Goal: Task Accomplishment & Management: Complete application form

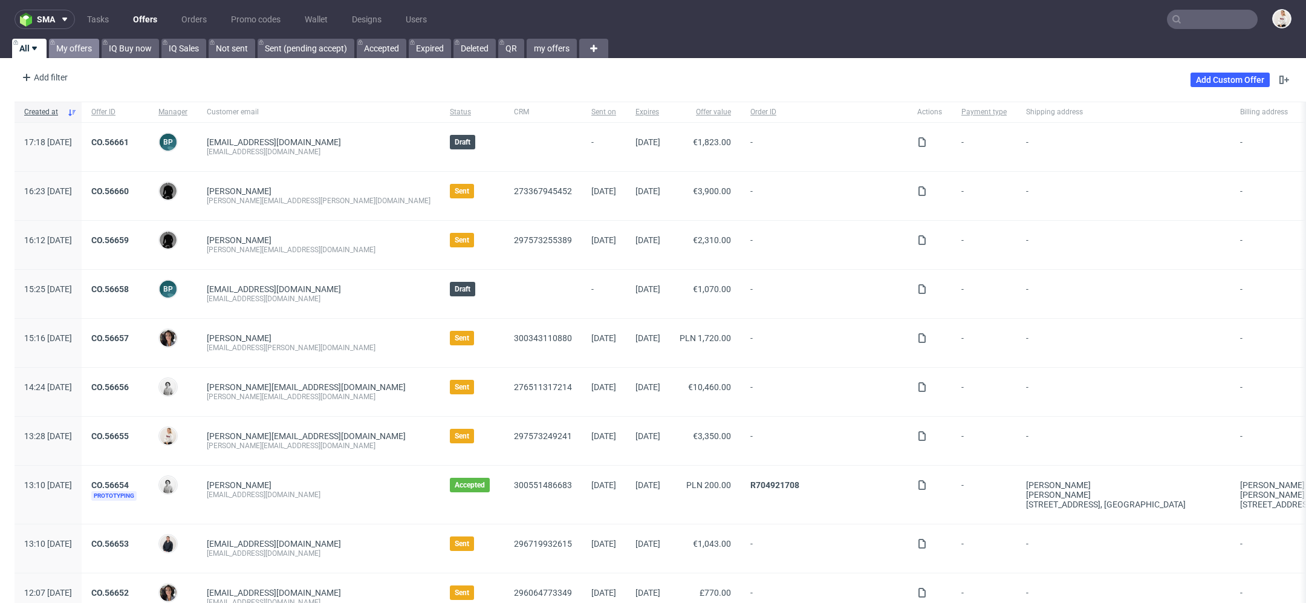
click at [67, 50] on link "My offers" at bounding box center [74, 48] width 50 height 19
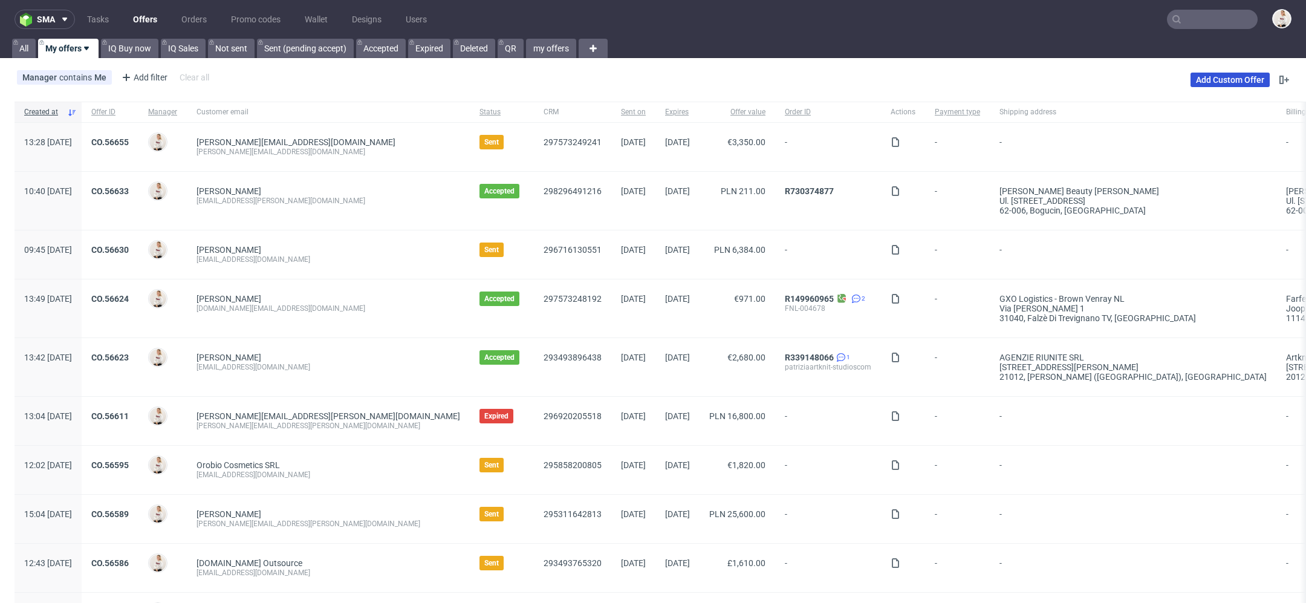
click at [1241, 80] on link "Add Custom Offer" at bounding box center [1230, 80] width 79 height 15
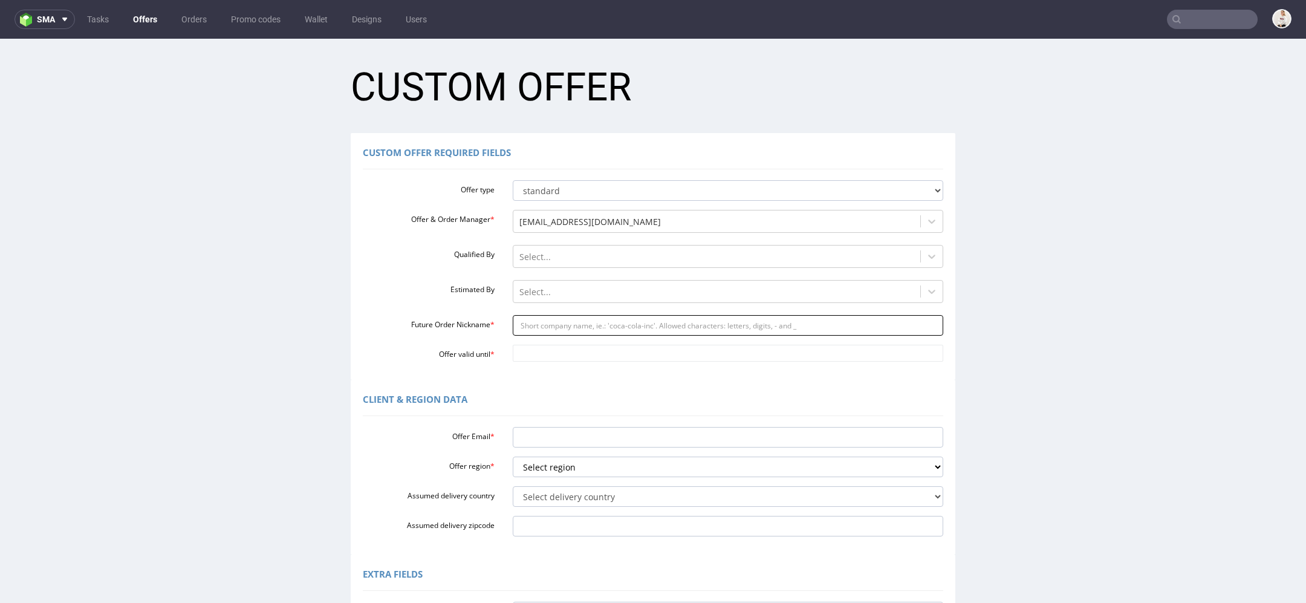
click at [606, 323] on input "Future Order Nickname *" at bounding box center [728, 325] width 431 height 21
paste input "javahirnomadk"
type input "javahirnomadk"
click at [557, 348] on input "Offer valid until *" at bounding box center [728, 353] width 431 height 17
click at [630, 264] on td "13" at bounding box center [628, 263] width 18 height 18
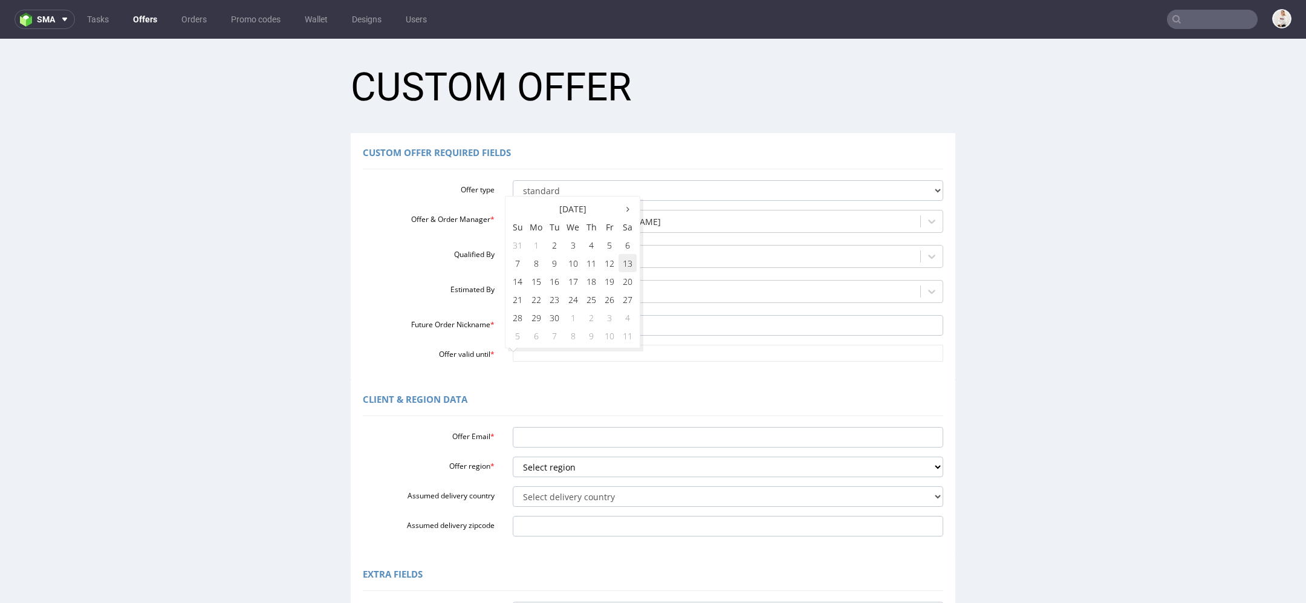
type input "2025-09-13"
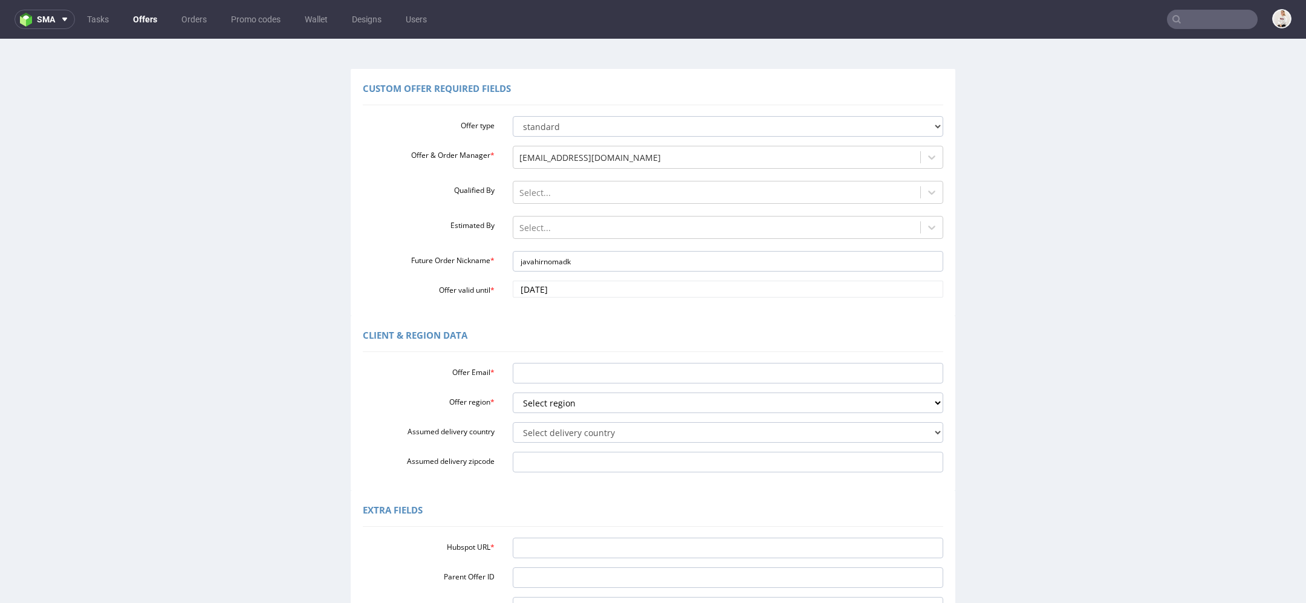
scroll to position [80, 0]
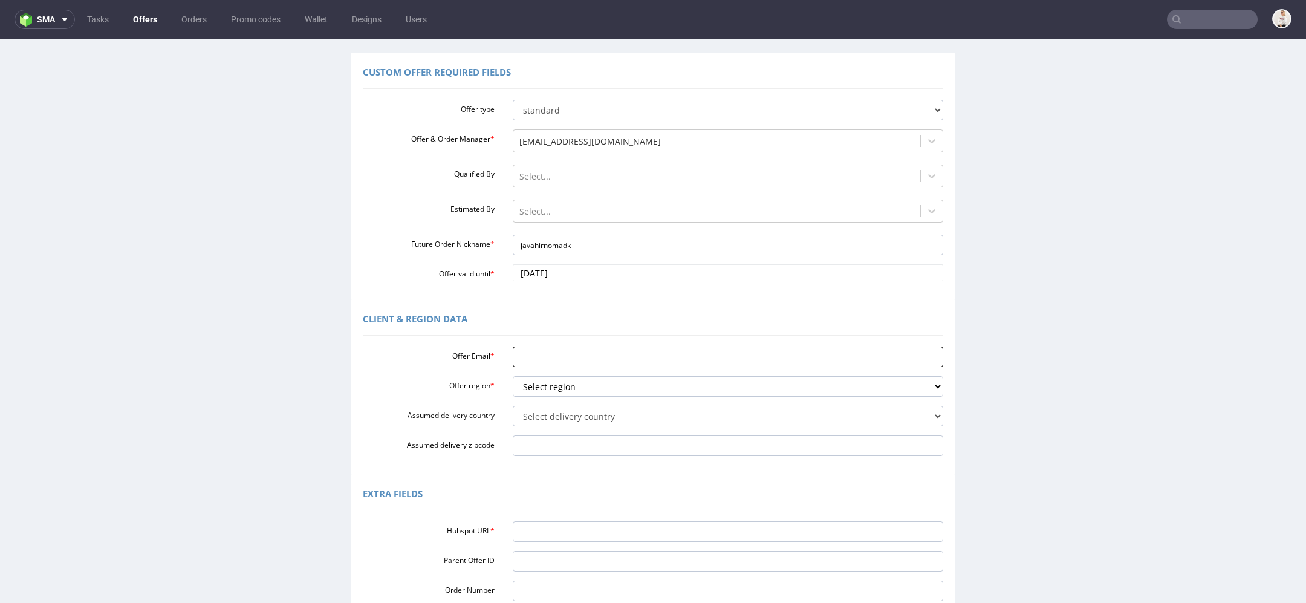
click at [553, 361] on input "Offer Email *" at bounding box center [728, 356] width 431 height 21
paste input "javahir@noma.dk"
type input "javahir@noma.dk"
click at [554, 390] on select "Select region eu gb de pl fr it es" at bounding box center [728, 386] width 431 height 21
select select "eu"
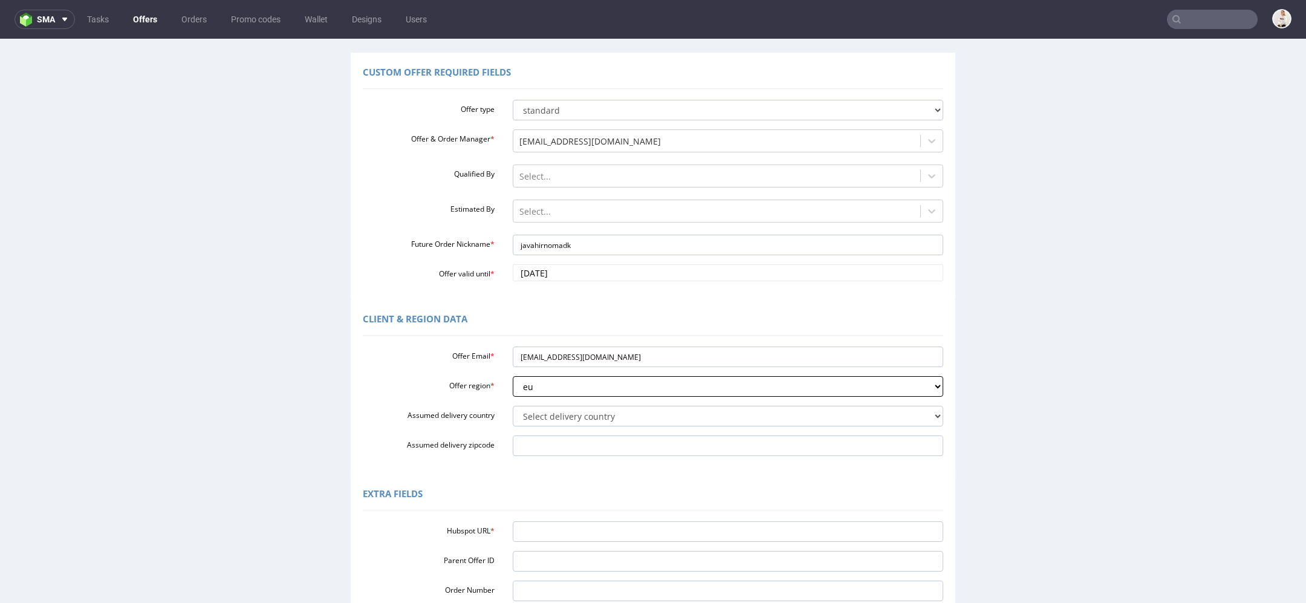
click at [513, 376] on select "Select region eu gb de pl fr it es" at bounding box center [728, 386] width 431 height 21
click at [544, 413] on select "Select delivery country Andorra Afghanistan Anguilla Albania Armenia Antarctica…" at bounding box center [728, 416] width 431 height 21
select select "59"
click at [513, 406] on select "Select delivery country Andorra Afghanistan Anguilla Albania Armenia Antarctica…" at bounding box center [728, 416] width 431 height 21
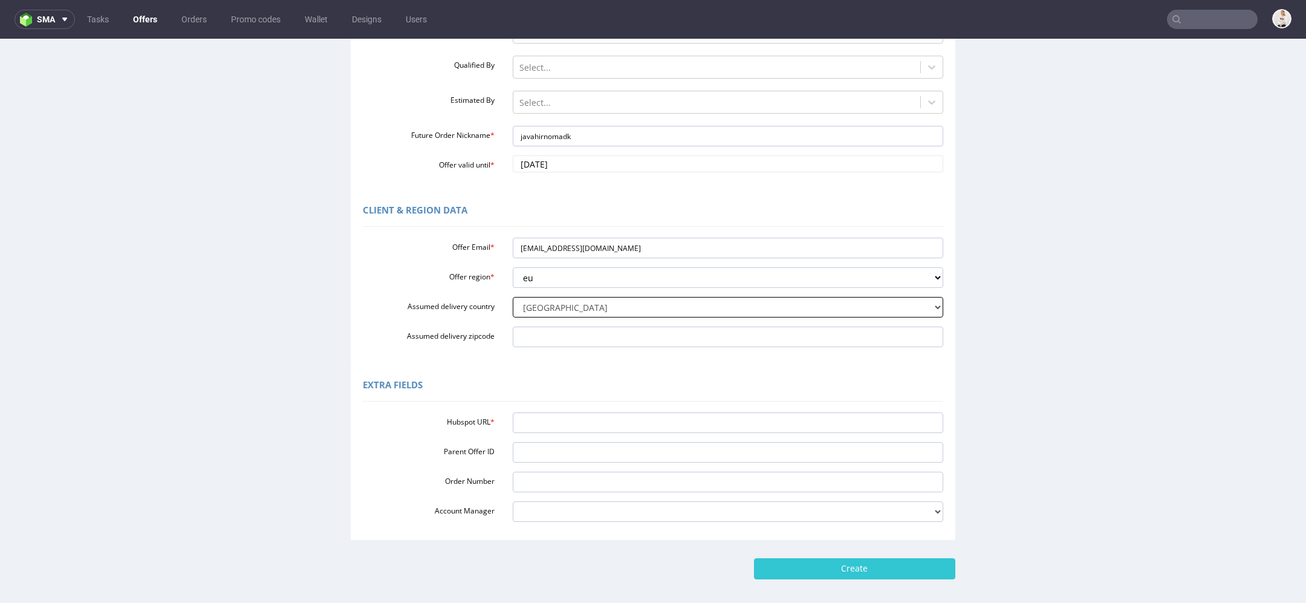
scroll to position [243, 0]
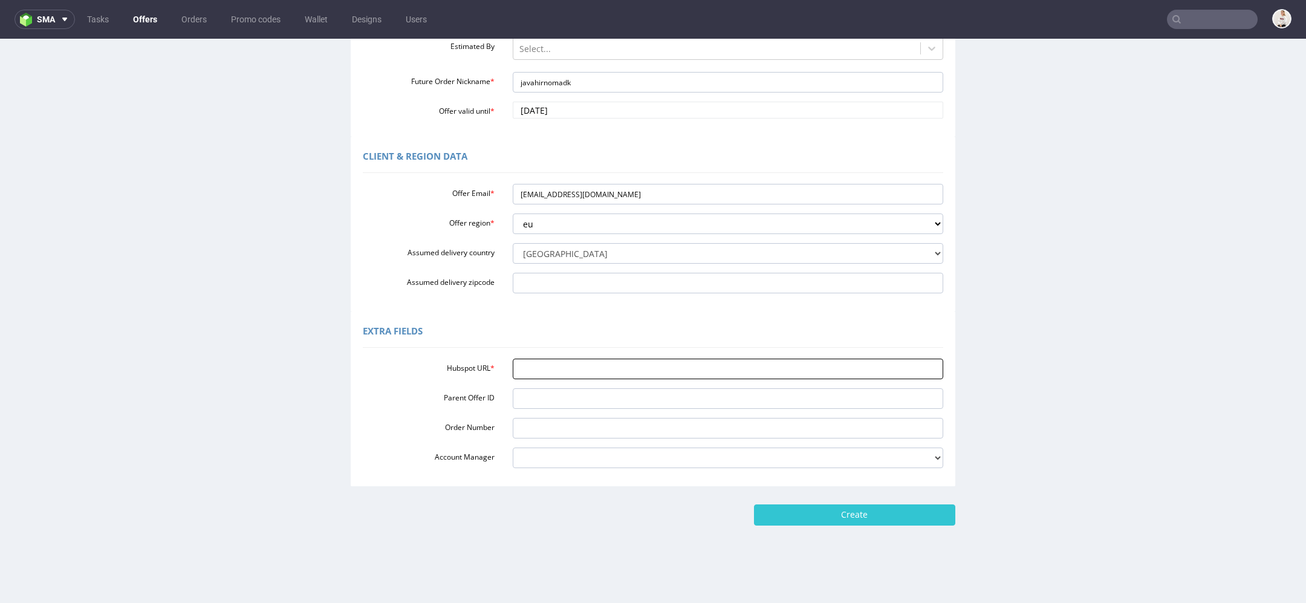
click at [576, 372] on input "Hubspot URL *" at bounding box center [728, 369] width 431 height 21
paste input "https://app-eu1.hubspot.com/contacts/25600958/record/0-3/298195436782/"
type input "https://app-eu1.hubspot.com/contacts/25600958/record/0-3/298195436782/"
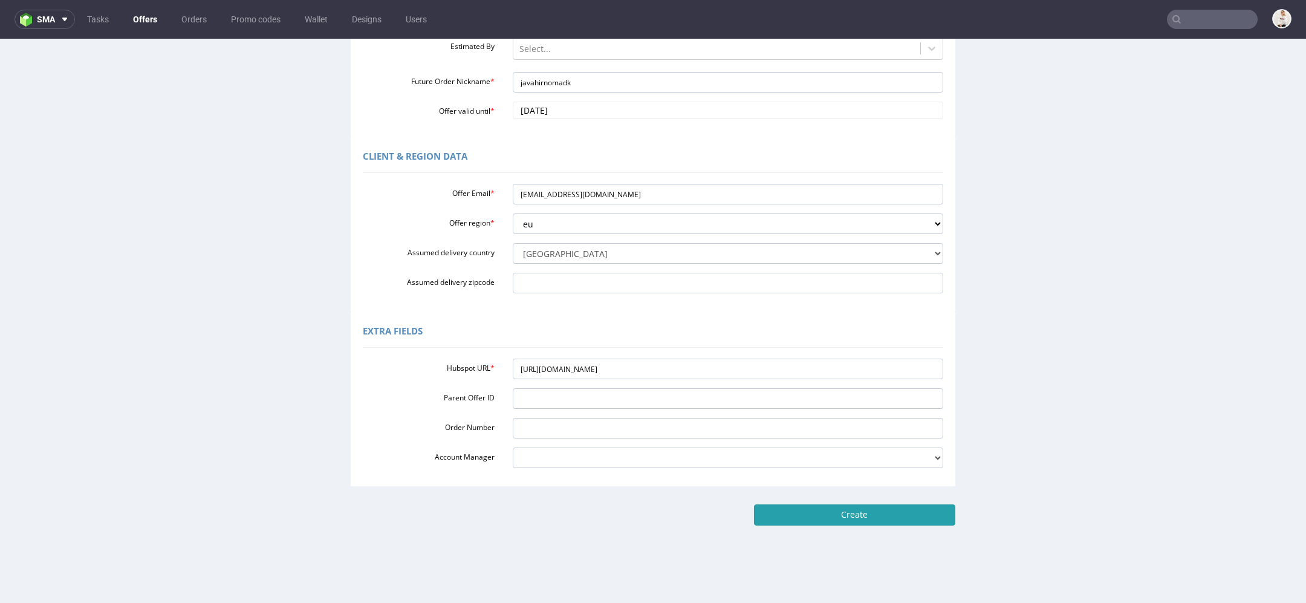
click at [868, 515] on input "Create" at bounding box center [854, 514] width 201 height 21
type input "Please wait..."
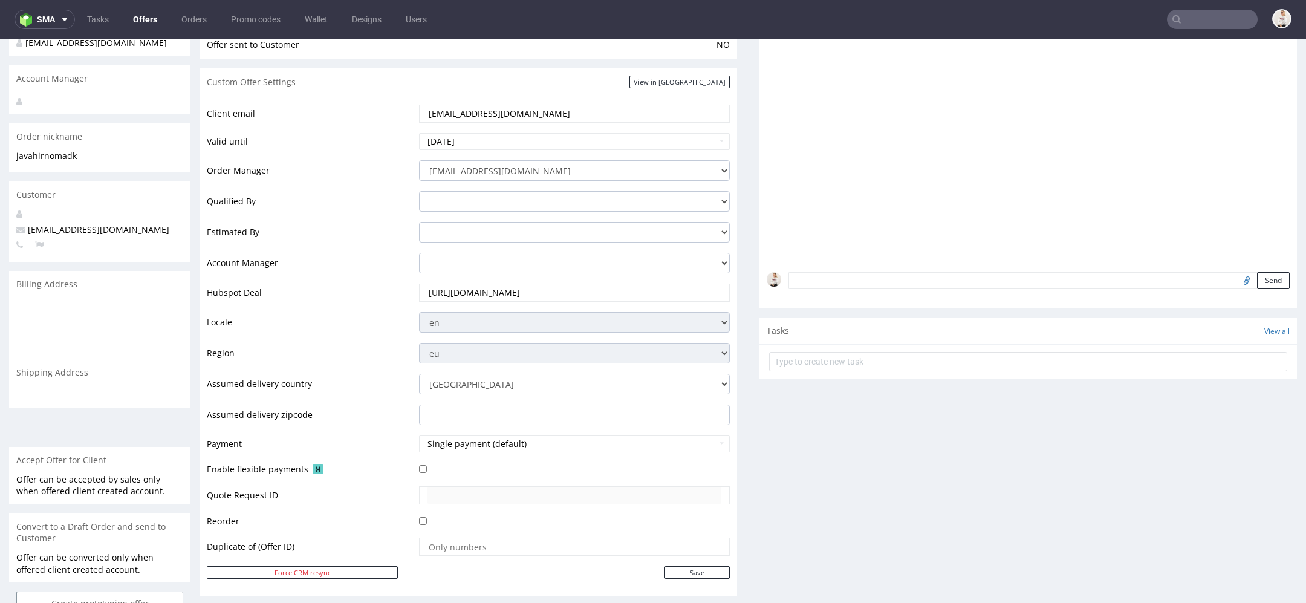
scroll to position [354, 0]
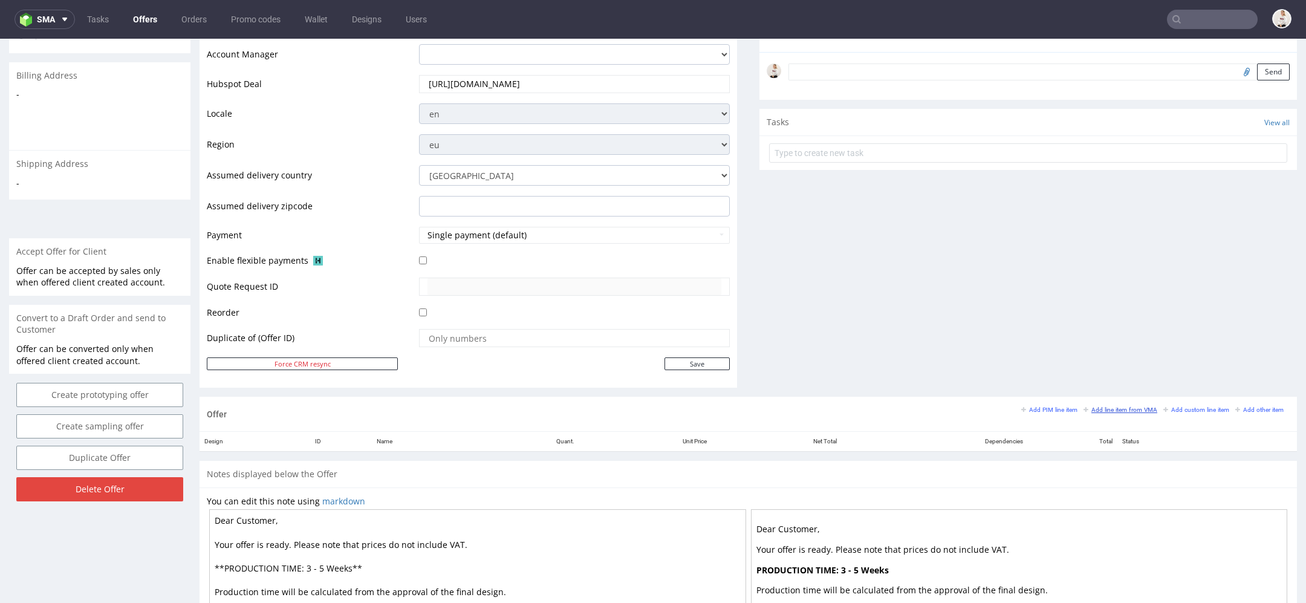
click at [1109, 409] on small "Add line item from VMA" at bounding box center [1121, 409] width 74 height 7
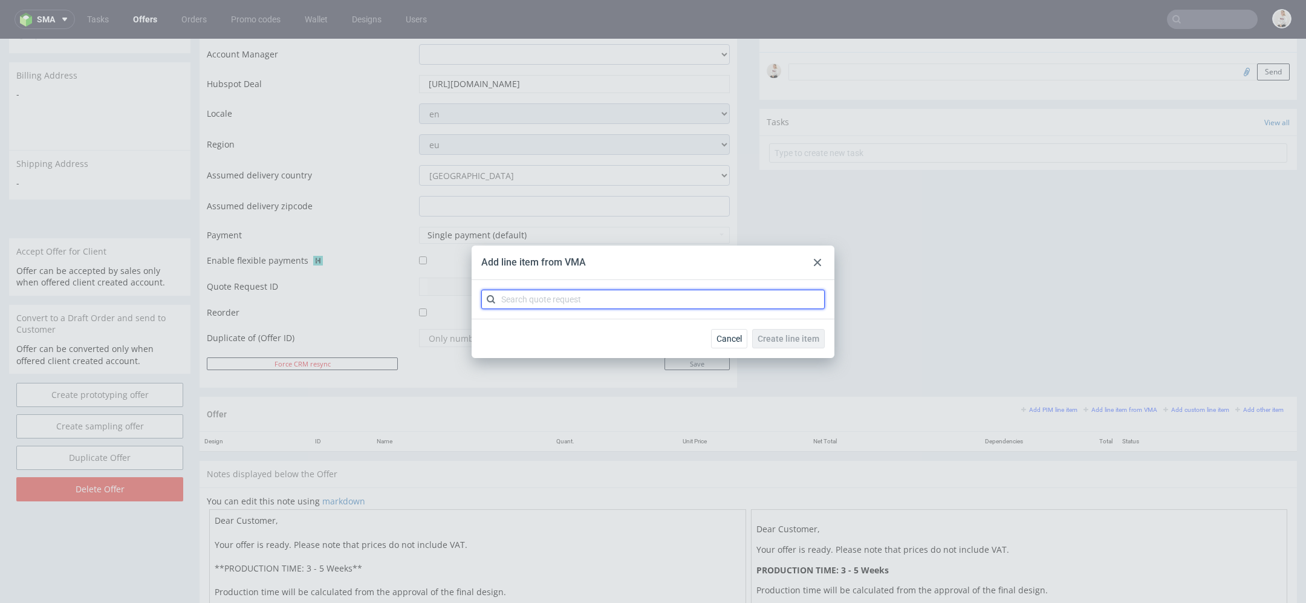
click at [701, 294] on input "text" at bounding box center [652, 299] width 343 height 19
paste input "CBEX"
type input "CBEX"
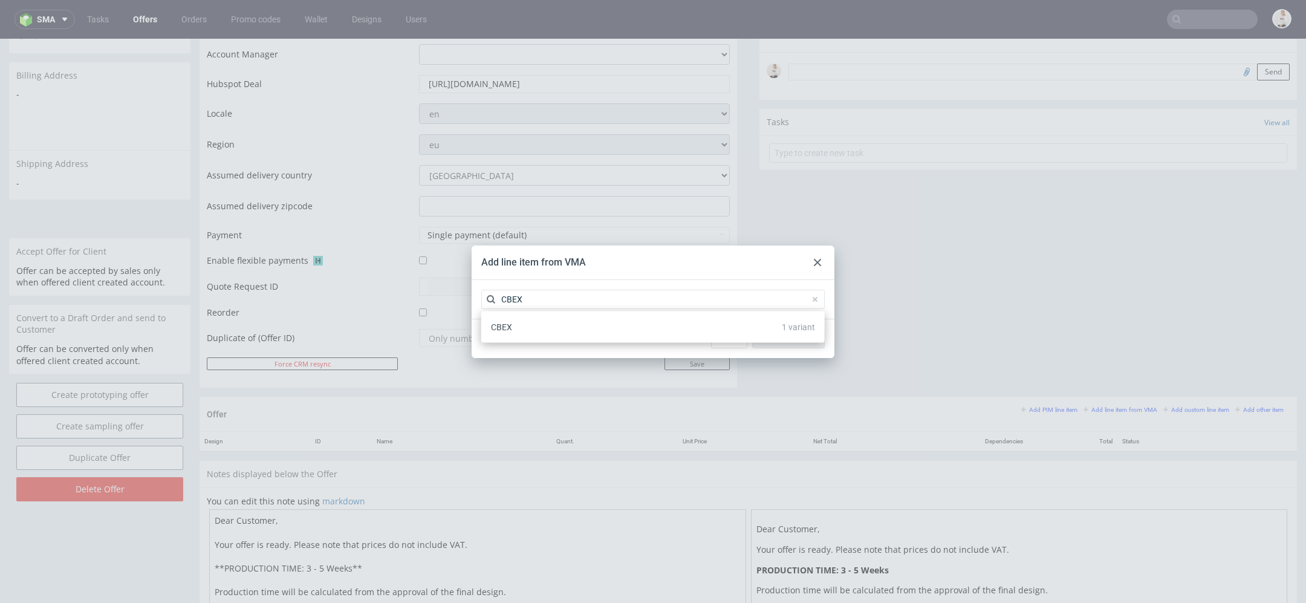
click at [652, 334] on div "CBEX 1 variant" at bounding box center [653, 327] width 334 height 22
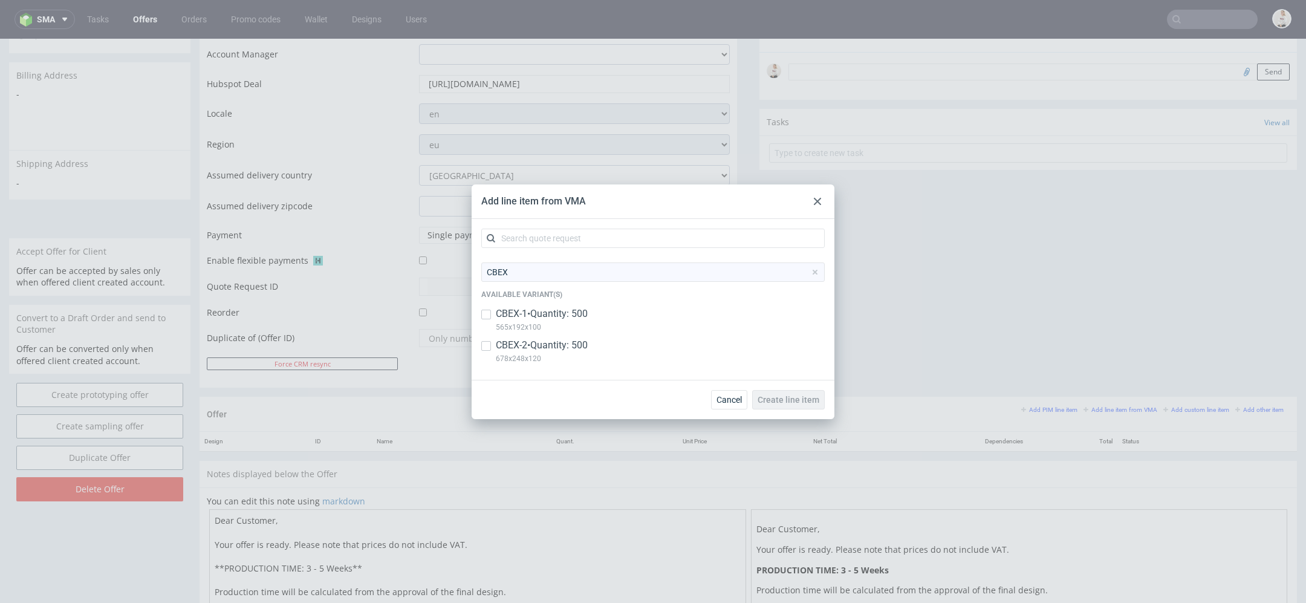
click at [635, 316] on div "CBEX-1 • Quantity: 500 565x192x100" at bounding box center [652, 322] width 343 height 31
checkbox input "true"
click at [635, 340] on div "CBEX-2 • Quantity: 500 678x248x120" at bounding box center [652, 354] width 343 height 31
checkbox input "true"
click at [810, 400] on span "Create line item" at bounding box center [789, 399] width 62 height 8
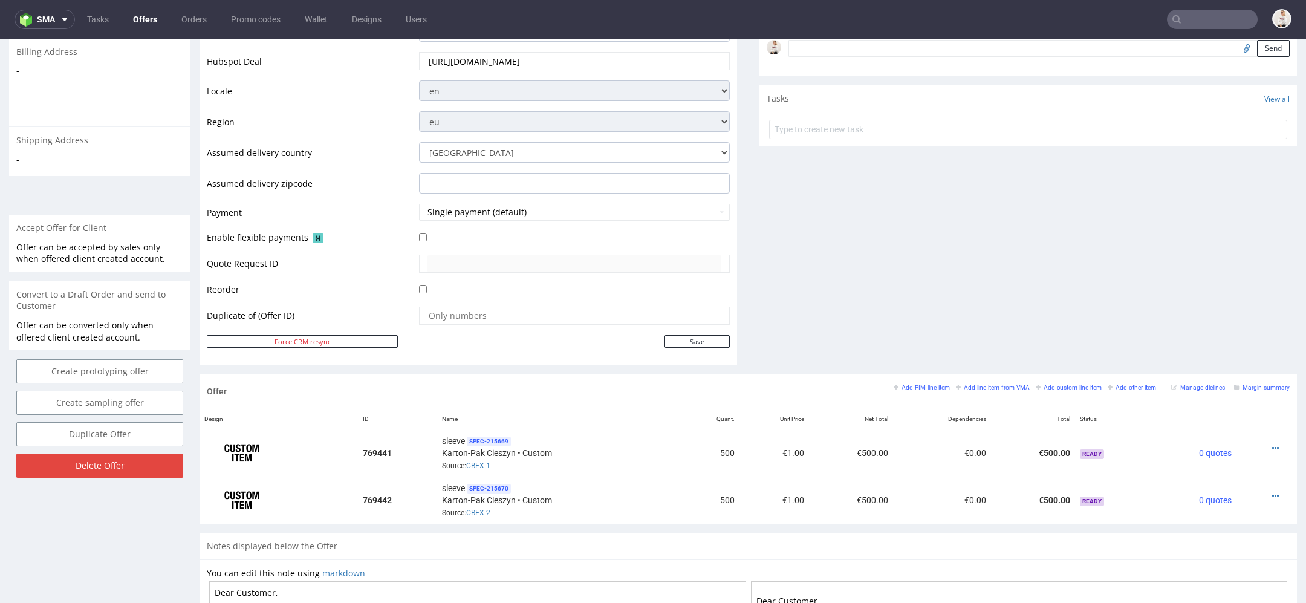
scroll to position [610, 0]
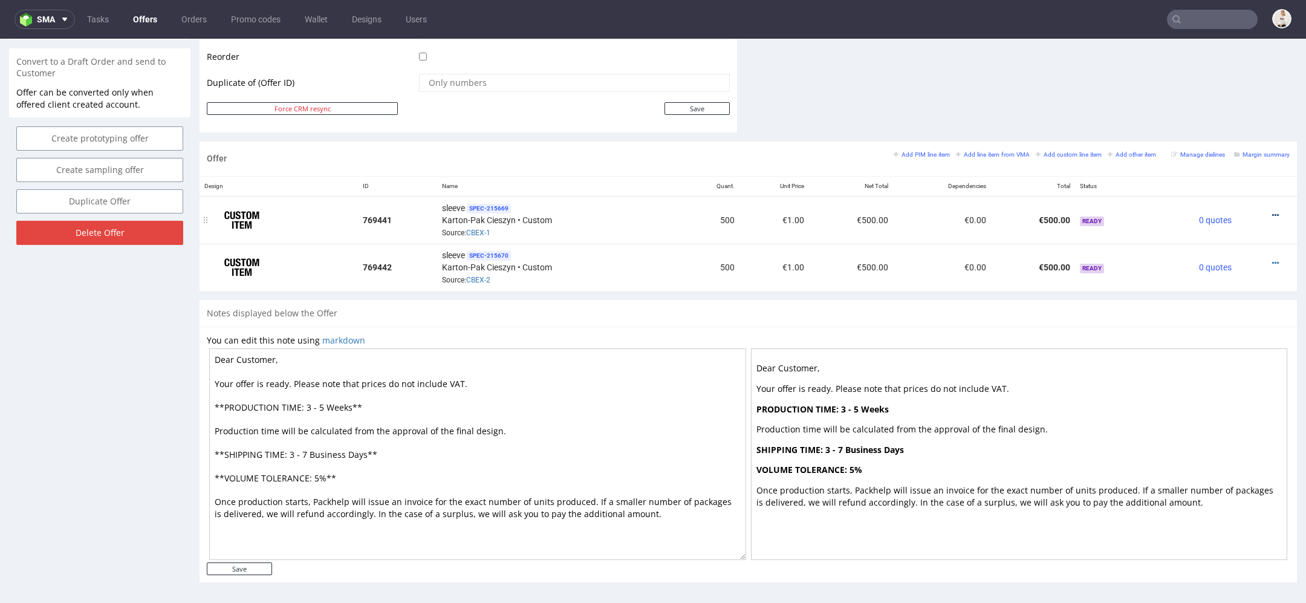
click at [1272, 211] on icon at bounding box center [1275, 215] width 7 height 8
click at [1215, 77] on span "Edit item price" at bounding box center [1220, 79] width 97 height 12
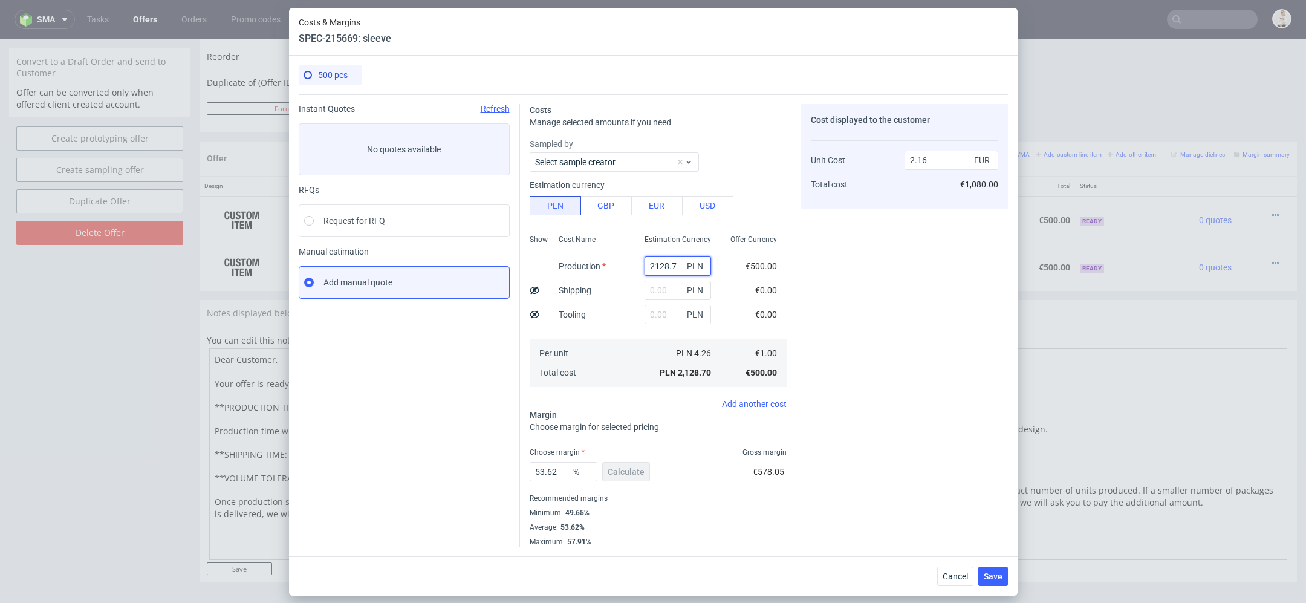
click at [660, 261] on input "2128.7" at bounding box center [678, 265] width 67 height 19
paste input "960.00"
type input "2960"
type input "3"
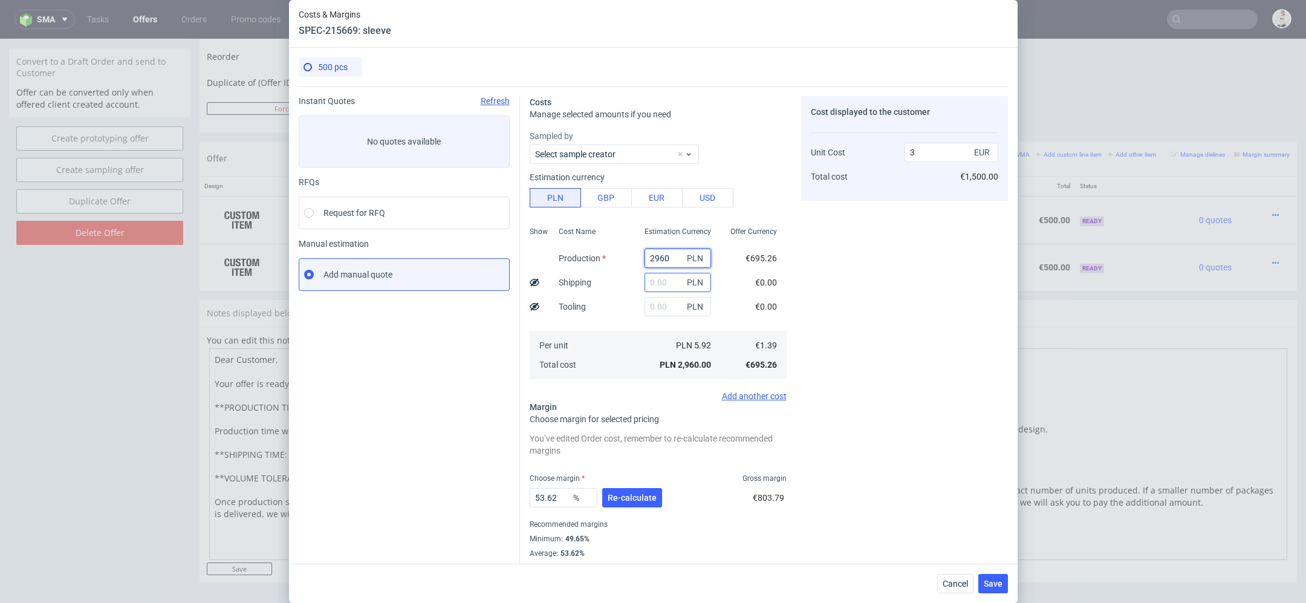
type input "2960"
click at [673, 291] on input "text" at bounding box center [678, 282] width 67 height 19
type input "130"
type input "3.13"
type input "130"
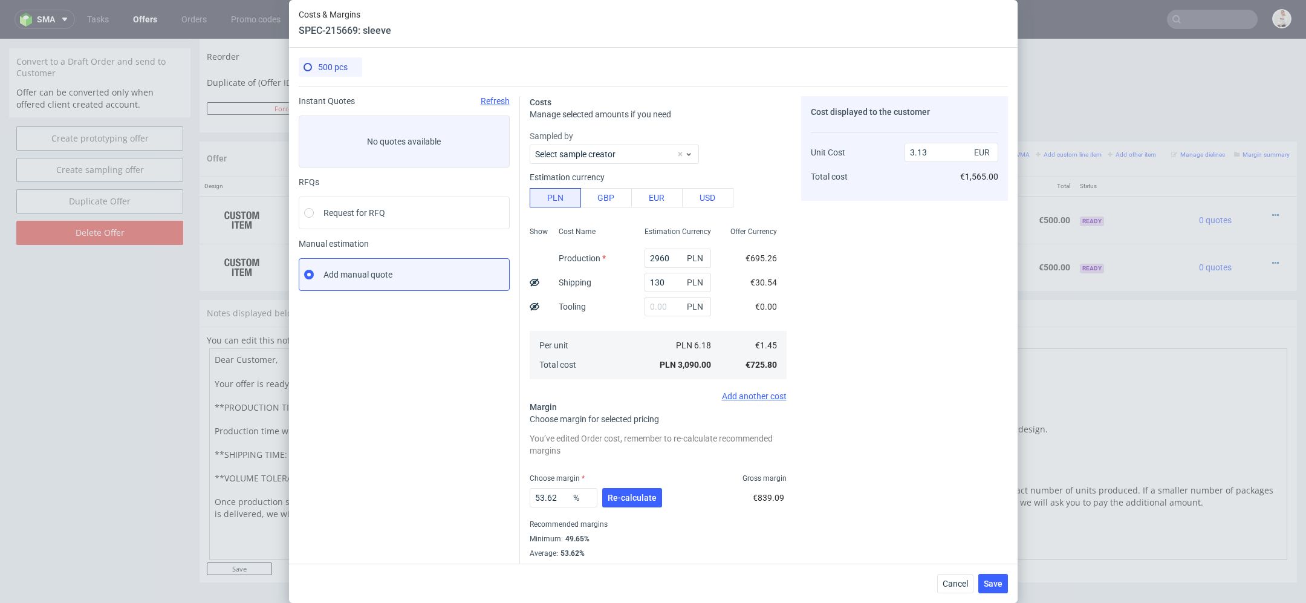
click at [819, 281] on div "Cost displayed to the customer Unit Cost Total cost 3.13 EUR €1,565.00" at bounding box center [904, 334] width 207 height 477
click at [627, 493] on span "Re-calculate" at bounding box center [632, 497] width 49 height 8
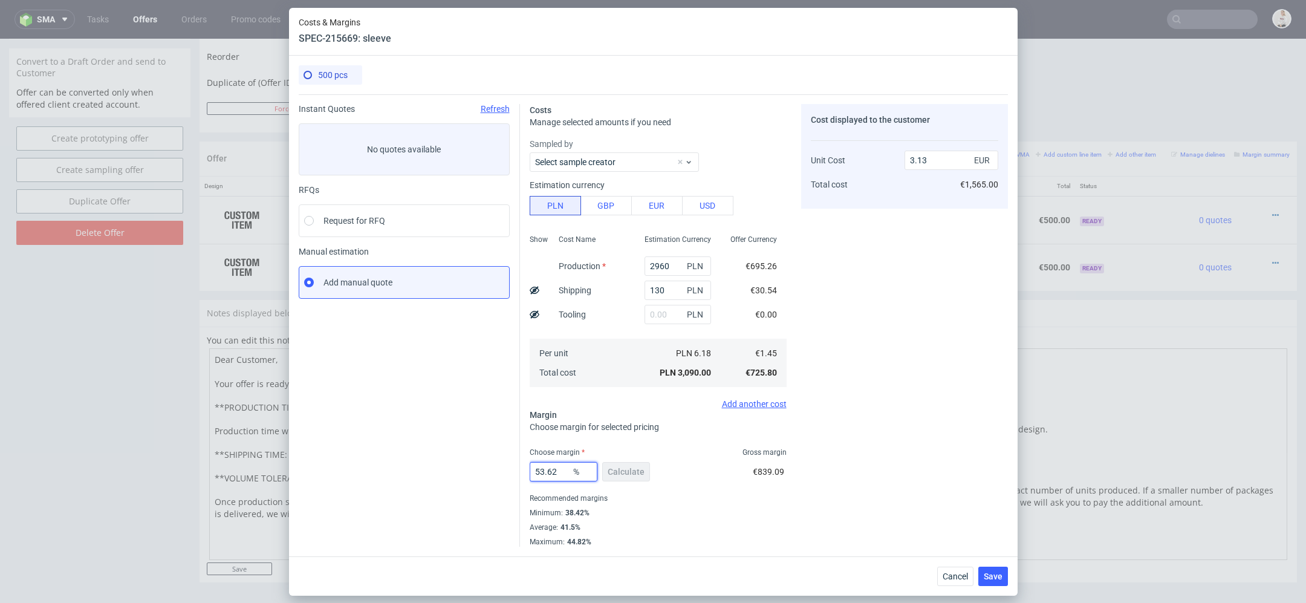
drag, startPoint x: 565, startPoint y: 470, endPoint x: 278, endPoint y: 470, distance: 286.6
click at [278, 470] on div "Costs & Margins SPEC-215669: sleeve 500 pcs Instant Quotes Refresh No quotes av…" at bounding box center [653, 301] width 1306 height 603
click at [870, 441] on div "Cost displayed to the customer Unit Cost Total cost 3.13 EUR €1,565.00" at bounding box center [904, 325] width 207 height 443
click at [1004, 579] on button "Save" at bounding box center [993, 576] width 30 height 19
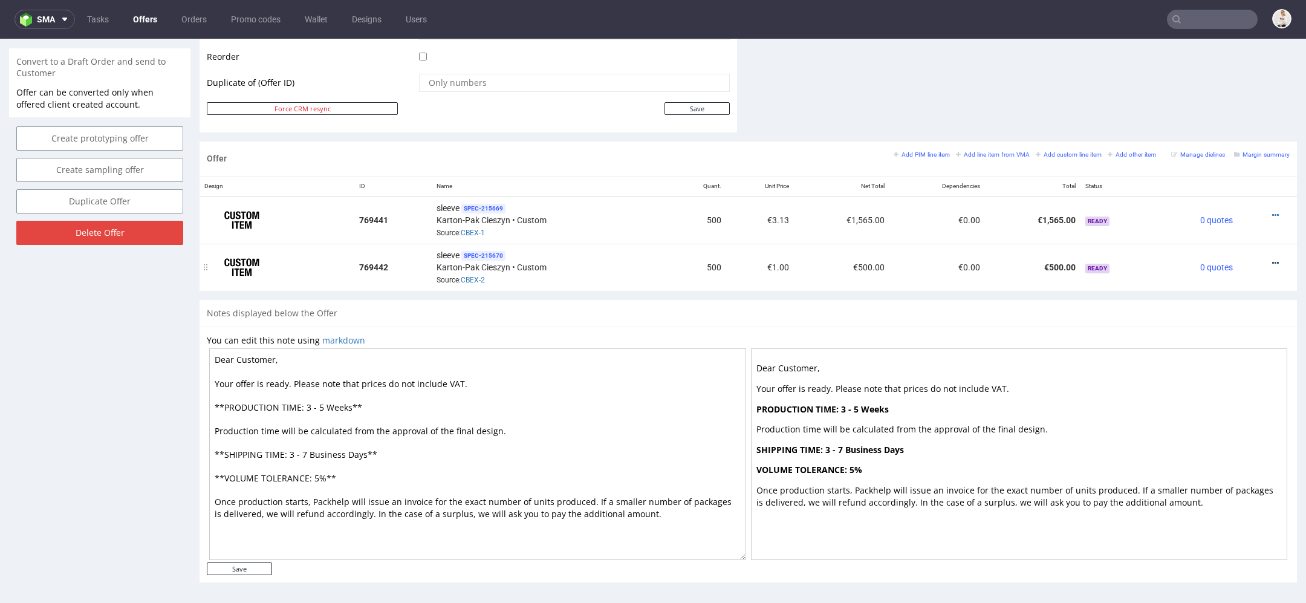
click at [1272, 259] on icon at bounding box center [1275, 263] width 7 height 8
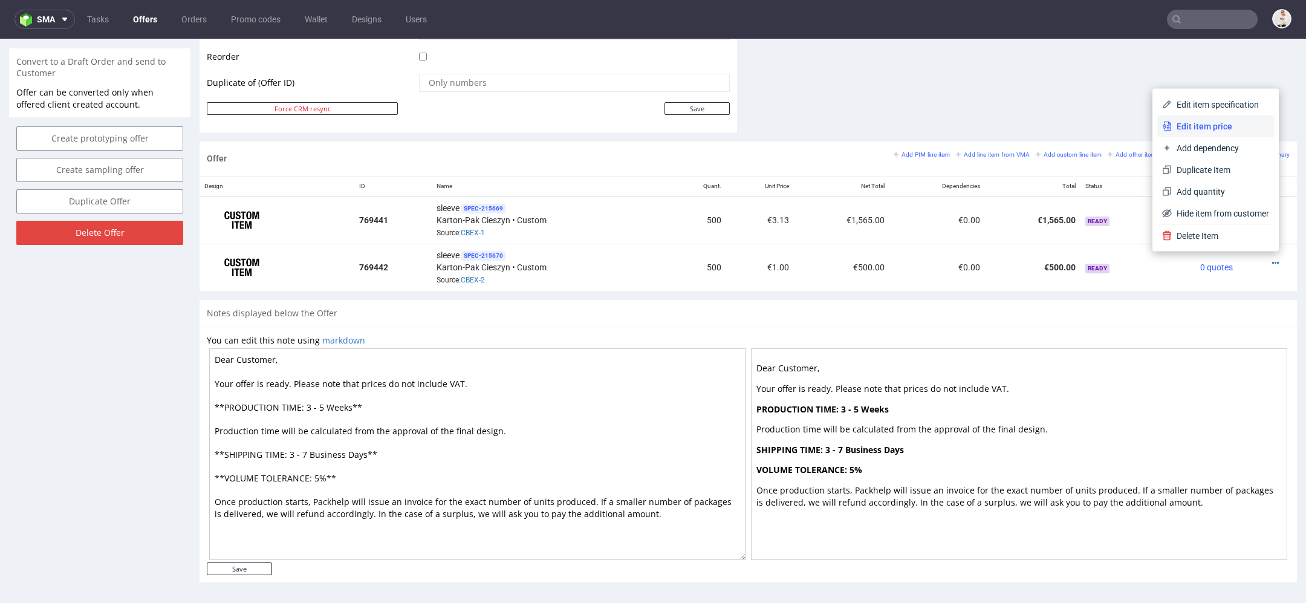
click at [1220, 130] on span "Edit item price" at bounding box center [1220, 126] width 97 height 12
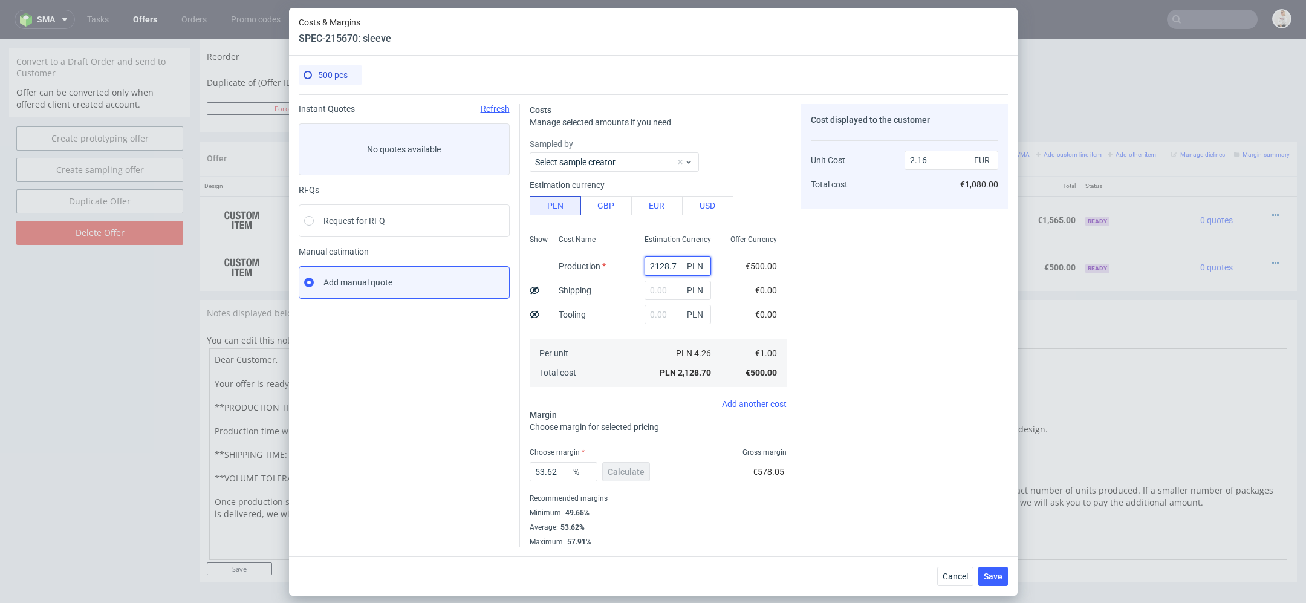
click at [674, 272] on input "2128.7" at bounding box center [678, 265] width 67 height 19
paste input "810.00"
type input "2810"
click at [669, 291] on input "text" at bounding box center [678, 290] width 67 height 19
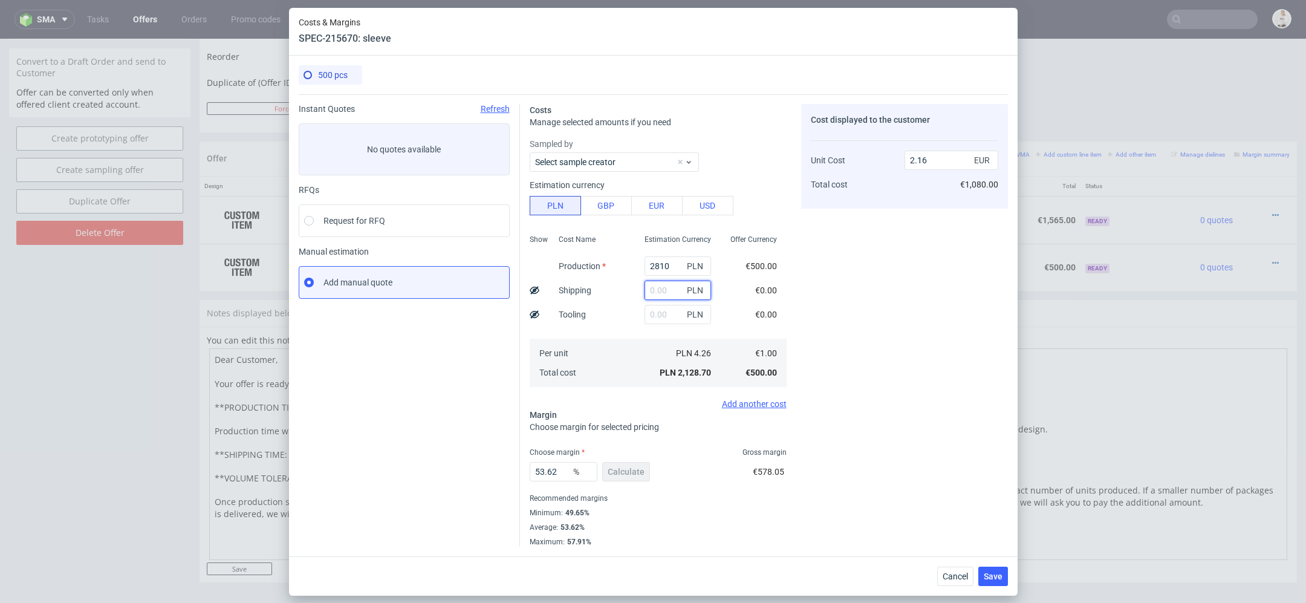
type input "2.85"
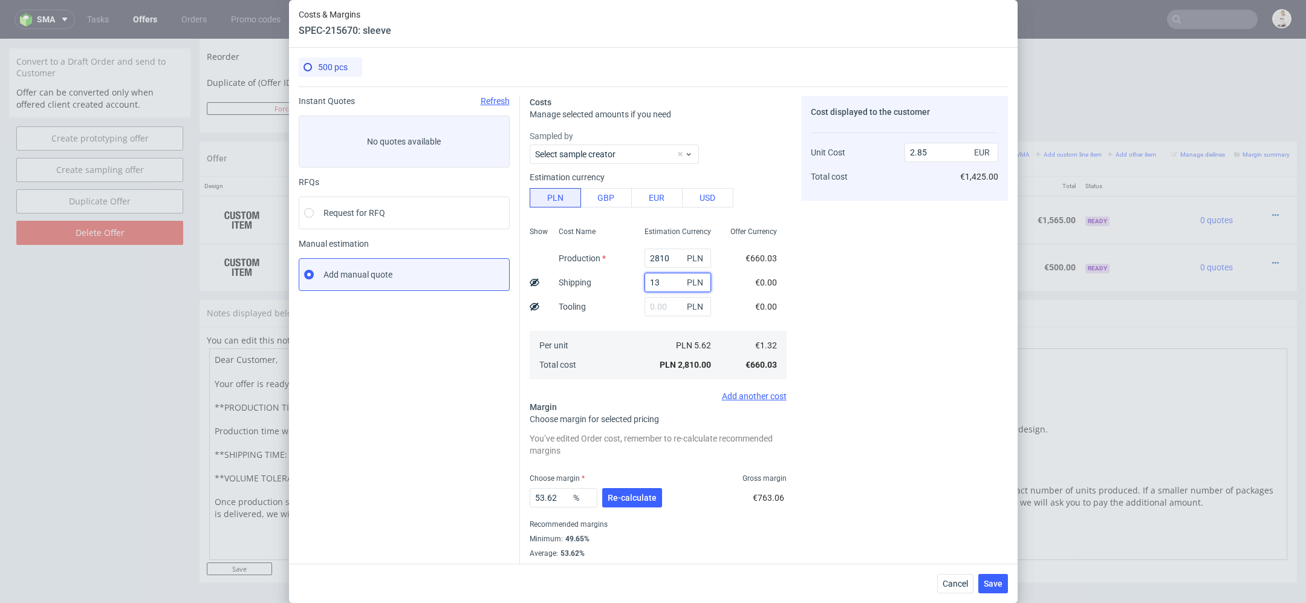
type input "130"
type input "2.98"
type input "130"
click at [973, 346] on div "Cost displayed to the customer Unit Cost Total cost 2.98 EUR €1,490.00" at bounding box center [904, 334] width 207 height 477
click at [639, 498] on span "Re-calculate" at bounding box center [632, 497] width 49 height 8
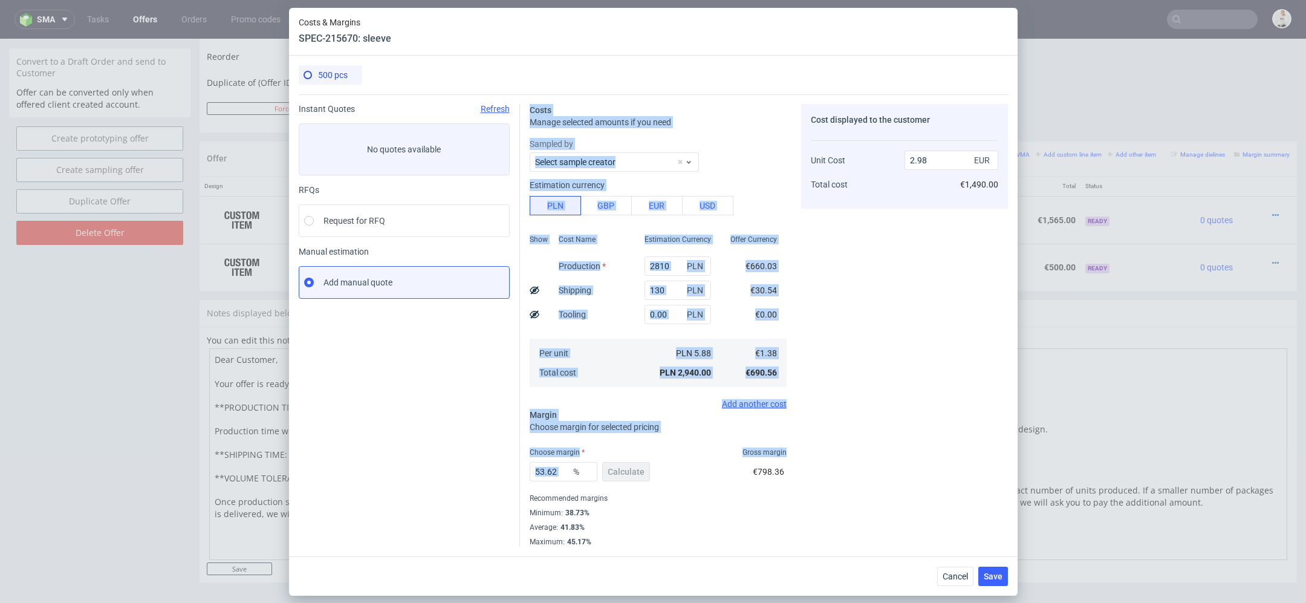
drag, startPoint x: 571, startPoint y: 469, endPoint x: 430, endPoint y: 469, distance: 141.5
click at [430, 469] on div "Instant Quotes Refresh No quotes available RFQs Request for RFQ Manual estimati…" at bounding box center [653, 320] width 709 height 452
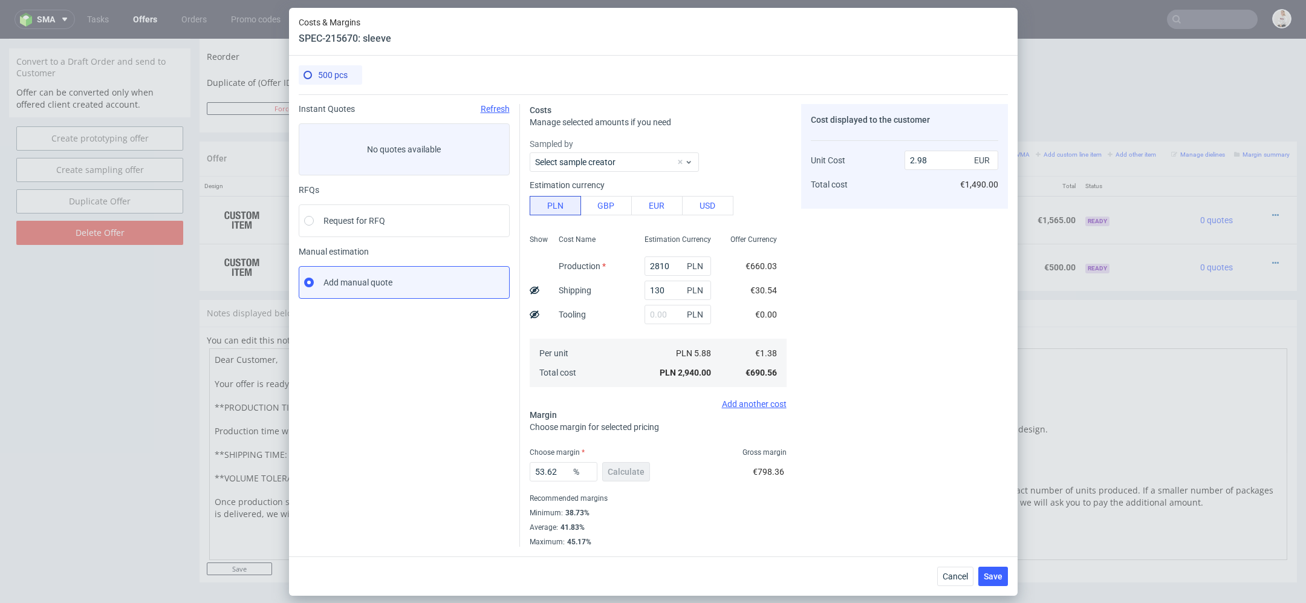
click at [575, 478] on span "%" at bounding box center [583, 471] width 24 height 17
drag, startPoint x: 562, startPoint y: 471, endPoint x: 406, endPoint y: 471, distance: 156.0
click at [406, 471] on div "Instant Quotes Refresh No quotes available RFQs Request for RFQ Manual estimati…" at bounding box center [653, 320] width 709 height 452
type input "55"
type input "3.07"
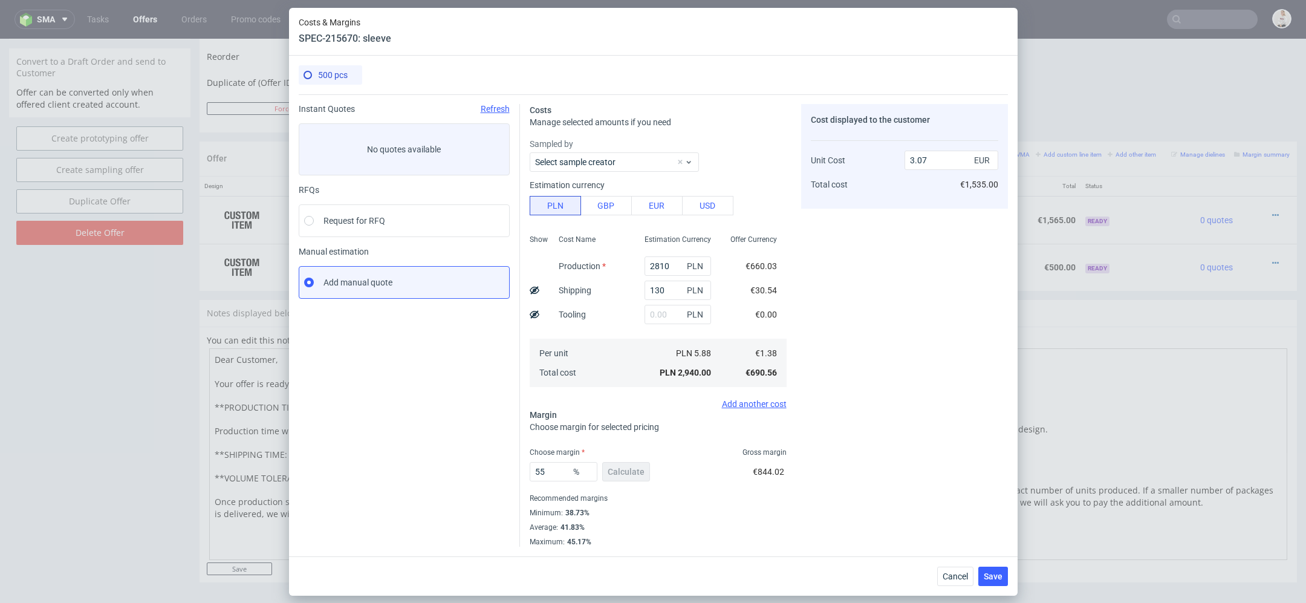
click at [855, 478] on div "Cost displayed to the customer Unit Cost Total cost 3.07 EUR €1,535.00" at bounding box center [904, 325] width 207 height 443
click at [1001, 574] on span "Save" at bounding box center [993, 576] width 19 height 8
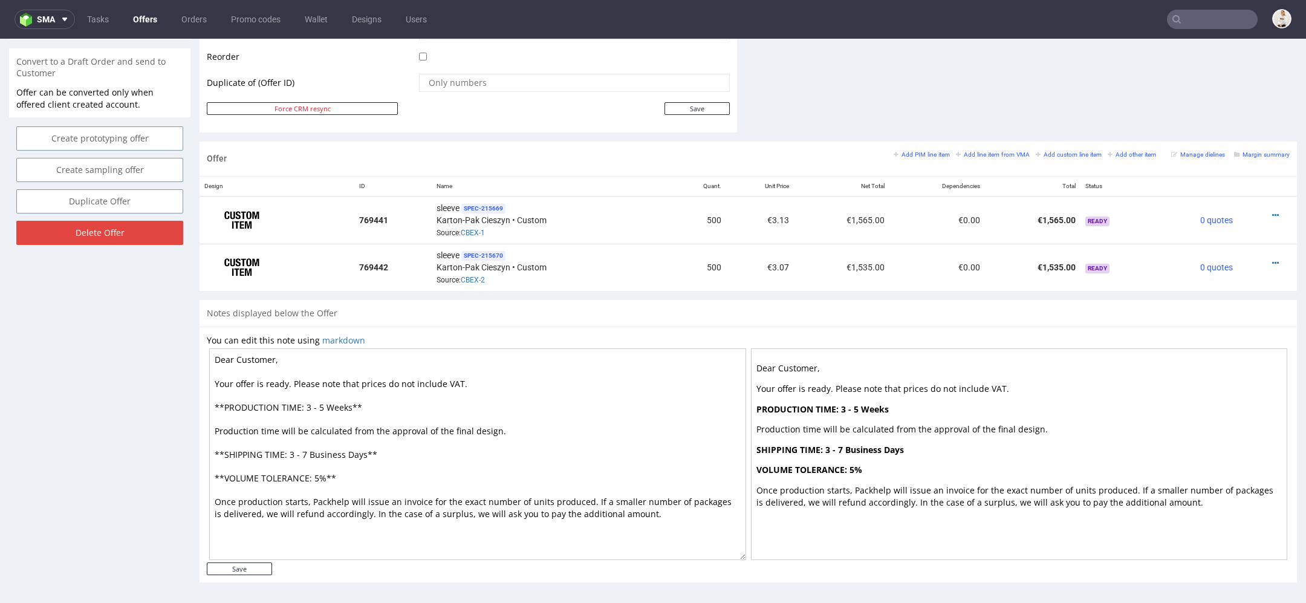
scroll to position [0, 0]
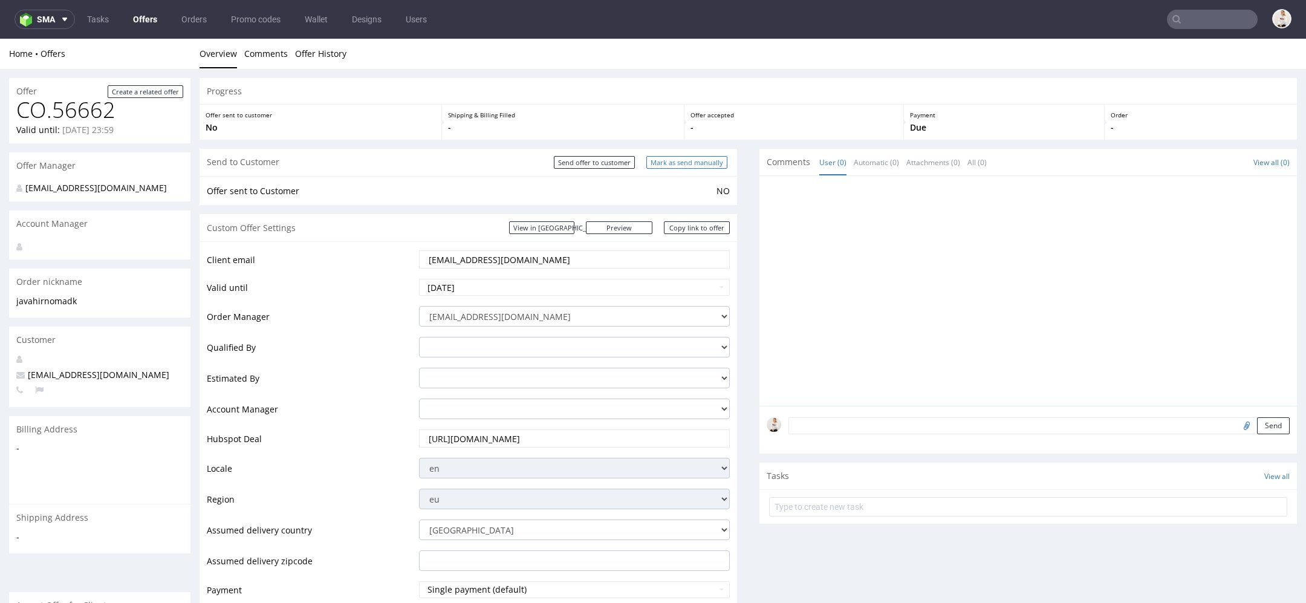
click at [674, 160] on input "Mark as send manually" at bounding box center [686, 162] width 81 height 13
type input "In progress..."
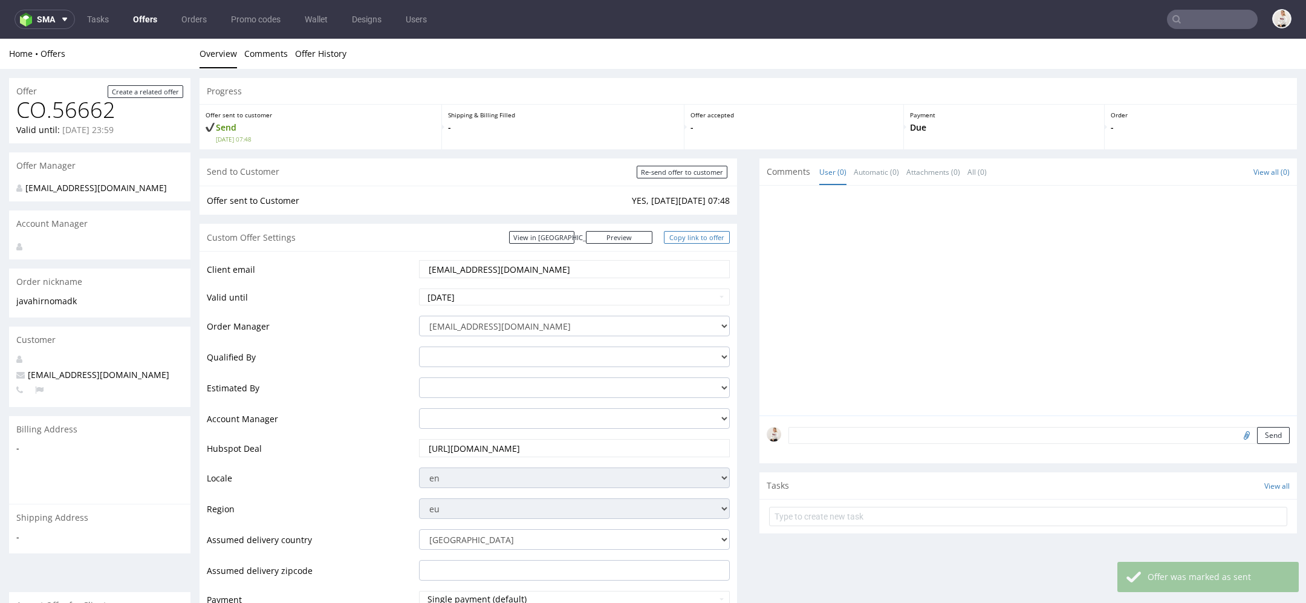
click at [691, 237] on link "Copy link to offer" at bounding box center [697, 237] width 67 height 13
click at [702, 239] on link "Copy link to offer" at bounding box center [697, 237] width 67 height 13
click at [142, 13] on link "Offers" at bounding box center [145, 19] width 39 height 19
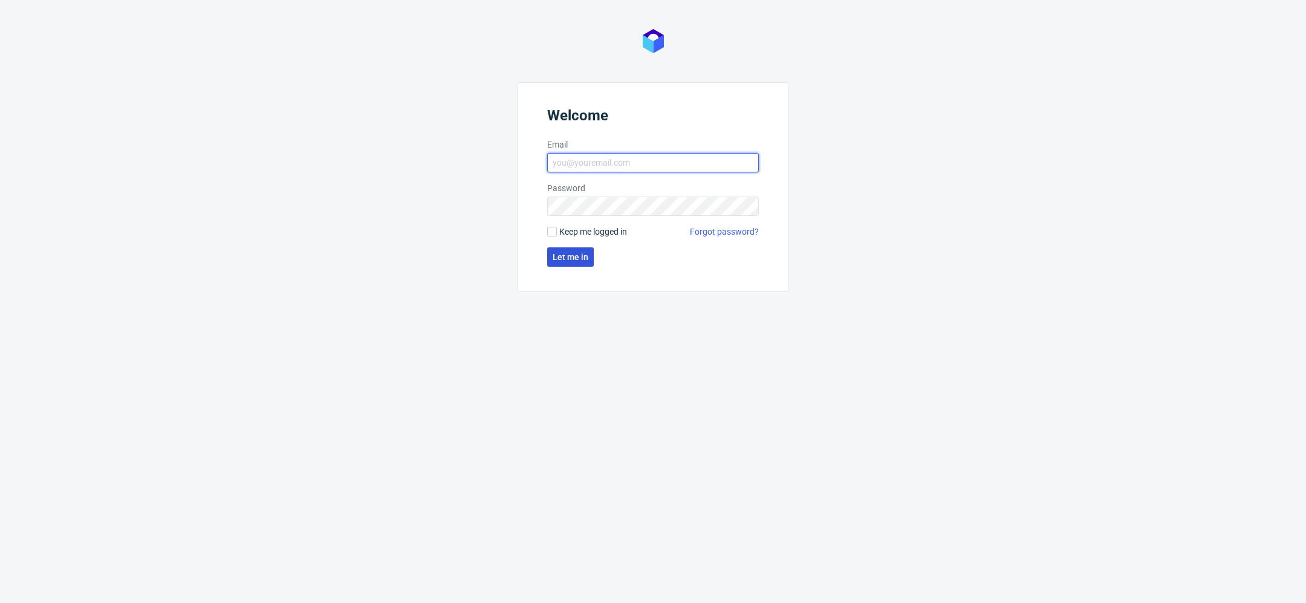
type input "[EMAIL_ADDRESS][DOMAIN_NAME]"
click at [564, 253] on span "Let me in" at bounding box center [571, 257] width 36 height 8
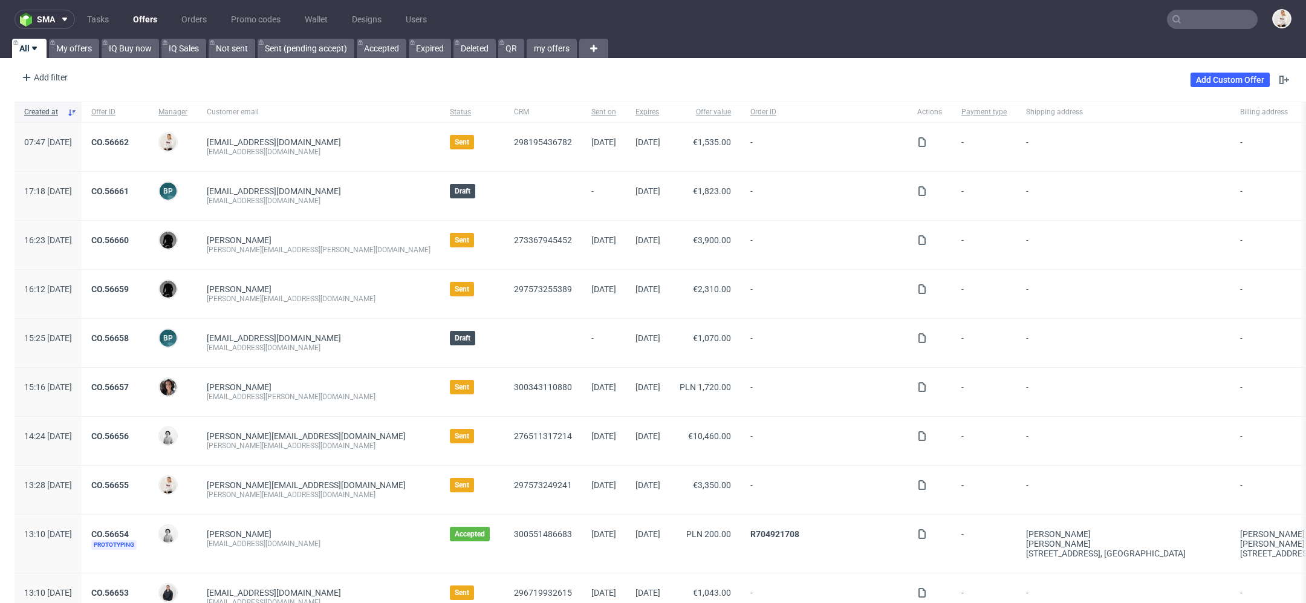
click at [1179, 16] on input "text" at bounding box center [1212, 19] width 91 height 19
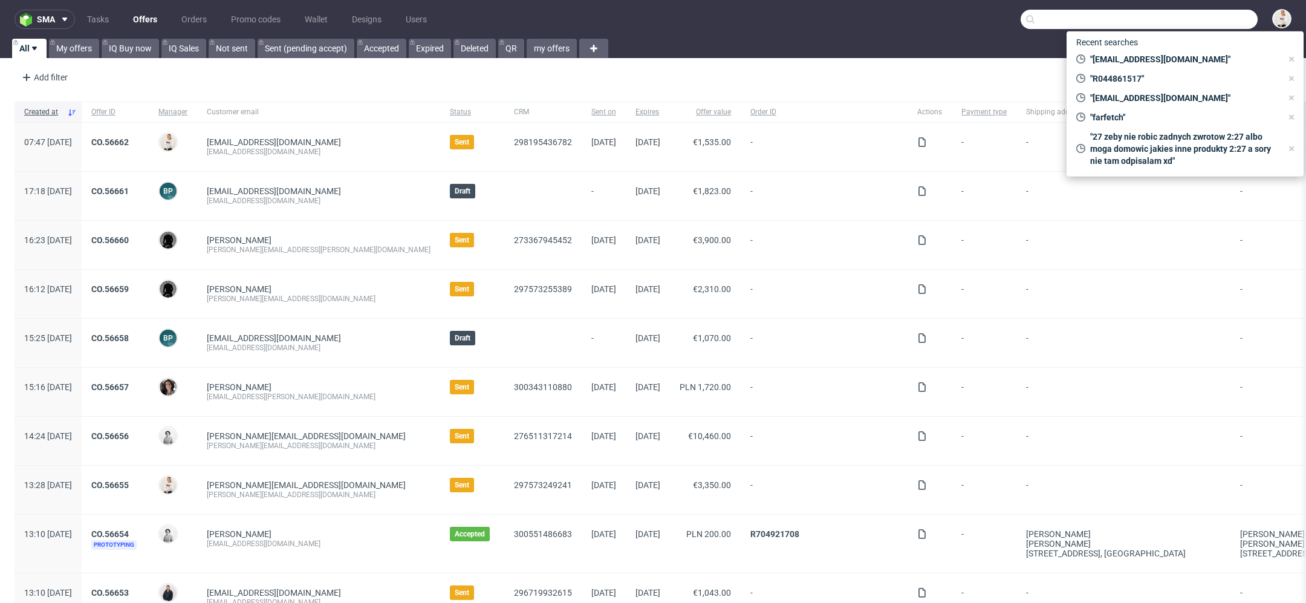
paste input "james@naturaltreats.eu"
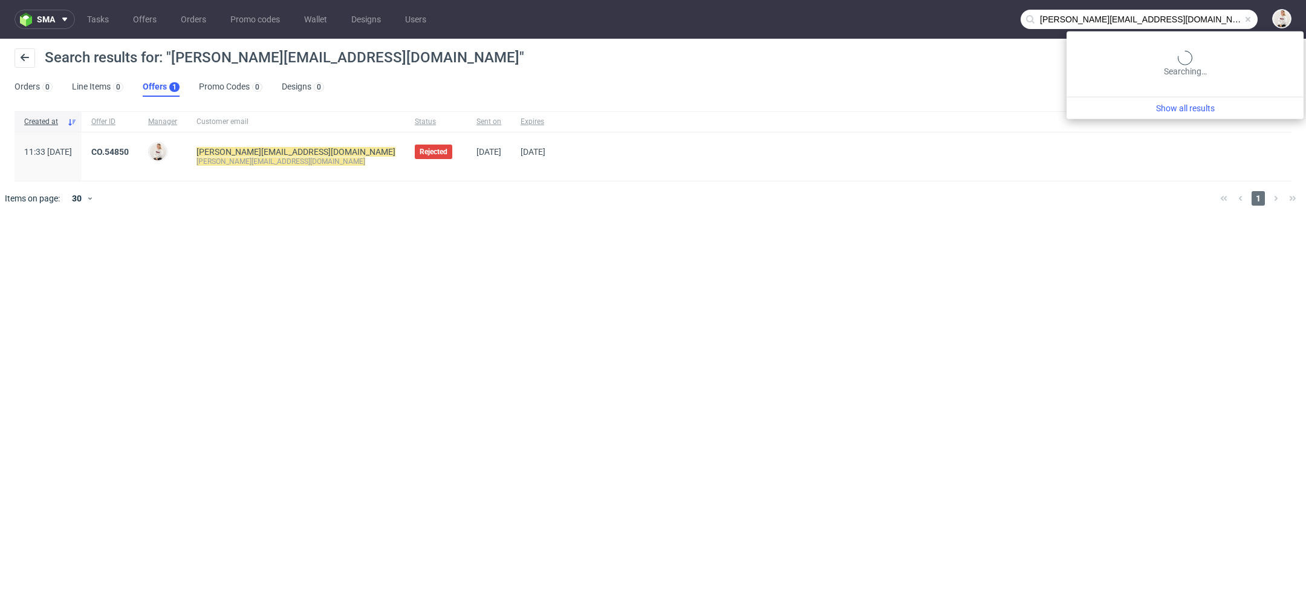
click at [1232, 23] on input "james@naturaltreats.eu" at bounding box center [1139, 19] width 237 height 19
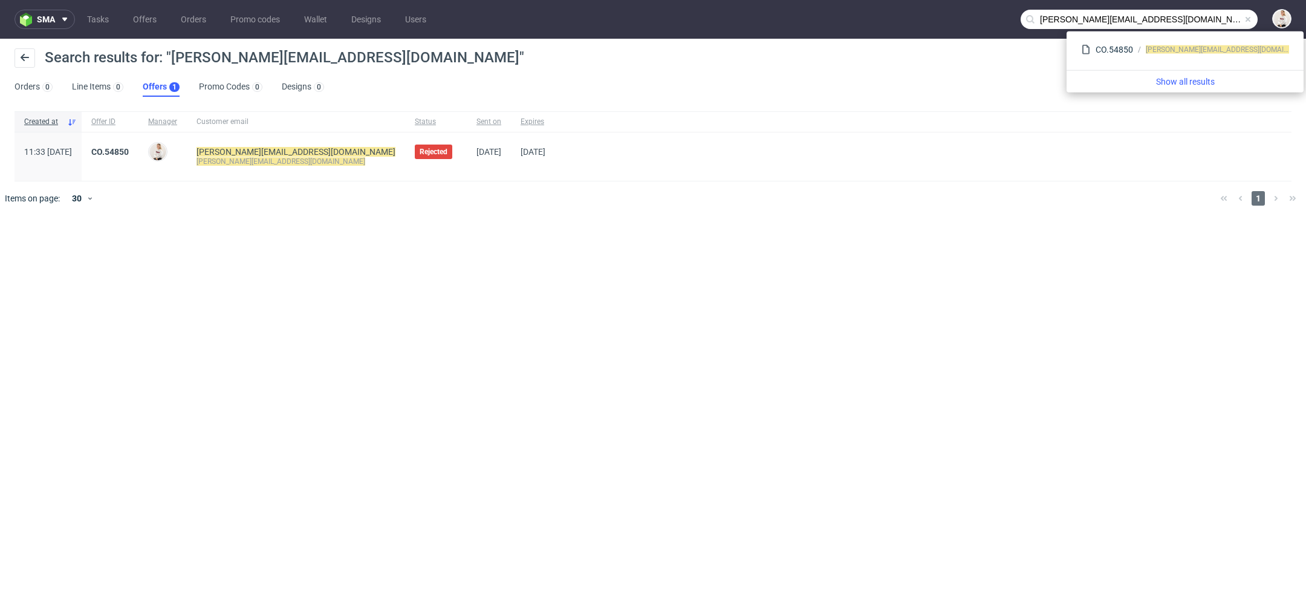
drag, startPoint x: 1072, startPoint y: 22, endPoint x: 906, endPoint y: -16, distance: 170.1
click at [906, 0] on html "sma Tasks Offers Orders Promo codes Wallet Designs Users james@naturaltreats.eu…" at bounding box center [653, 301] width 1306 height 603
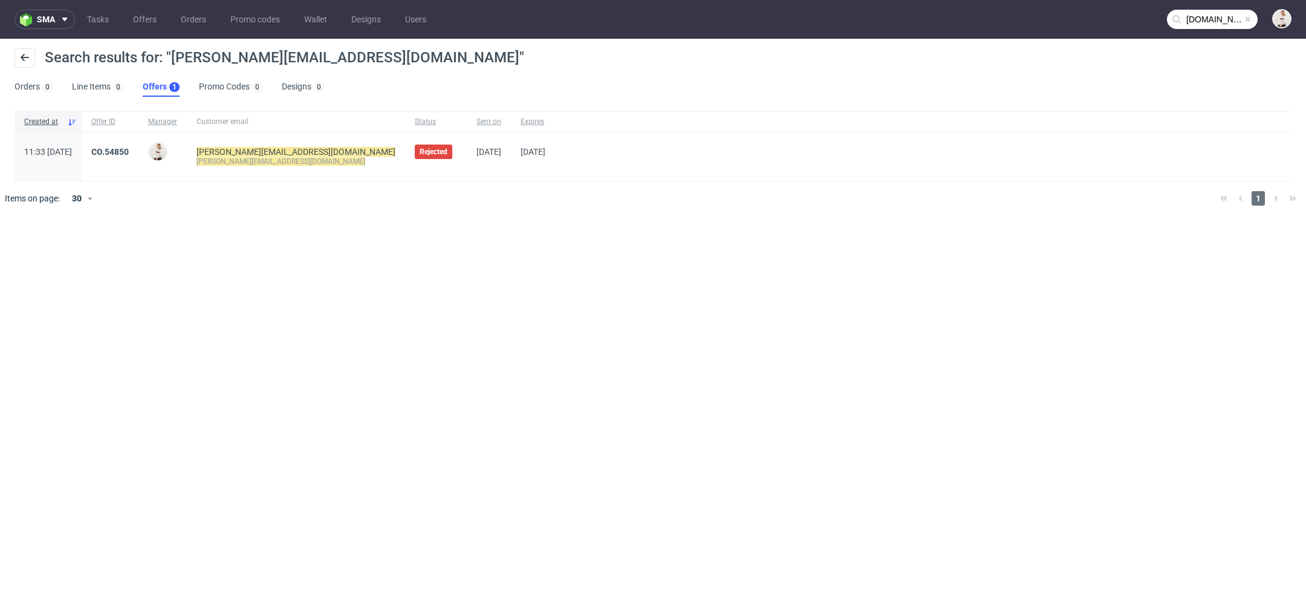
type input "naturaltreats.eu"
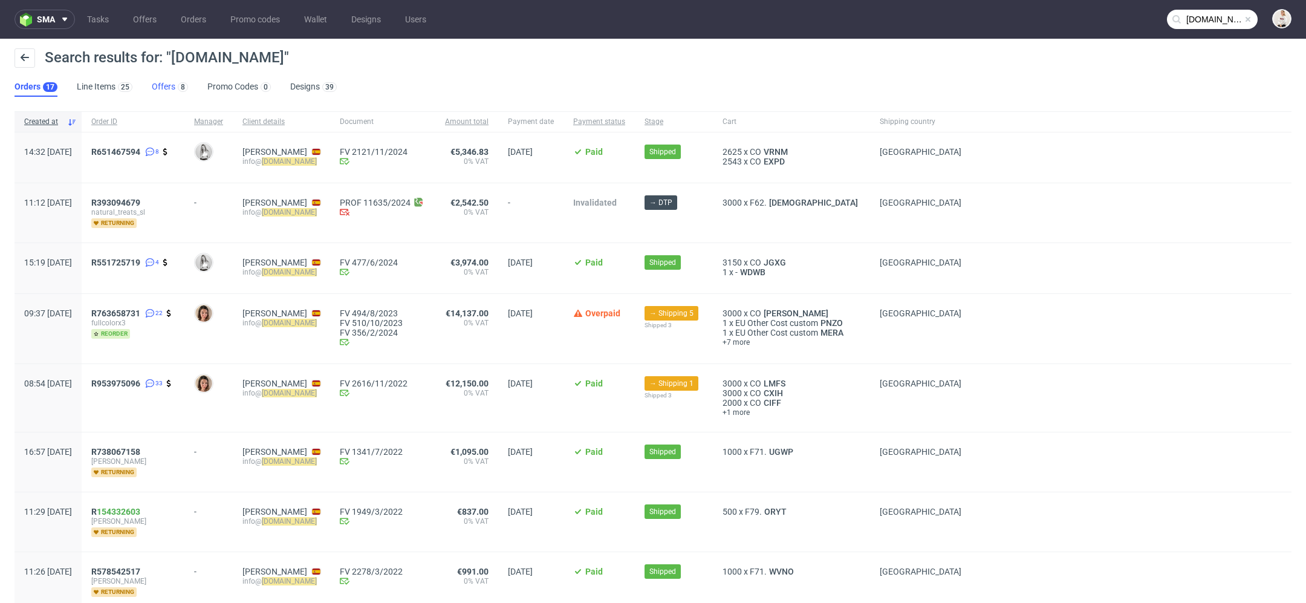
click at [161, 90] on link "Offers 8" at bounding box center [170, 86] width 36 height 19
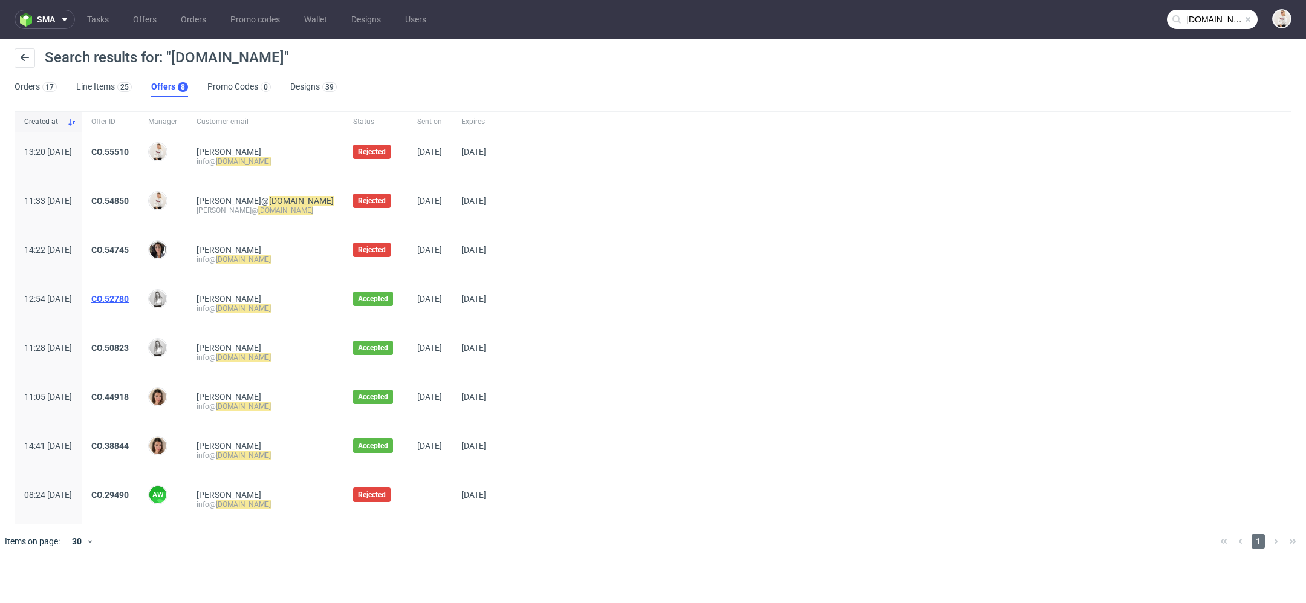
click at [129, 294] on link "CO.52780" at bounding box center [109, 299] width 37 height 10
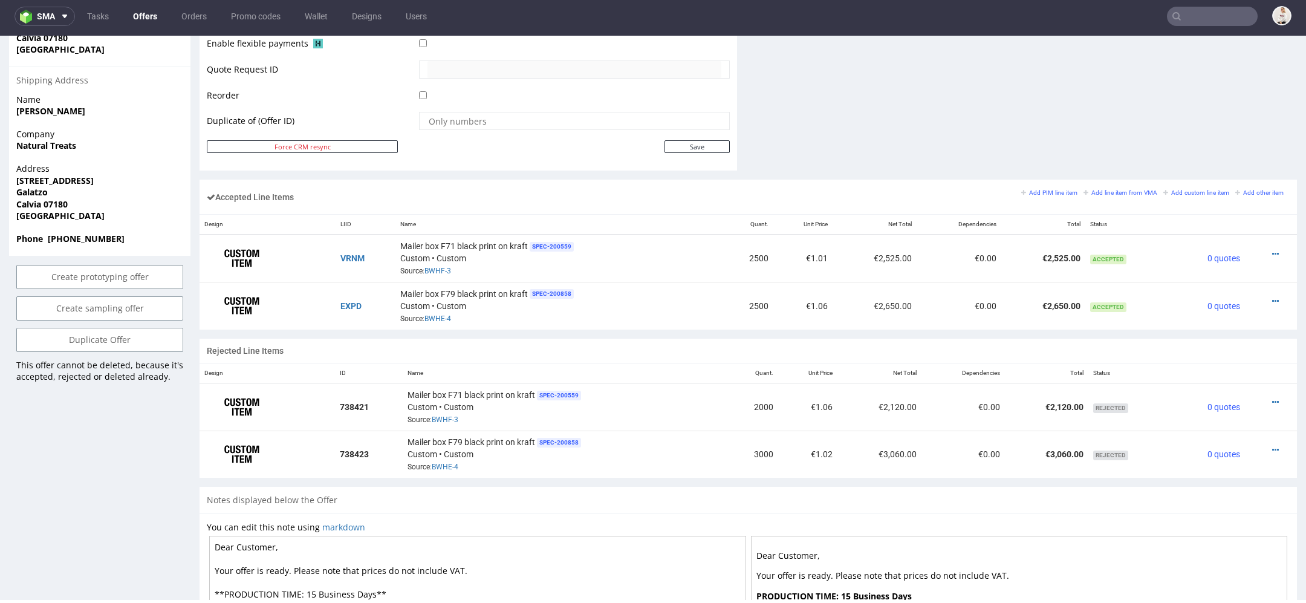
scroll to position [614, 0]
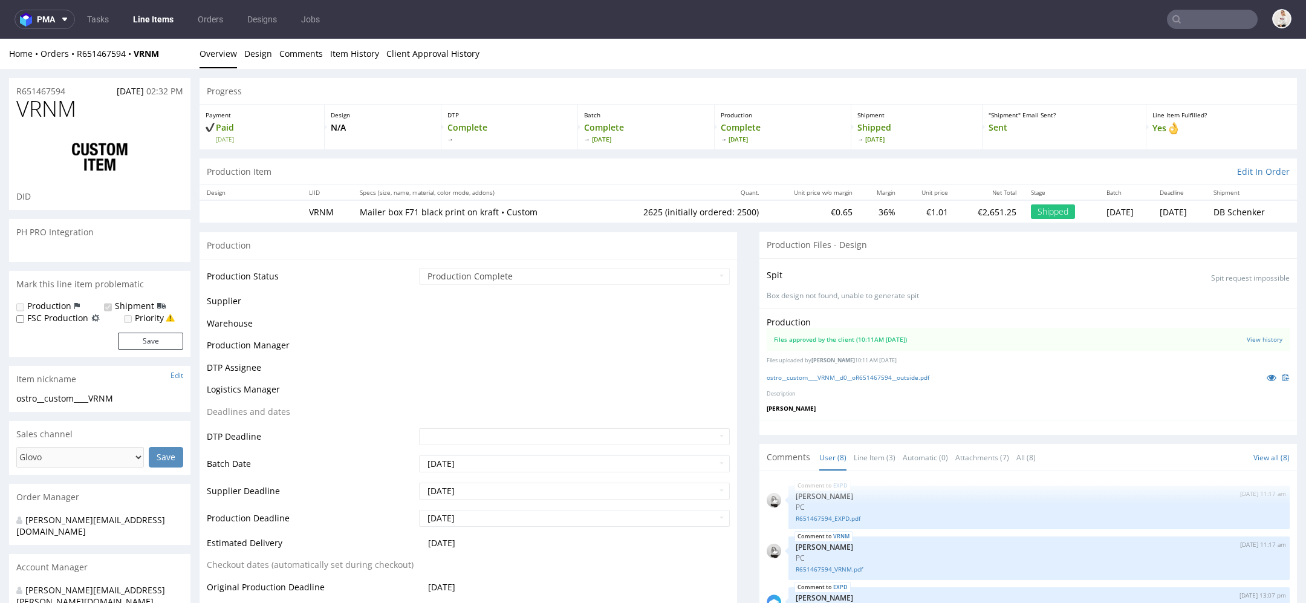
select select "in_progress"
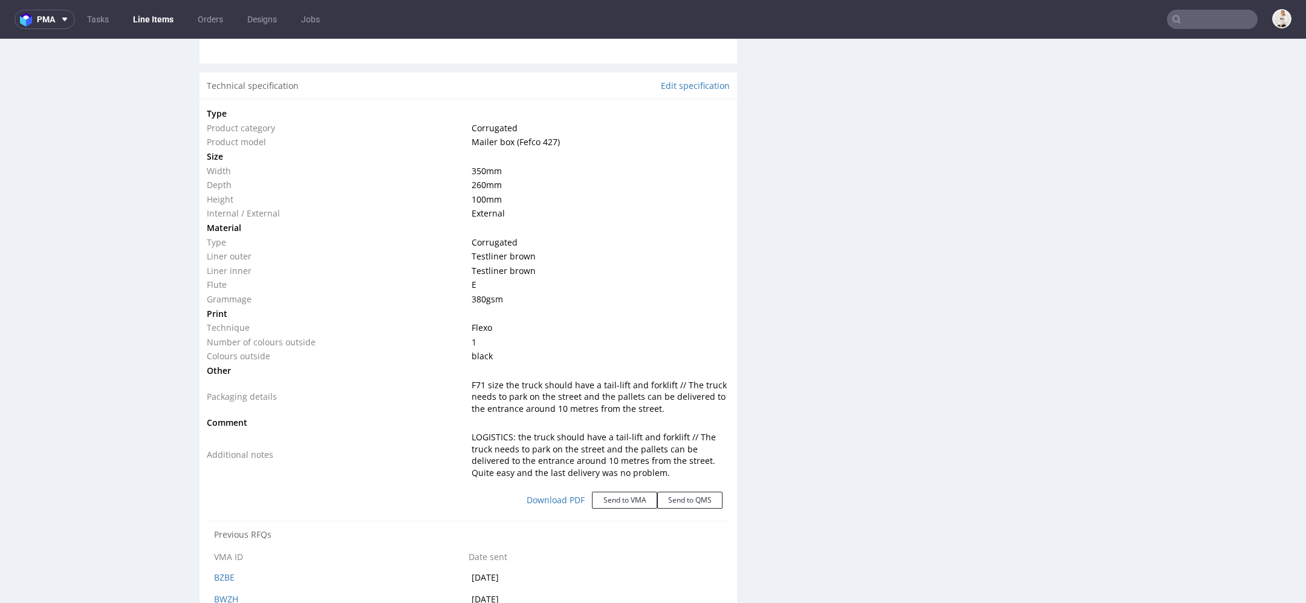
scroll to position [1117, 0]
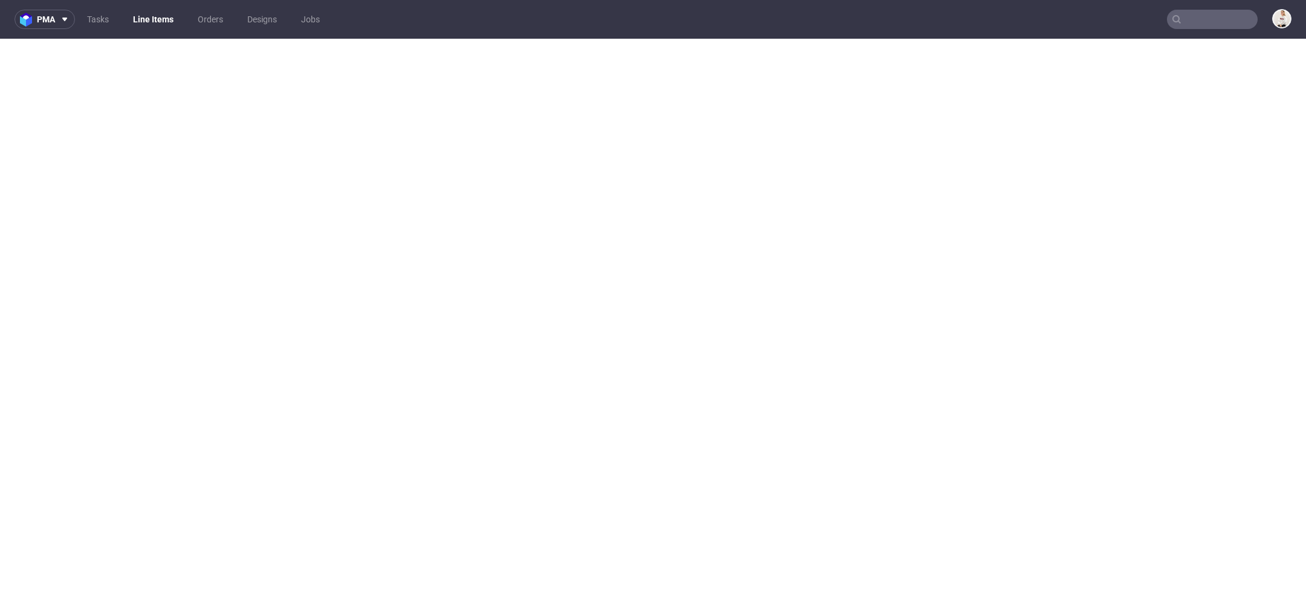
select select "in_progress"
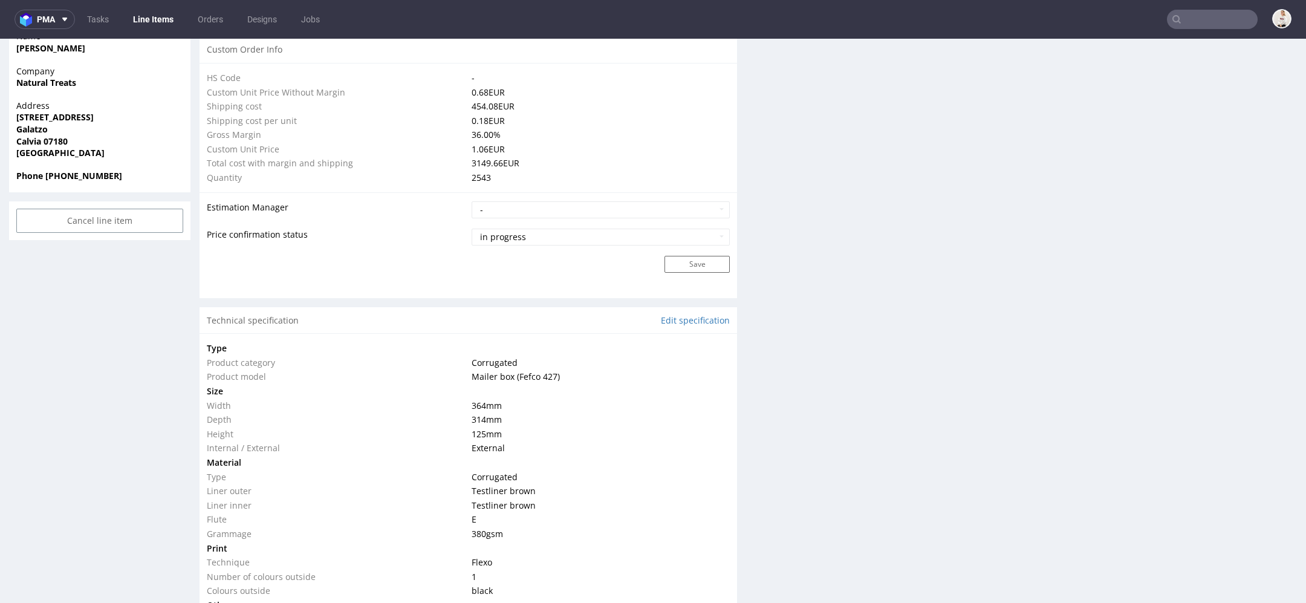
scroll to position [877, 0]
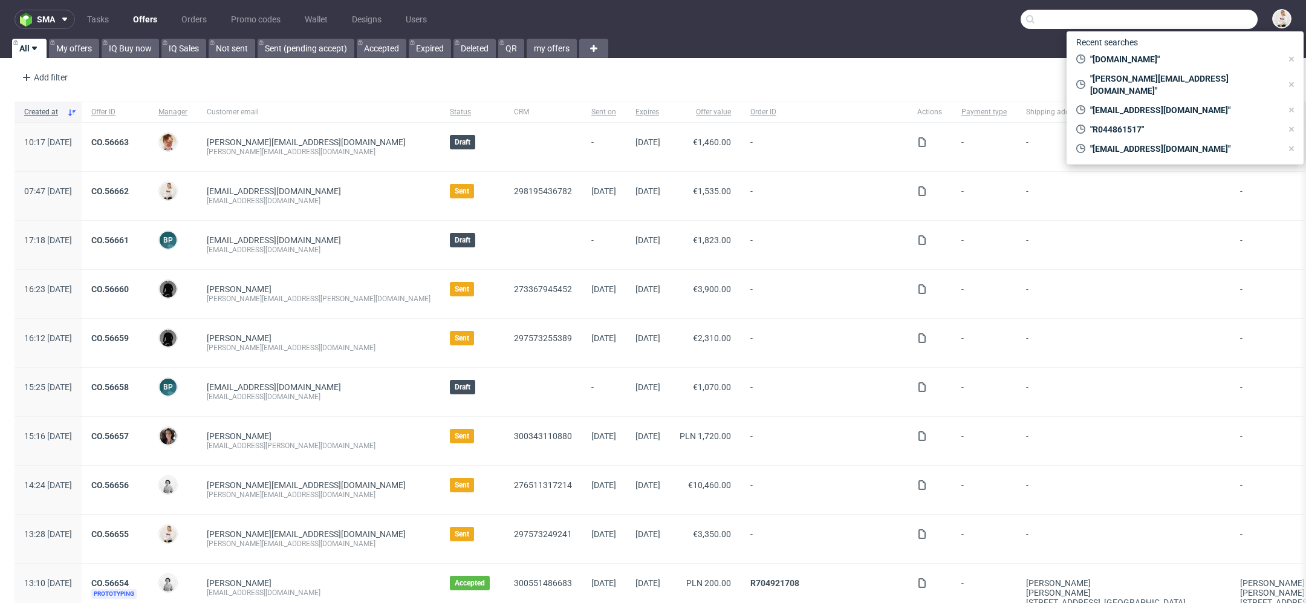
click at [1190, 22] on input "text" at bounding box center [1139, 19] width 237 height 19
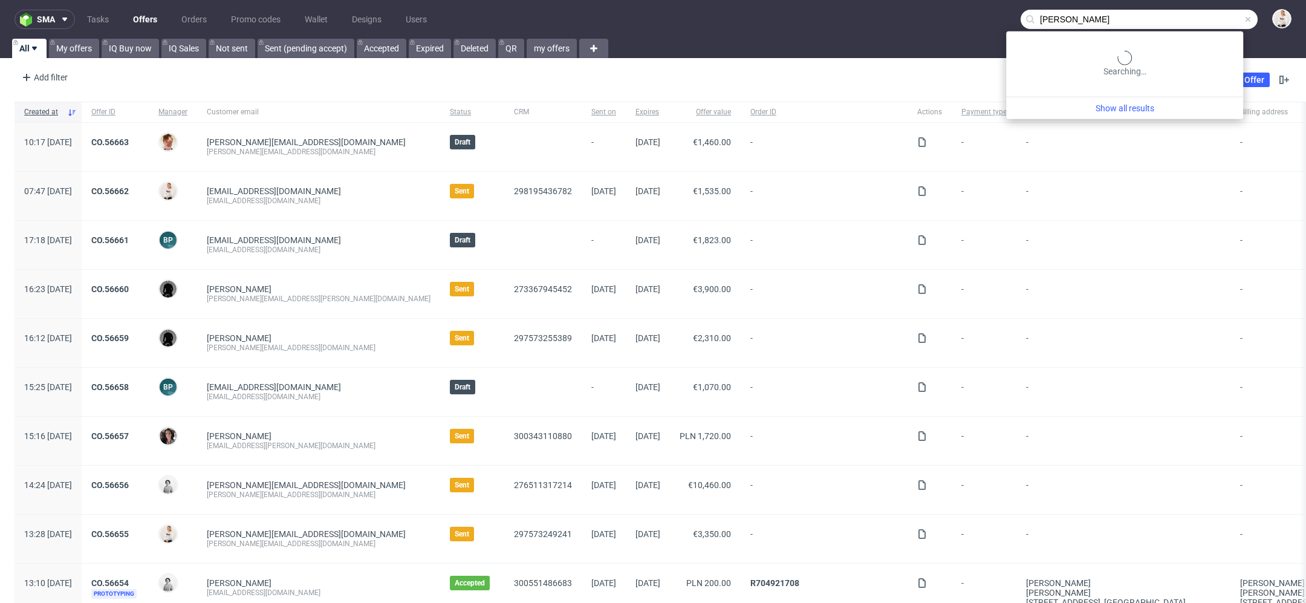
type input "[PERSON_NAME]"
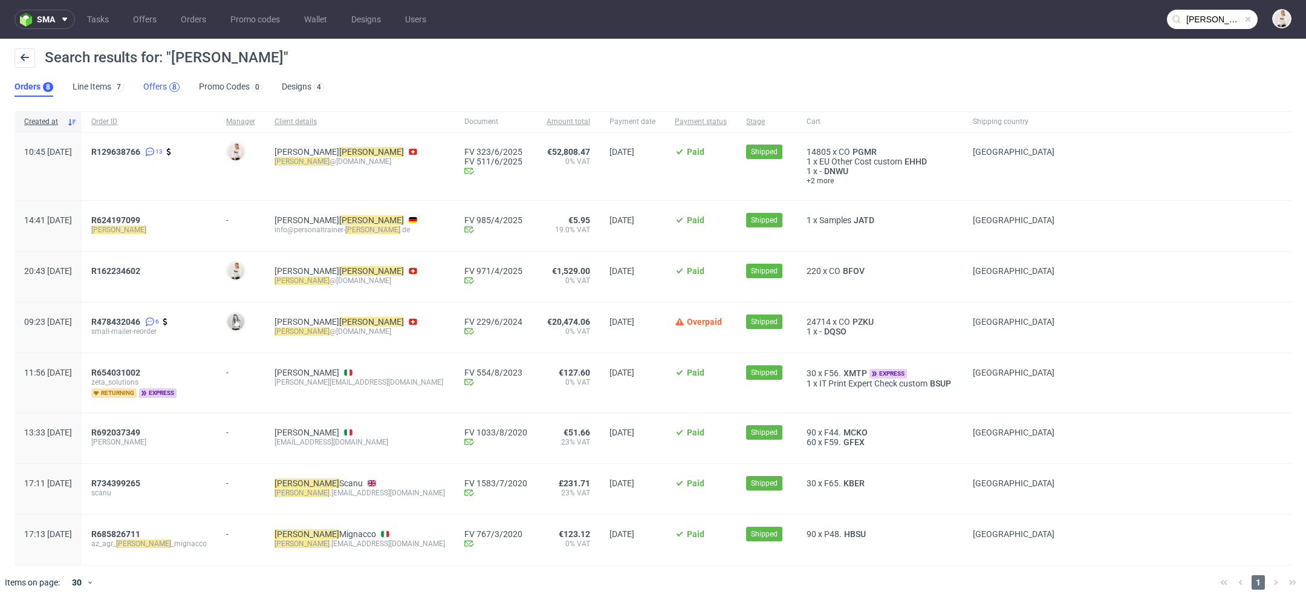
click at [169, 86] on div "8" at bounding box center [174, 87] width 10 height 10
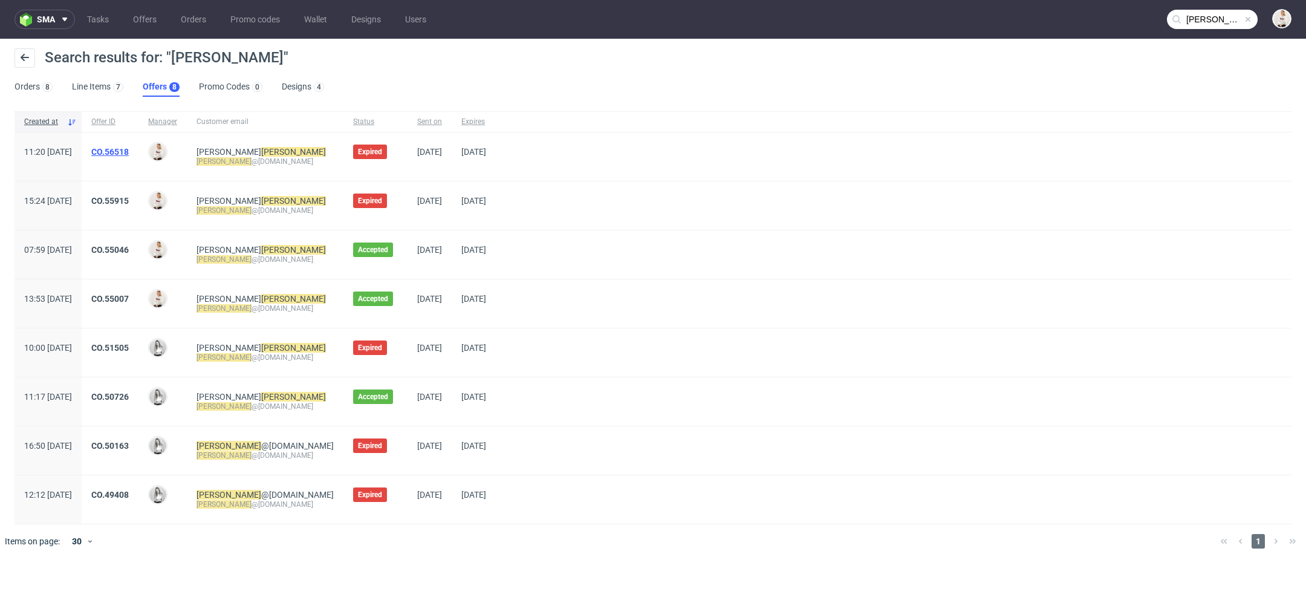
click at [129, 154] on link "CO.56518" at bounding box center [109, 152] width 37 height 10
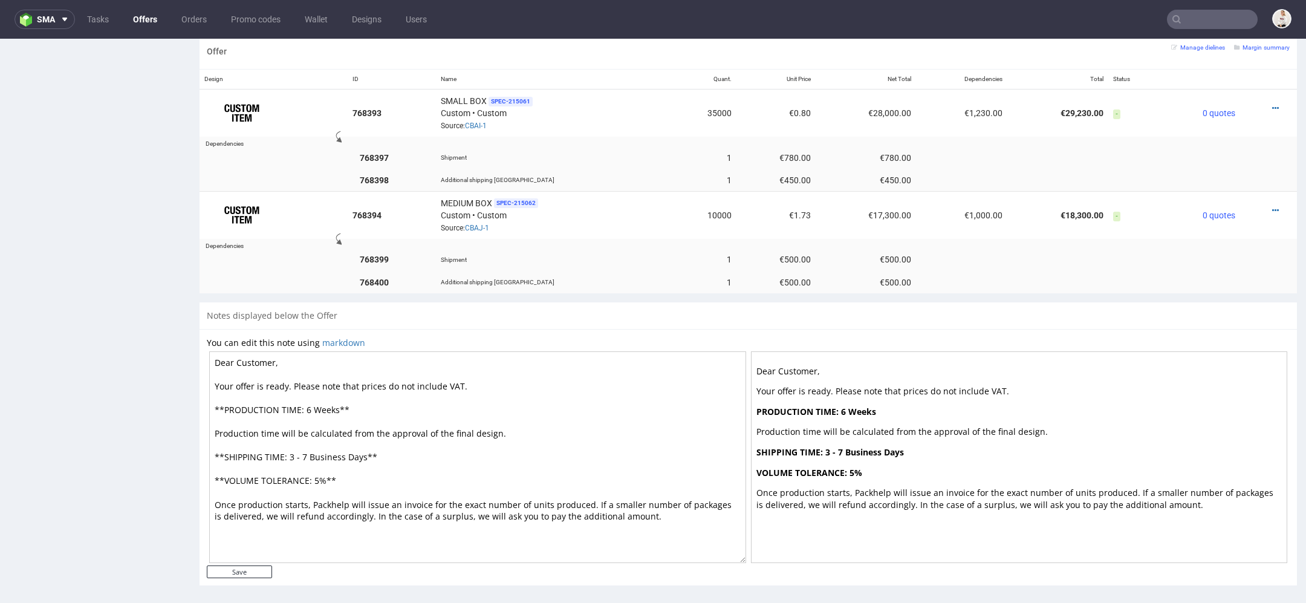
scroll to position [4, 0]
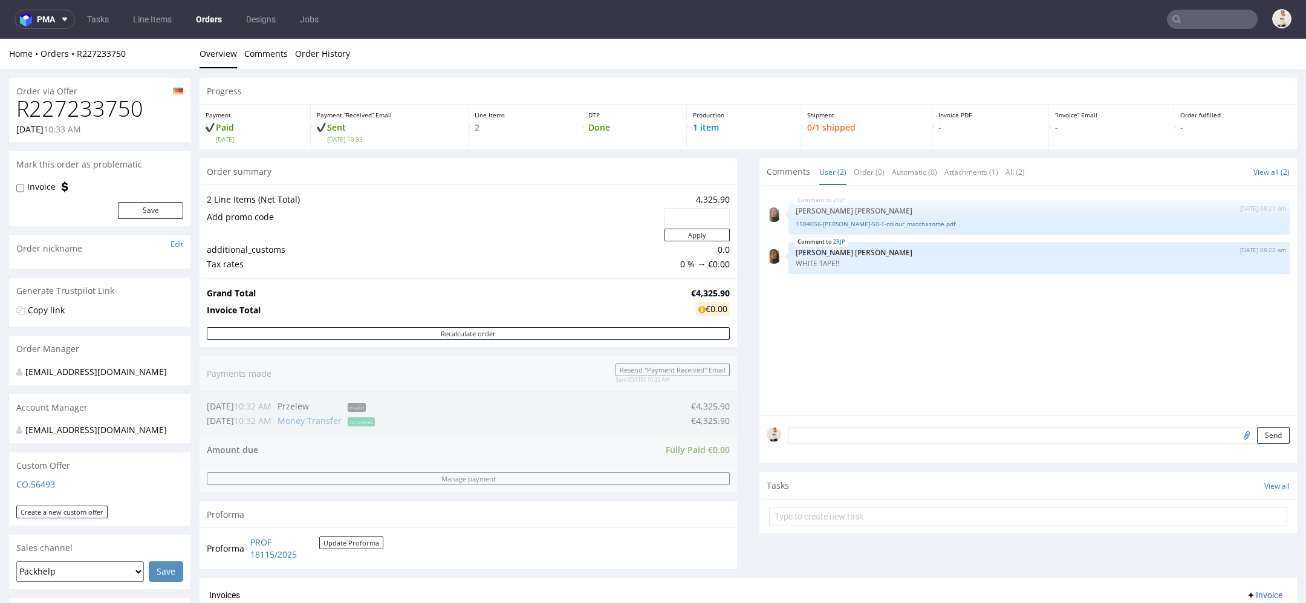
click at [1223, 19] on input "text" at bounding box center [1212, 19] width 91 height 19
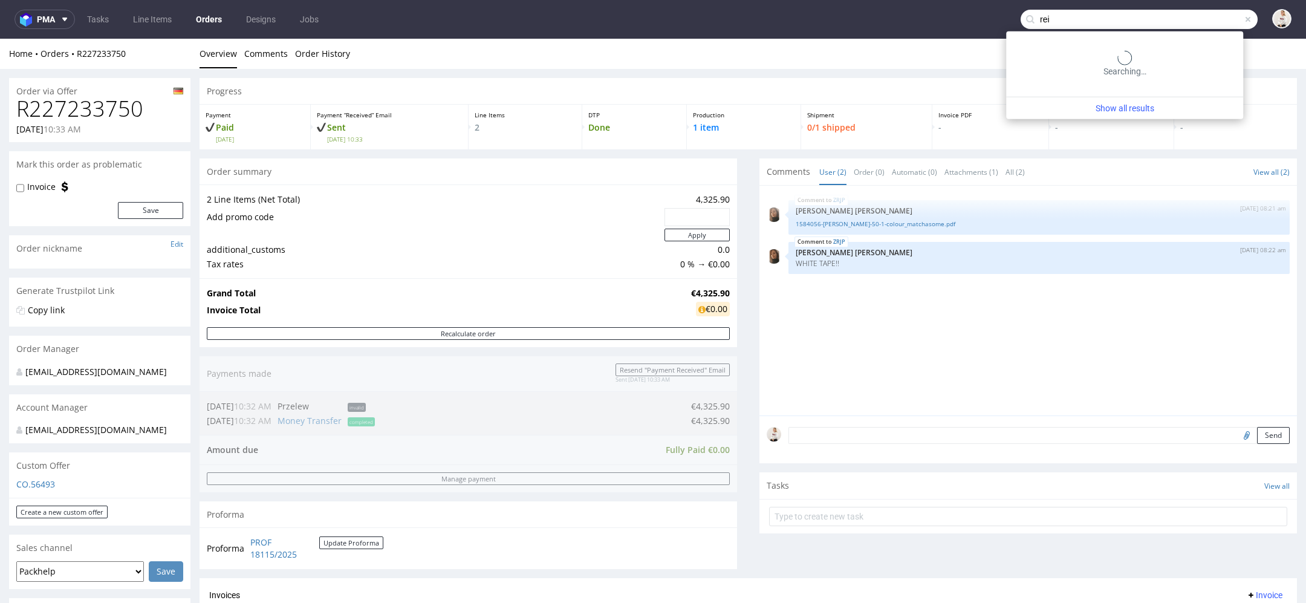
type input "rei"
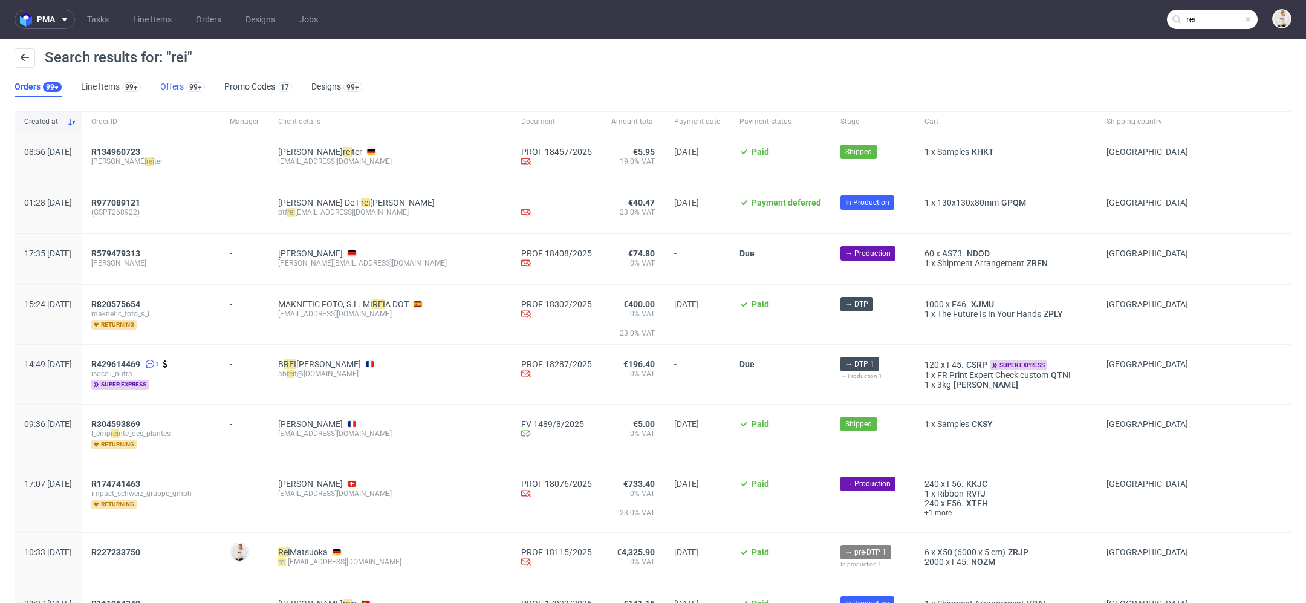
click at [167, 88] on link "Offers 99+" at bounding box center [182, 86] width 45 height 19
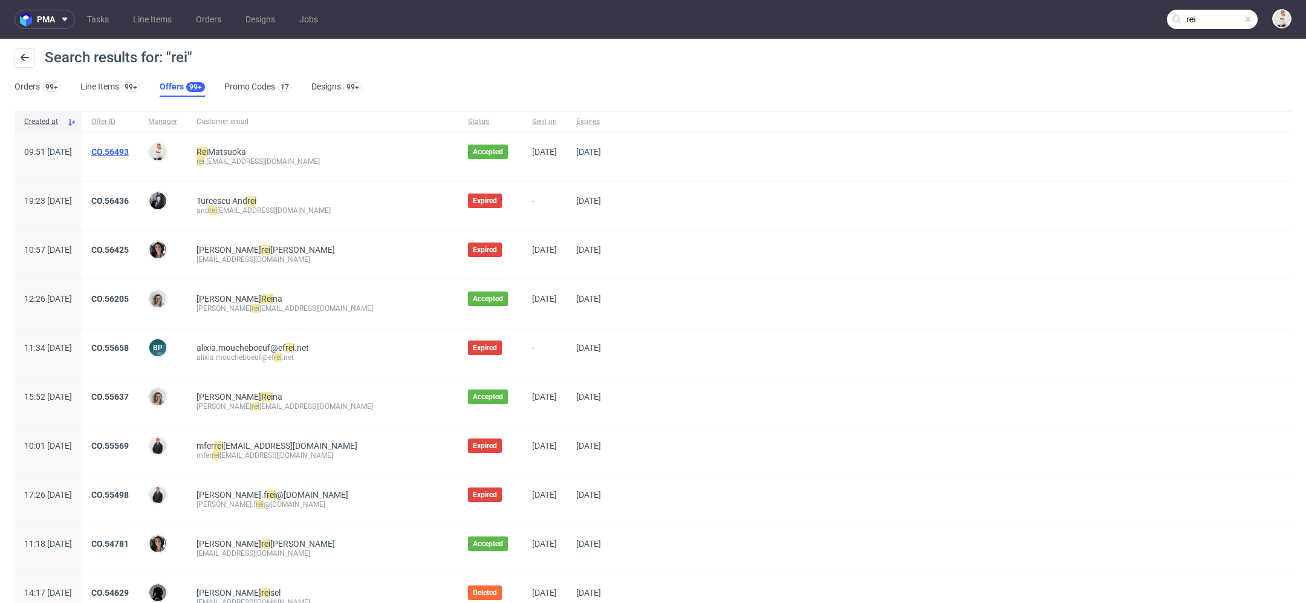
click at [129, 152] on link "CO.56493" at bounding box center [109, 152] width 37 height 10
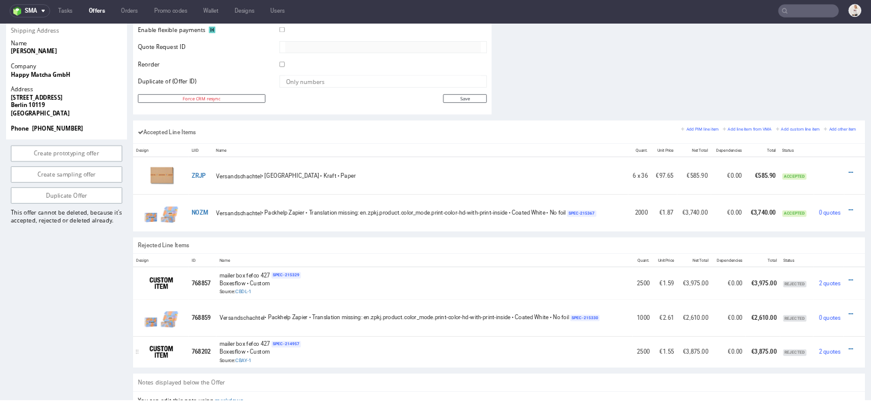
scroll to position [550, 0]
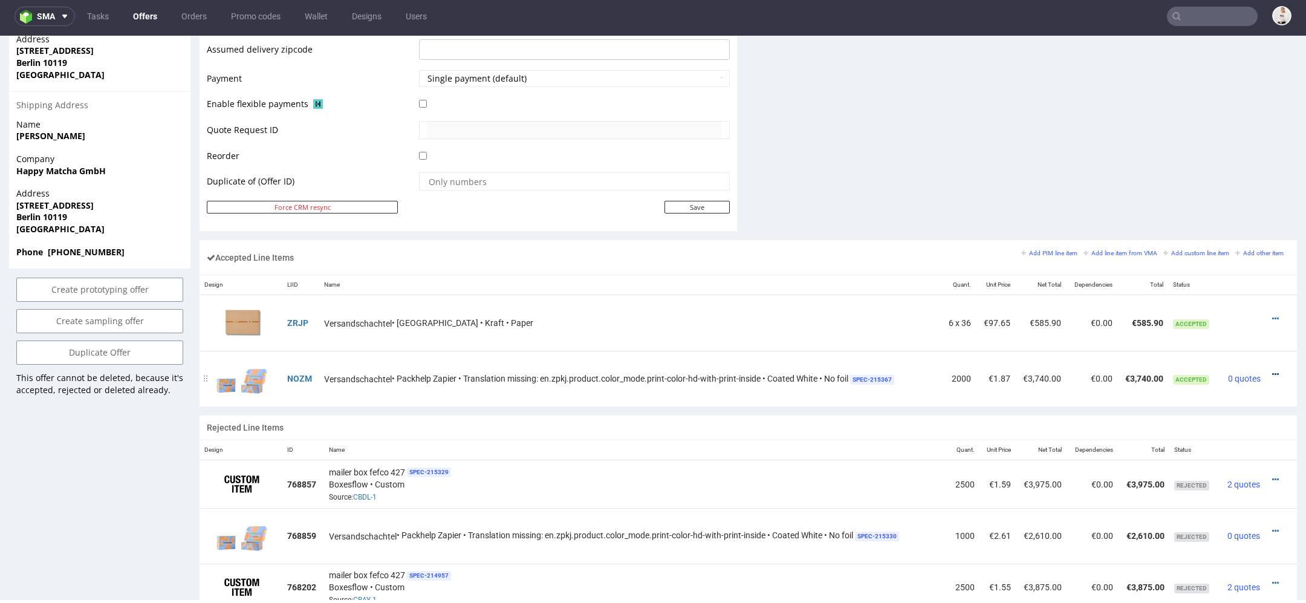
click at [1272, 370] on icon at bounding box center [1275, 374] width 7 height 8
click at [1203, 218] on span "Edit item specification" at bounding box center [1224, 216] width 91 height 12
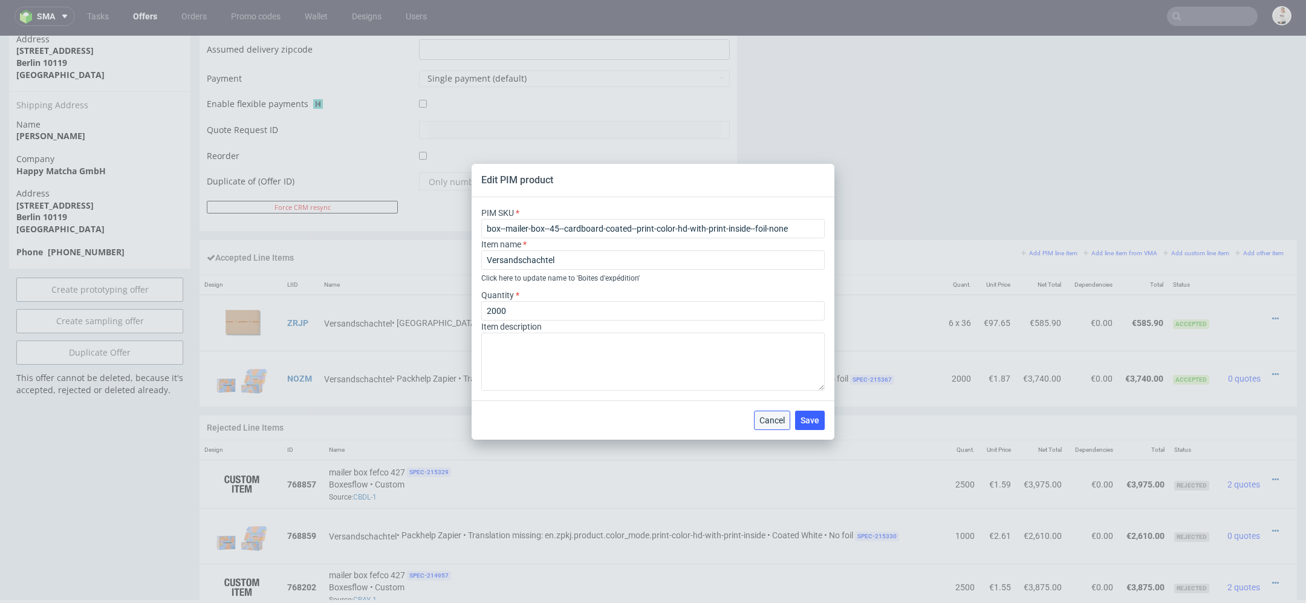
click at [773, 420] on span "Cancel" at bounding box center [772, 420] width 25 height 8
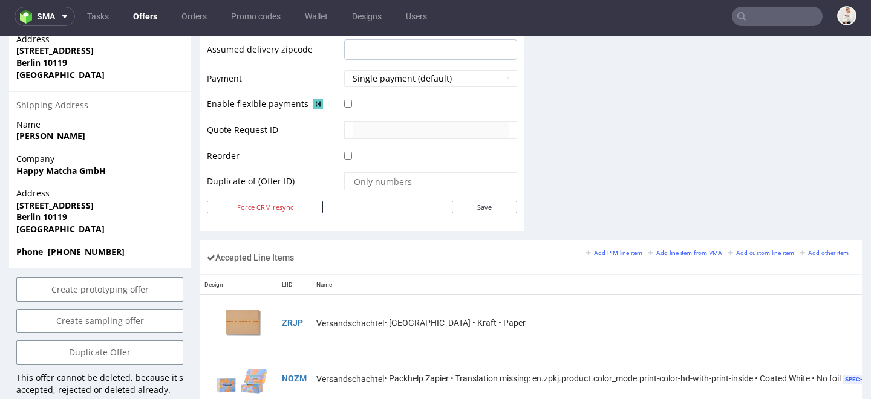
scroll to position [550, 0]
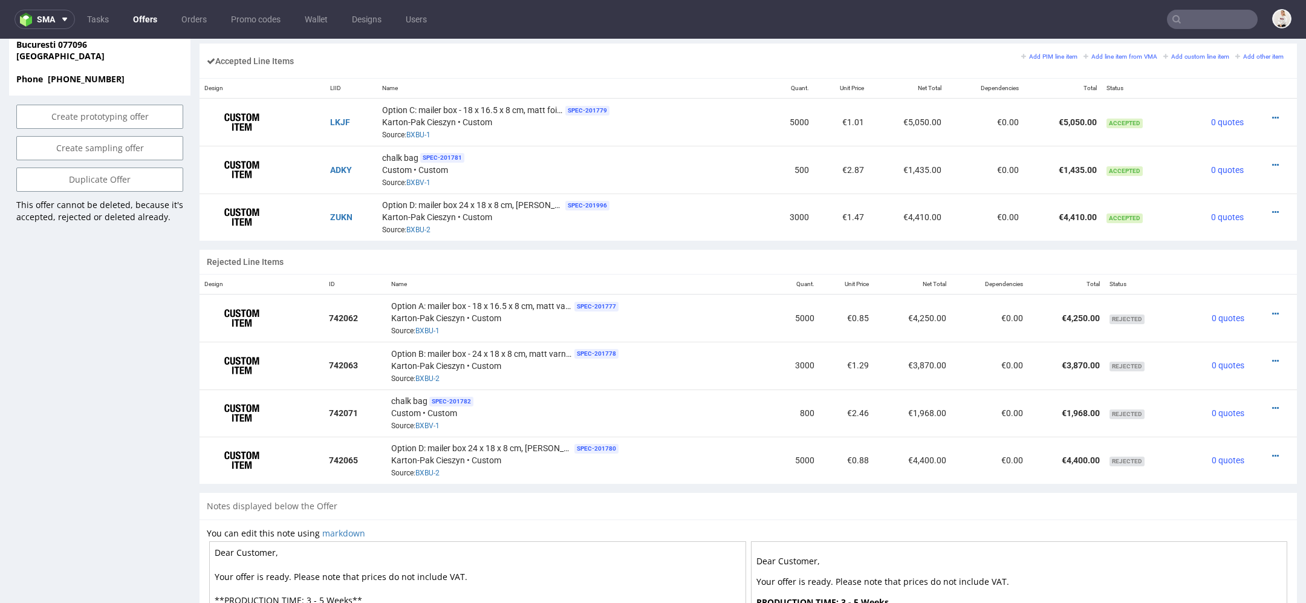
scroll to position [750, 0]
click at [421, 178] on link "BXBV-1" at bounding box center [418, 182] width 24 height 8
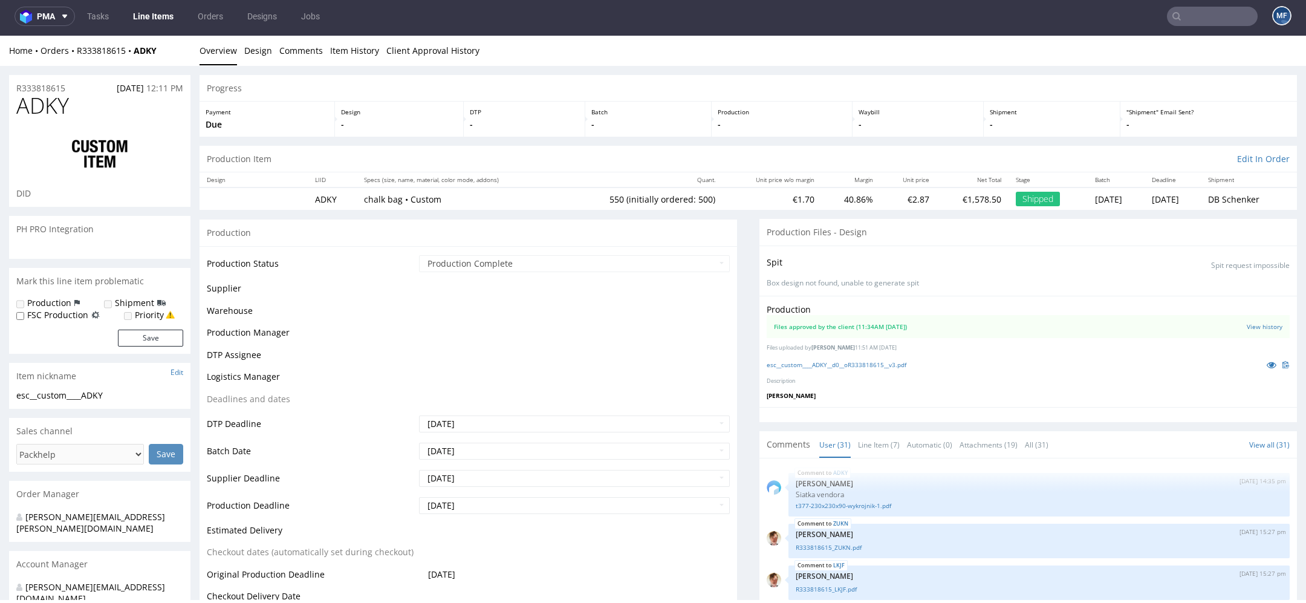
scroll to position [1339, 0]
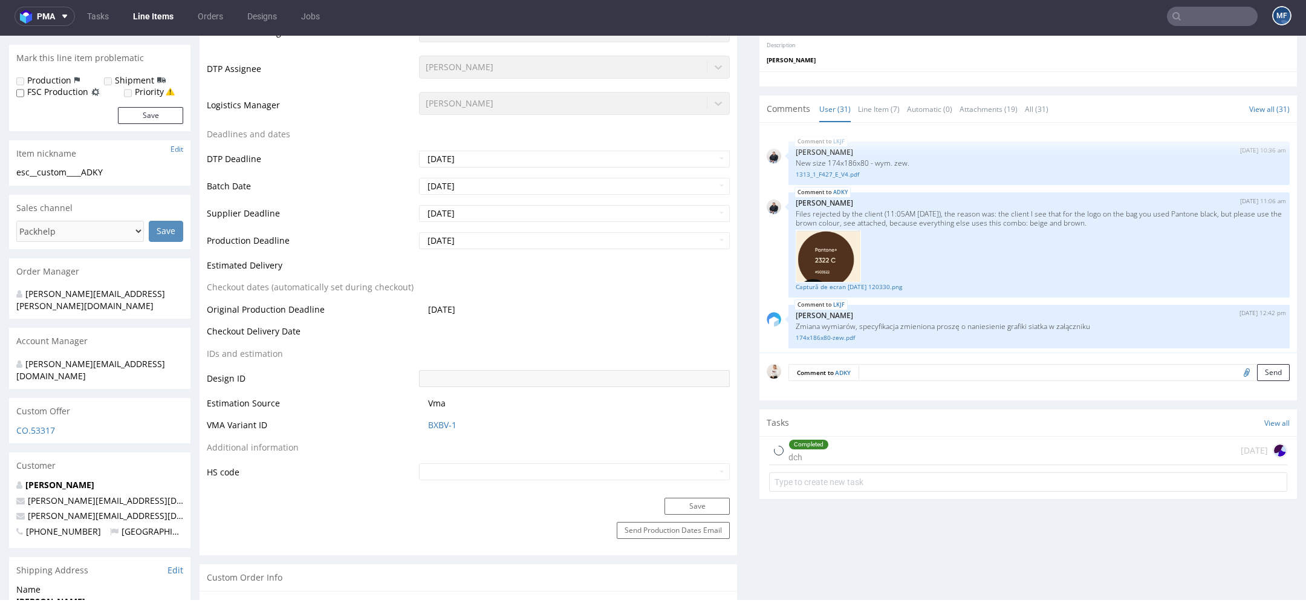
type input "550"
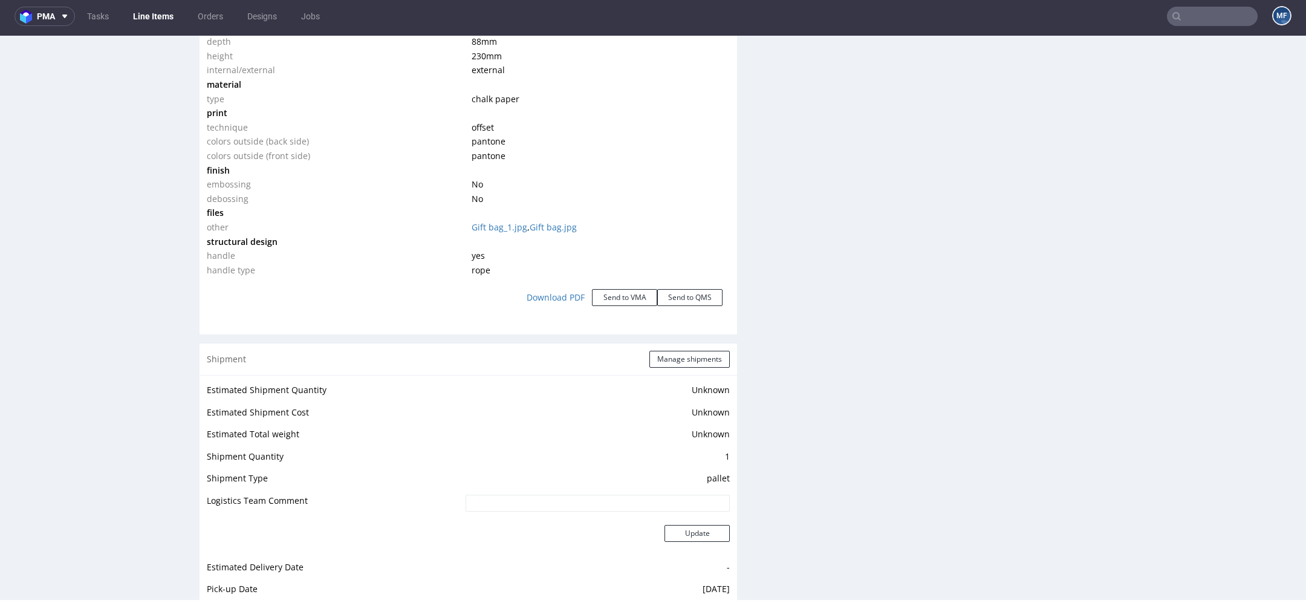
scroll to position [1251, 0]
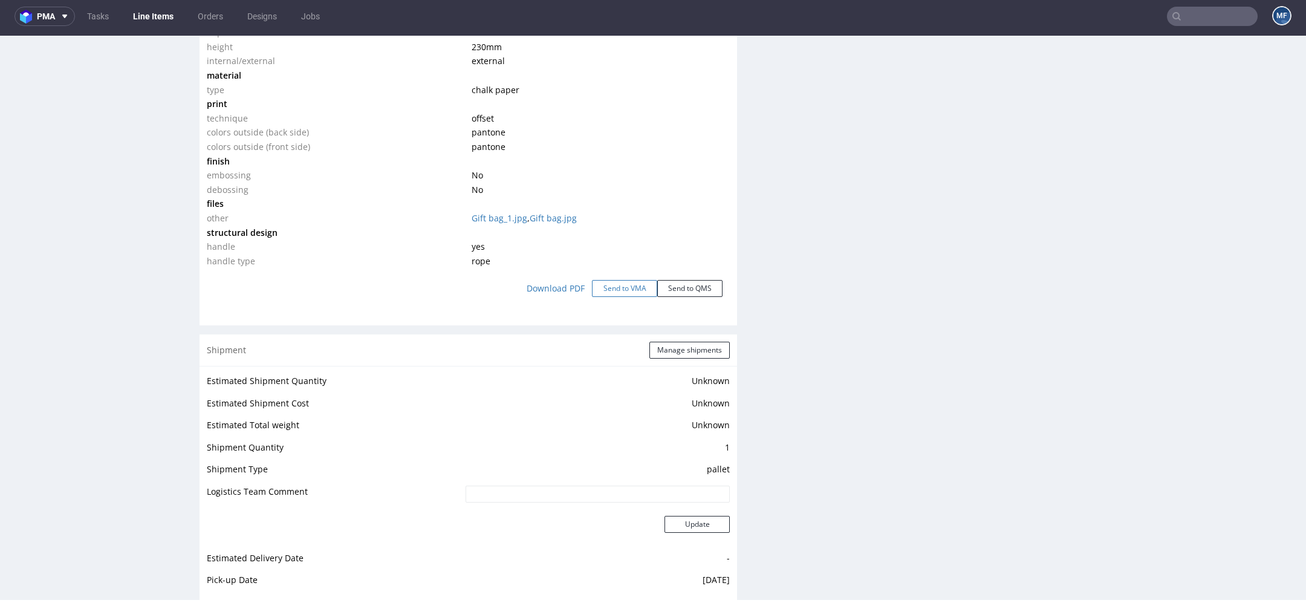
click at [634, 285] on button "Send to VMA" at bounding box center [624, 288] width 65 height 17
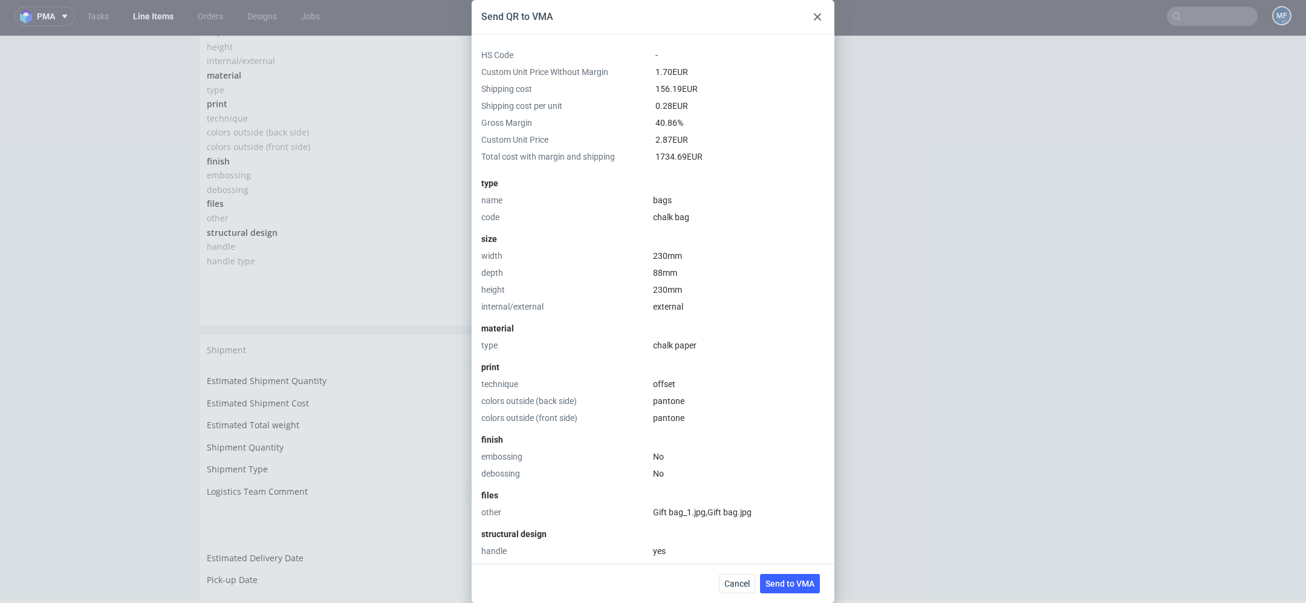
scroll to position [217, 0]
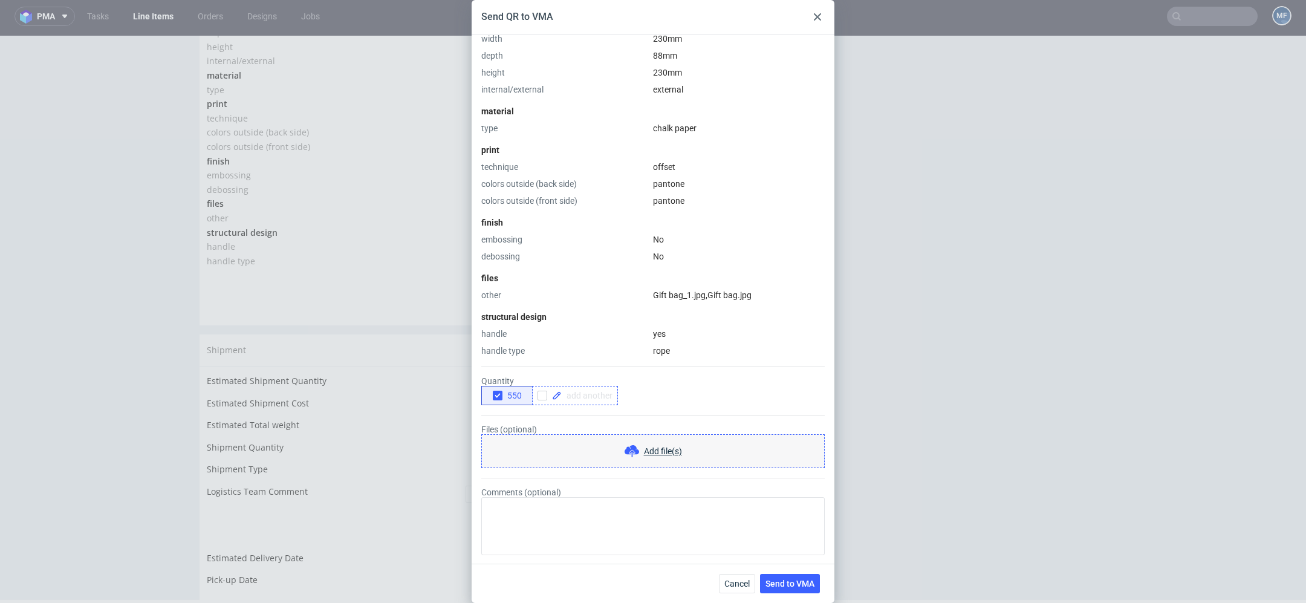
click at [599, 397] on span at bounding box center [587, 395] width 51 height 8
checkbox input "true"
click at [499, 397] on icon "button" at bounding box center [497, 395] width 8 height 8
click at [794, 592] on button "Send to VMA" at bounding box center [790, 583] width 60 height 19
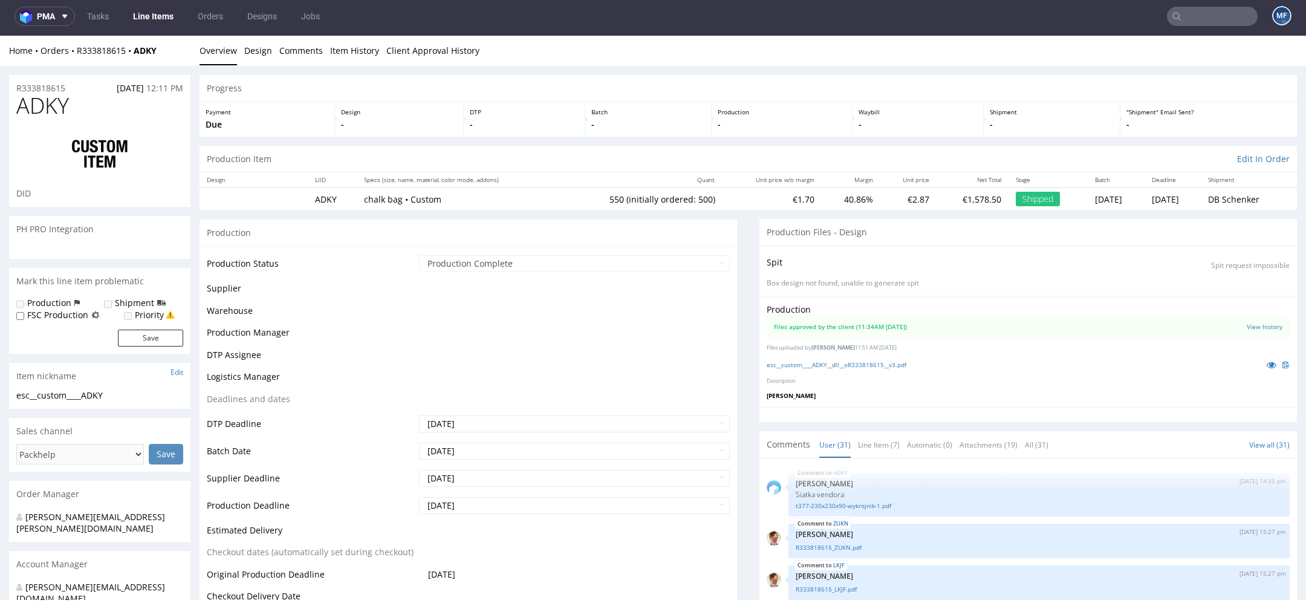
select select "in_progress"
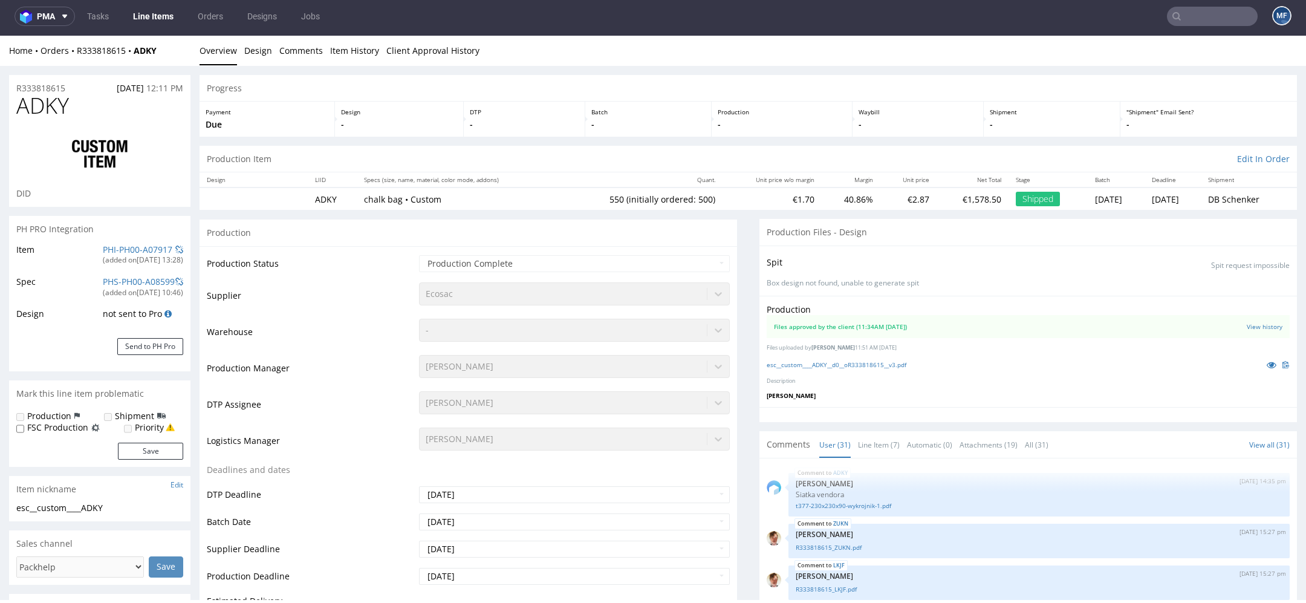
scroll to position [1390, 0]
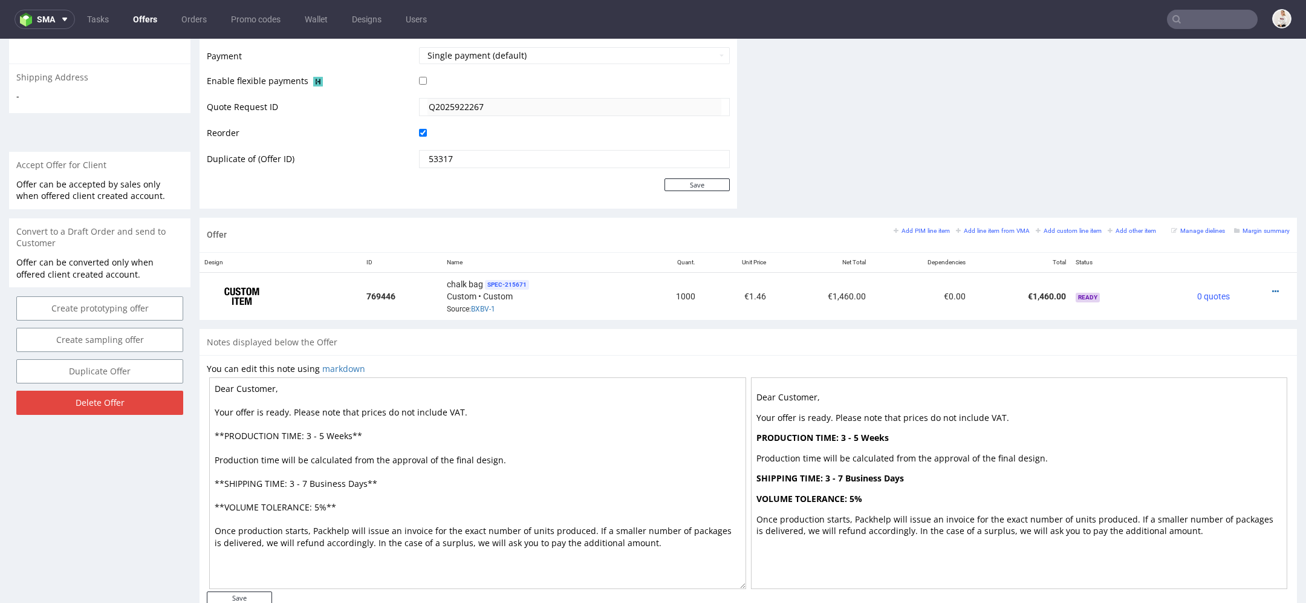
scroll to position [541, 0]
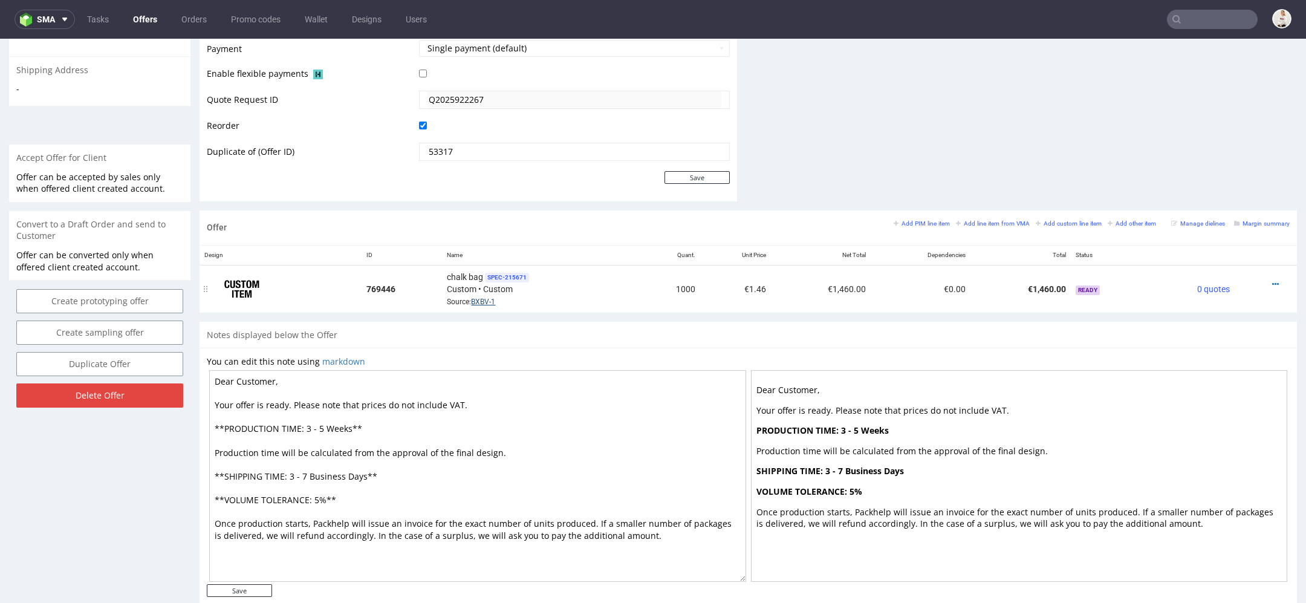
click at [487, 301] on link "BXBV-1" at bounding box center [483, 302] width 24 height 8
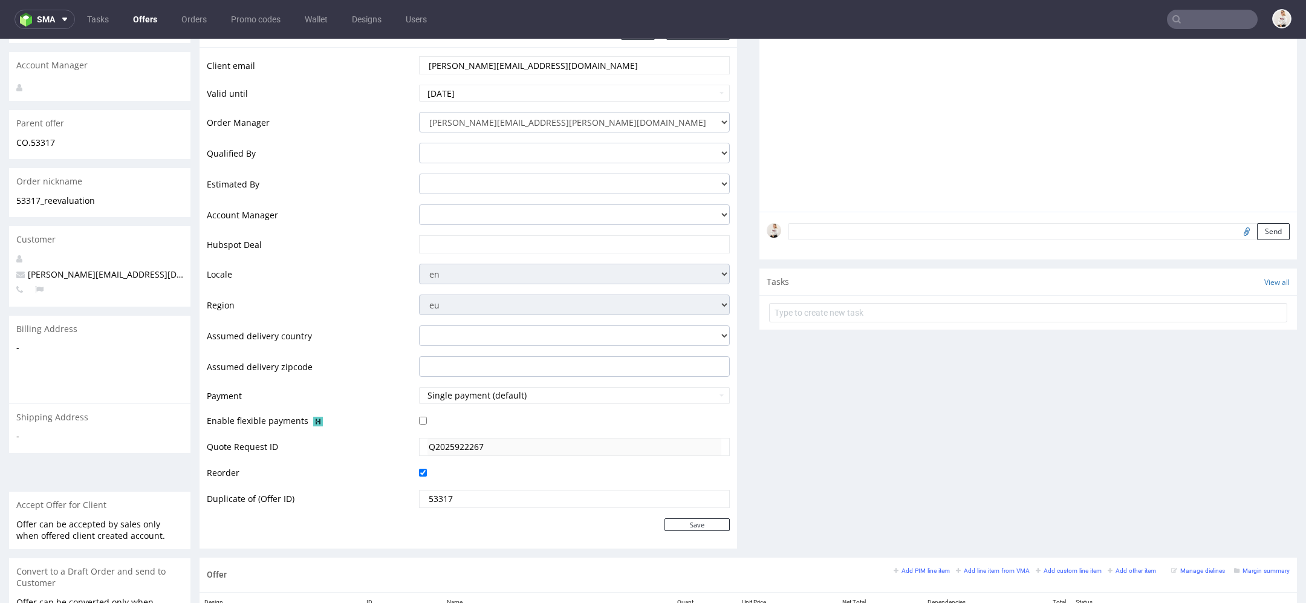
scroll to position [198, 0]
click at [467, 241] on input "text" at bounding box center [575, 240] width 294 height 17
paste input "[URL][DOMAIN_NAME]"
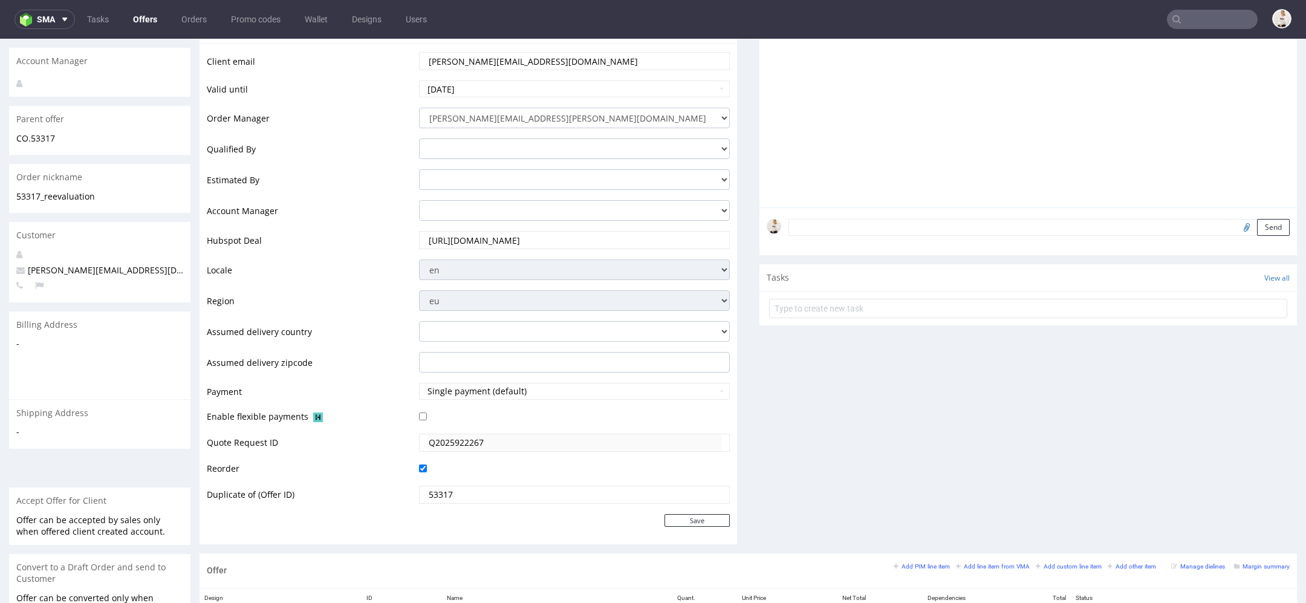
scroll to position [0, 15]
type input "[URL][DOMAIN_NAME]"
click at [483, 109] on select "bartosz.ossowski@packhelp.com adrian.grudzien@packhelp.com adrian.margula@packh…" at bounding box center [574, 118] width 311 height 21
select select "2325426"
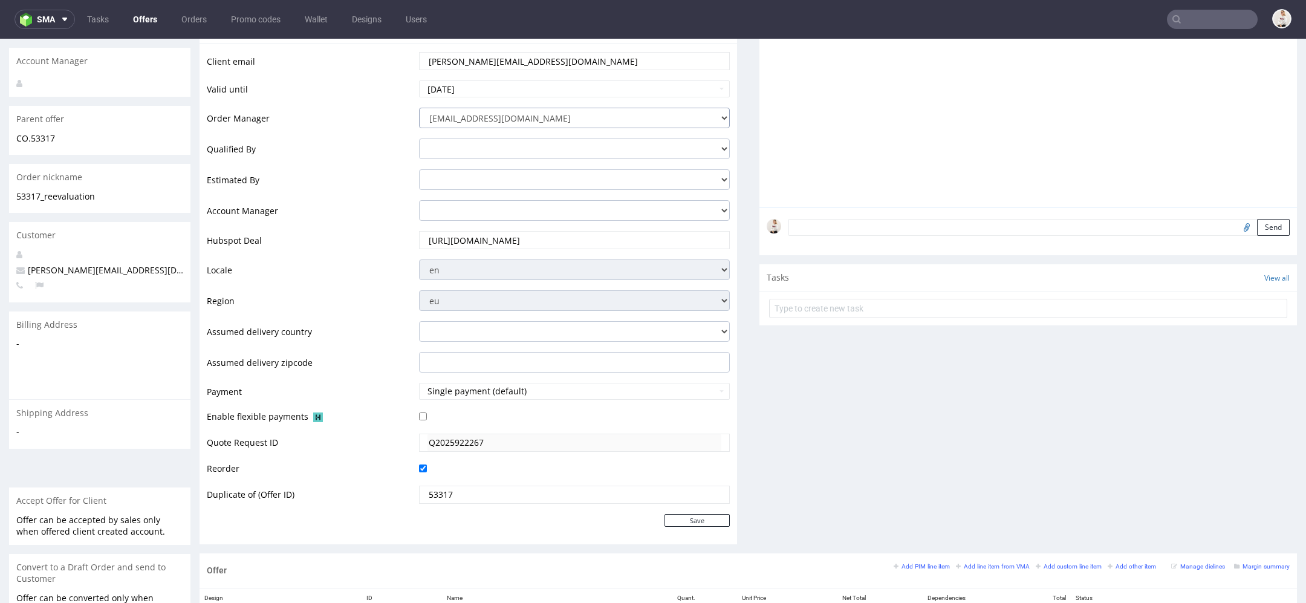
click at [419, 108] on select "bartosz.ossowski@packhelp.com adrian.grudzien@packhelp.com adrian.margula@packh…" at bounding box center [574, 118] width 311 height 21
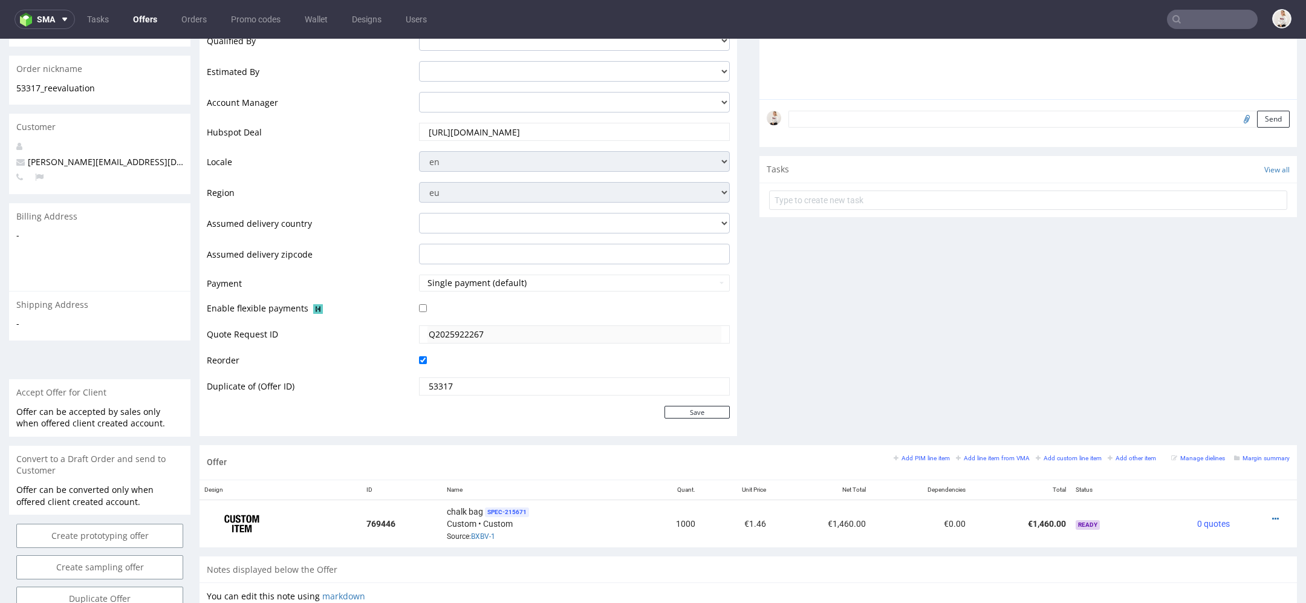
scroll to position [312, 0]
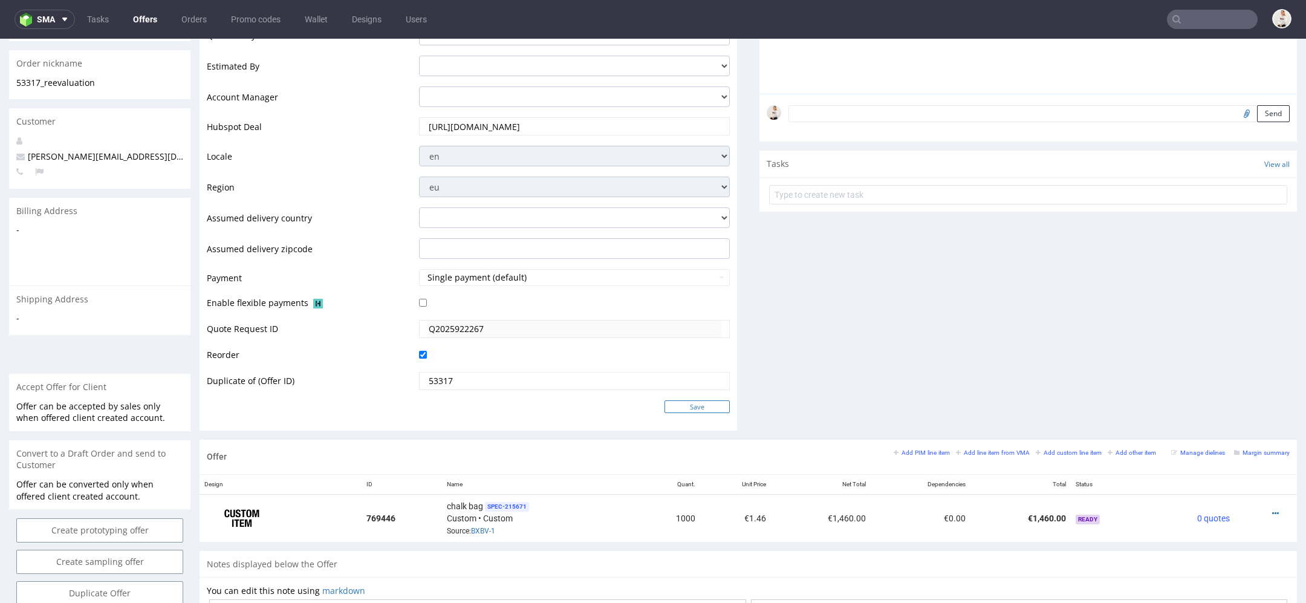
click at [695, 406] on input "Save" at bounding box center [697, 406] width 65 height 13
type input "In progress..."
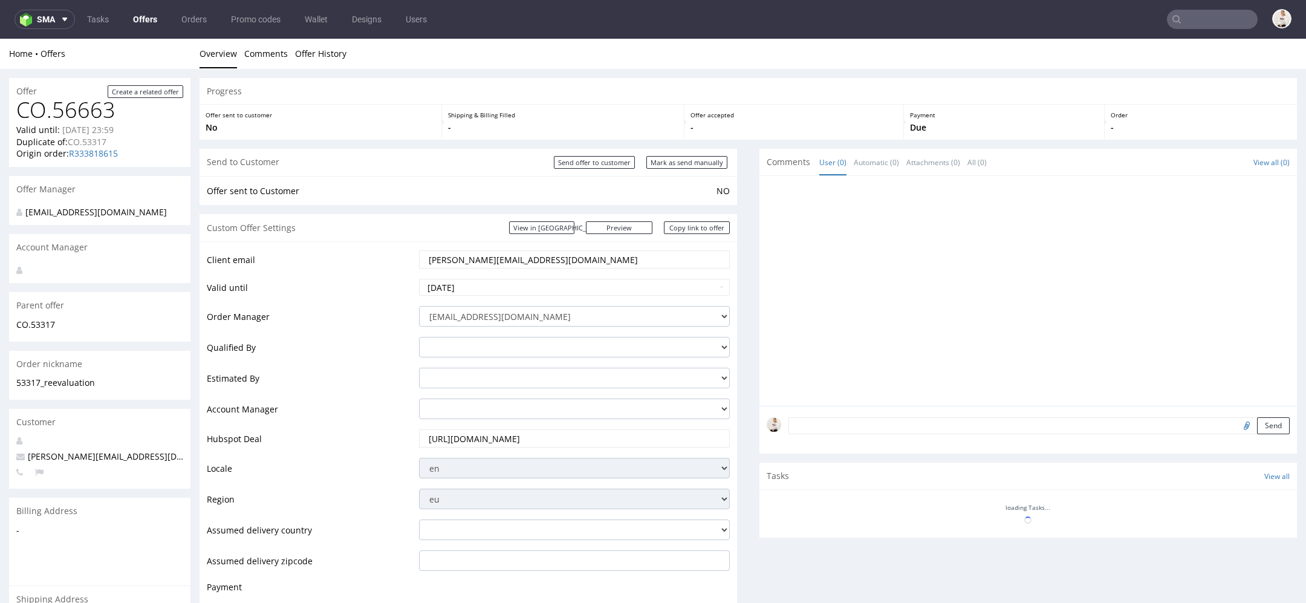
scroll to position [0, 0]
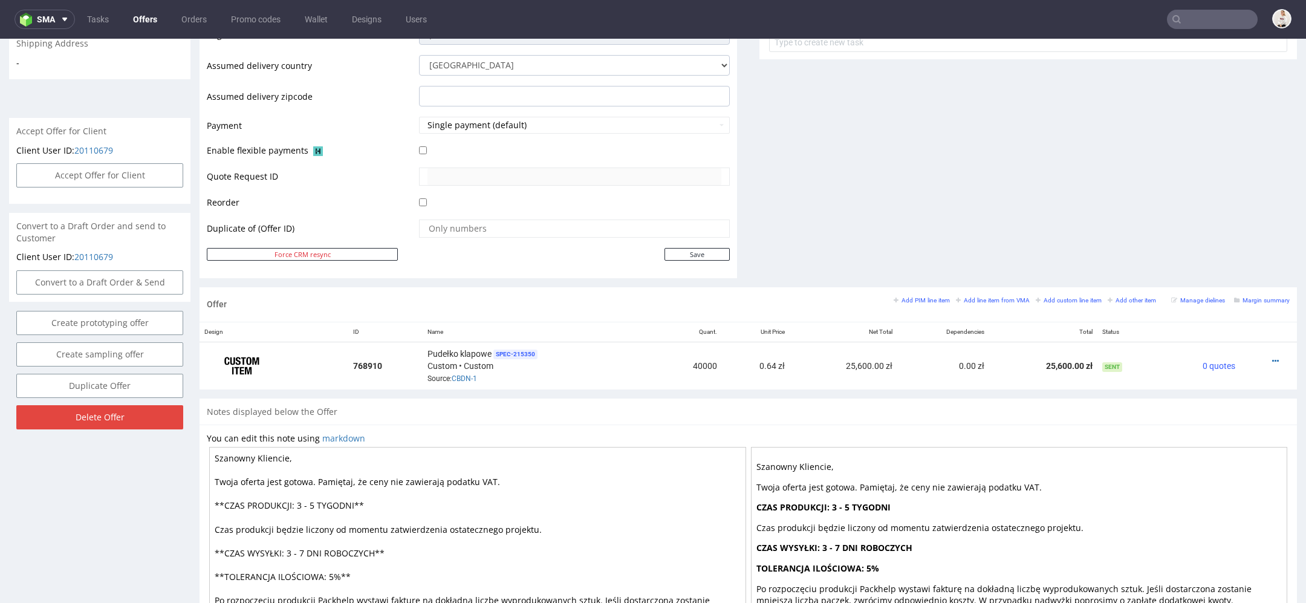
scroll to position [480, 0]
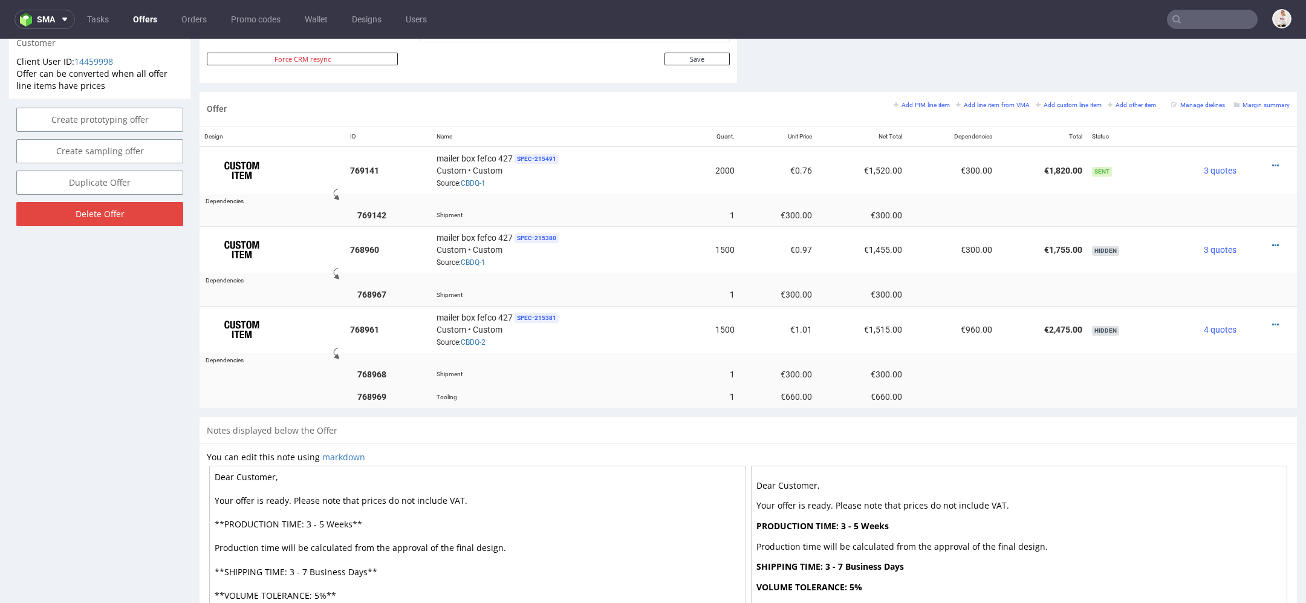
scroll to position [666, 0]
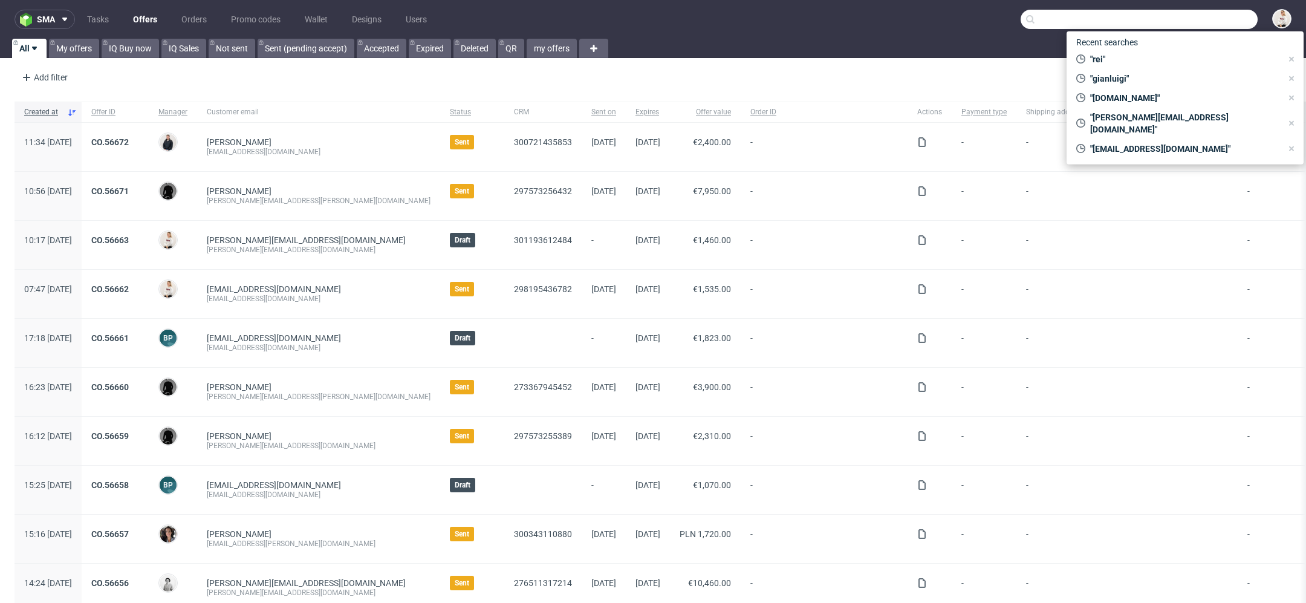
click at [1192, 26] on input "text" at bounding box center [1139, 19] width 237 height 19
paste input "@[DOMAIN_NAME]"
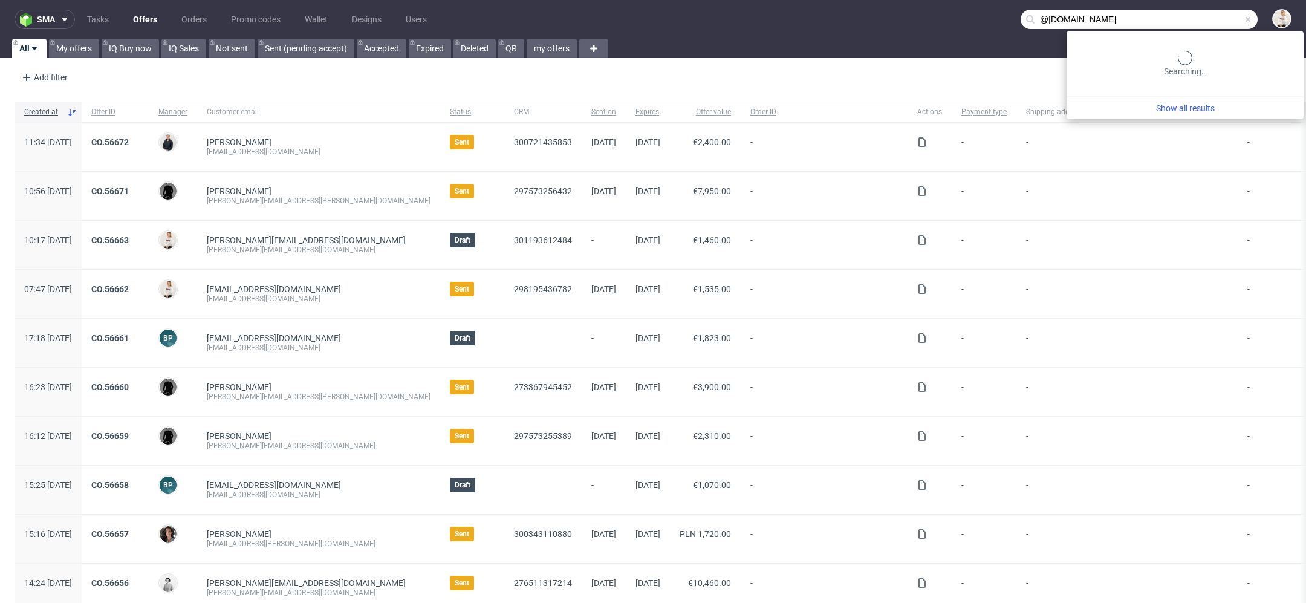
type input "@[DOMAIN_NAME]"
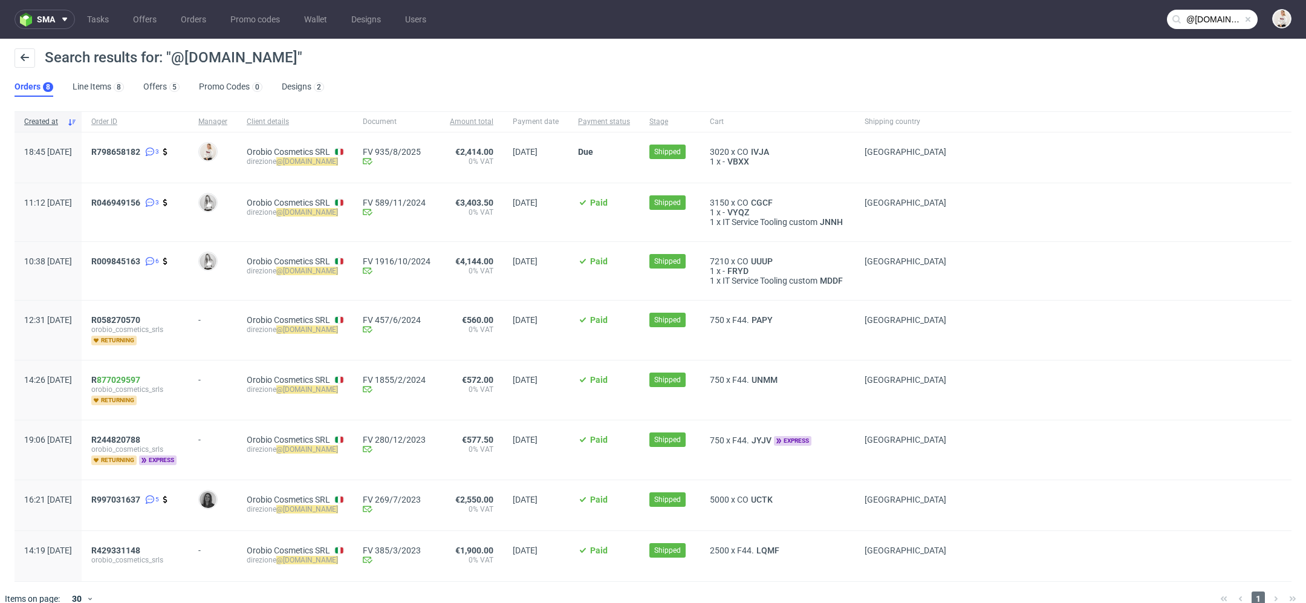
scroll to position [16, 0]
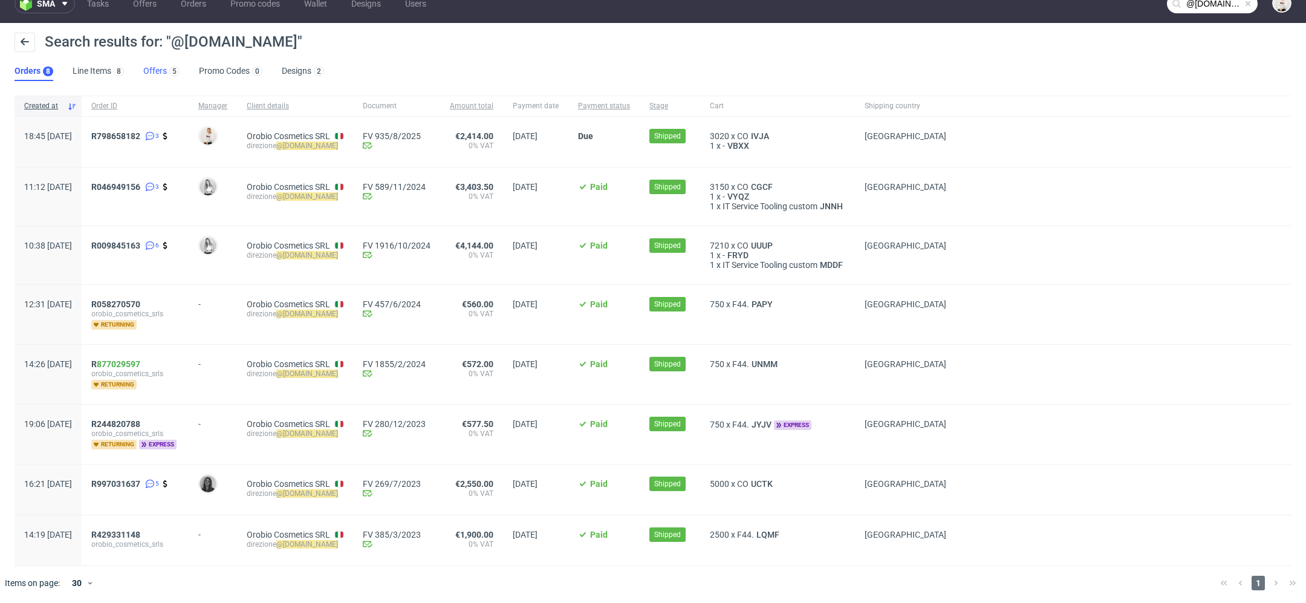
click at [161, 72] on link "Offers 5" at bounding box center [161, 71] width 36 height 19
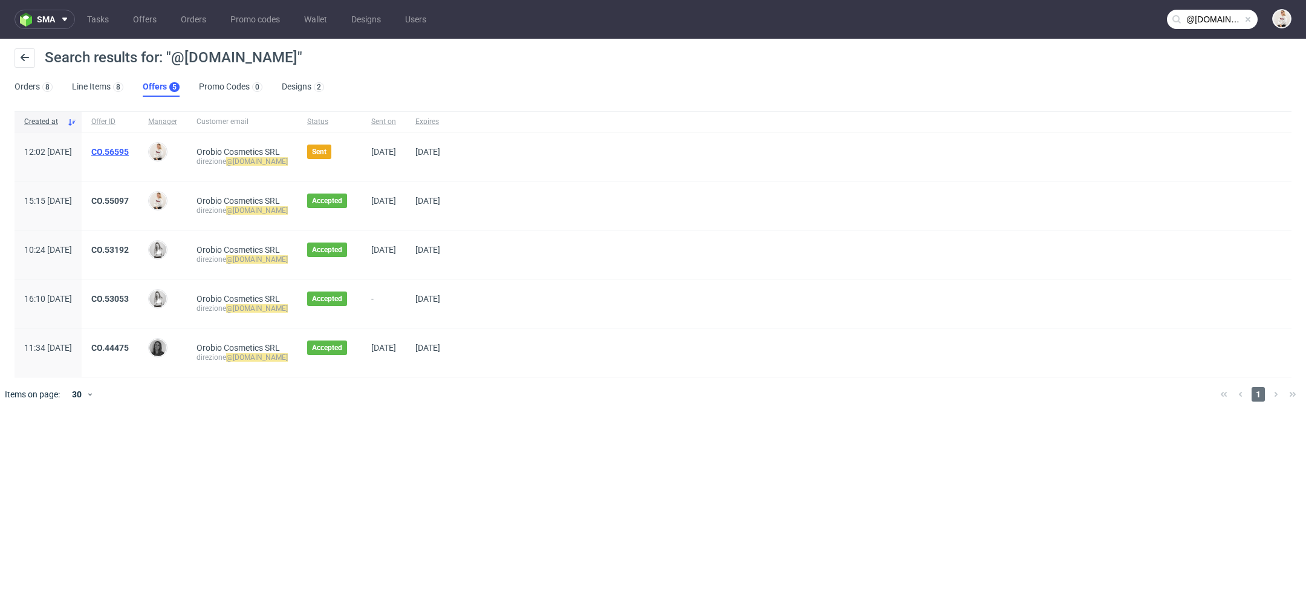
click at [129, 152] on link "CO.56595" at bounding box center [109, 152] width 37 height 10
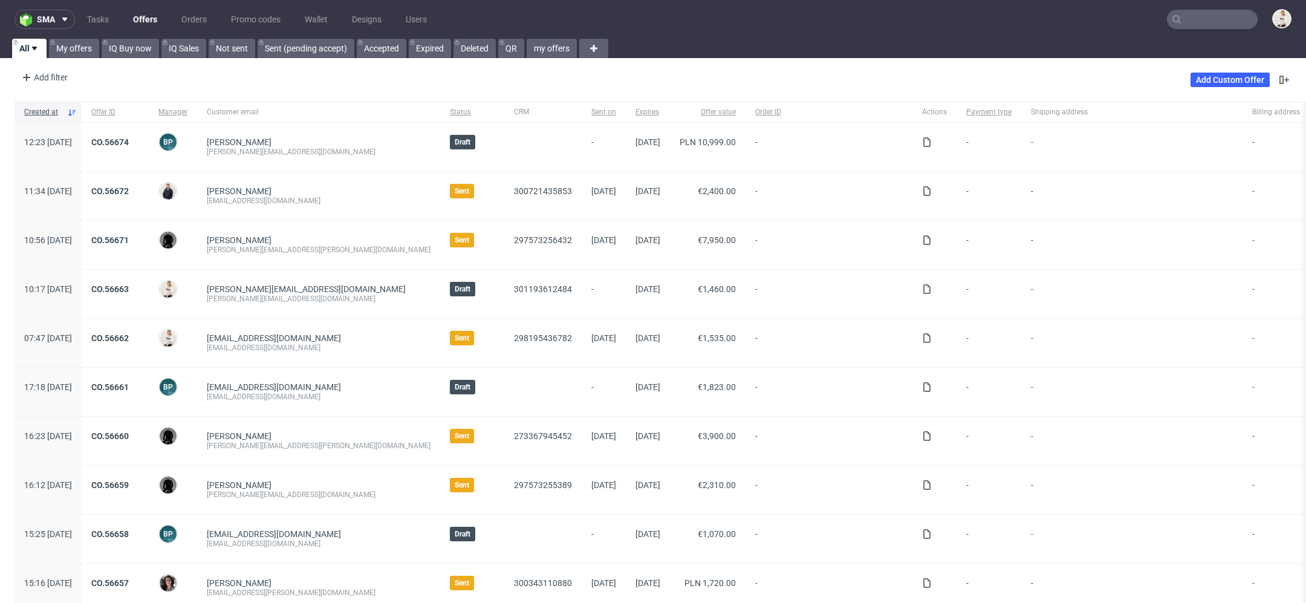
click at [1211, 30] on nav "sma Tasks Offers Orders Promo codes Wallet Designs Users" at bounding box center [653, 19] width 1306 height 39
click at [1205, 28] on input "text" at bounding box center [1212, 19] width 91 height 19
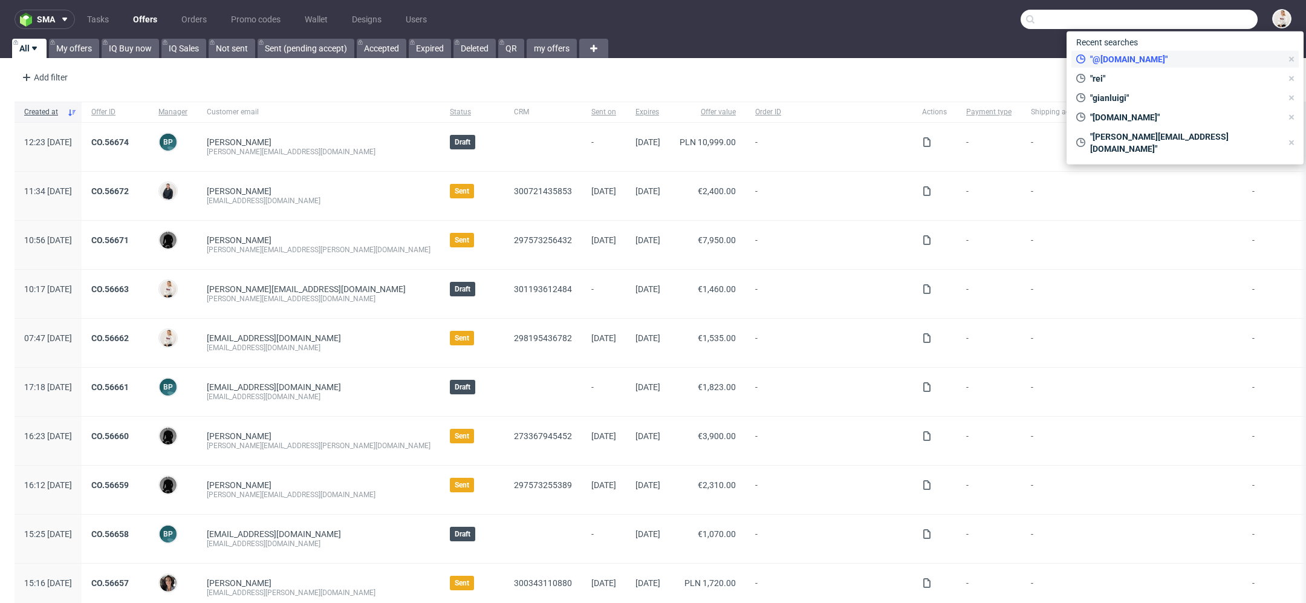
click at [1173, 61] on span ""@[DOMAIN_NAME]"" at bounding box center [1183, 59] width 197 height 12
type input "@[DOMAIN_NAME]"
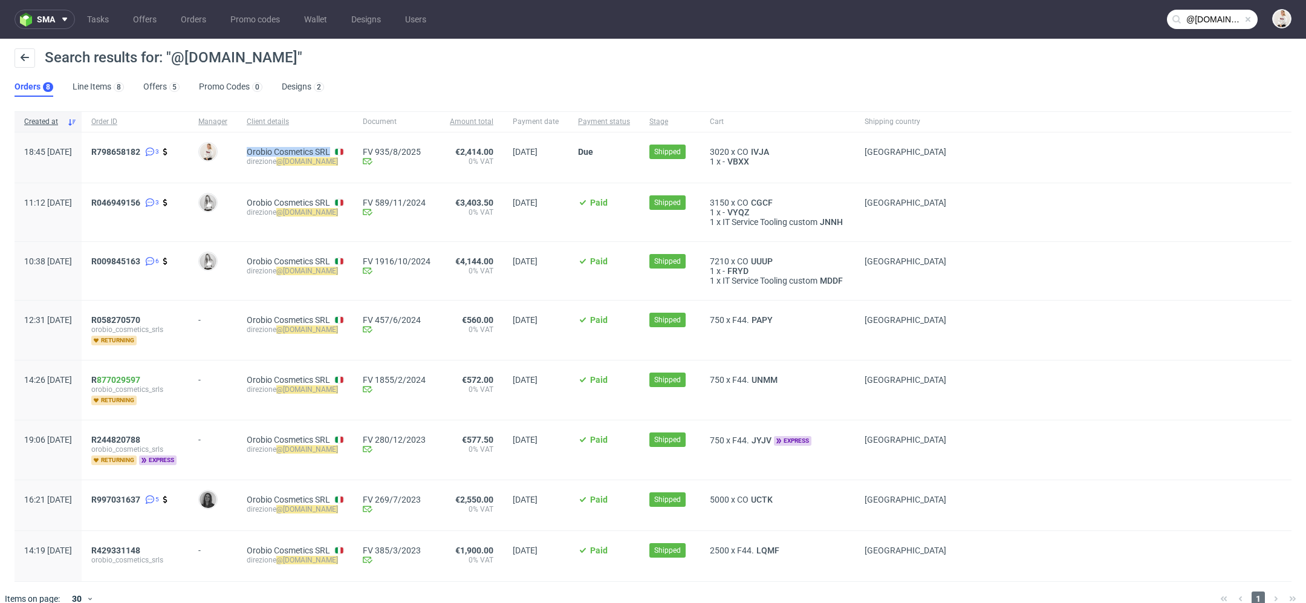
drag, startPoint x: 369, startPoint y: 150, endPoint x: 281, endPoint y: 154, distance: 89.0
click at [281, 154] on div "Orobio Cosmetics SRL direzione @[DOMAIN_NAME]" at bounding box center [295, 157] width 116 height 50
copy link "Orobio Cosmetics SRL"
click at [155, 77] on link "Offers 5" at bounding box center [161, 86] width 36 height 19
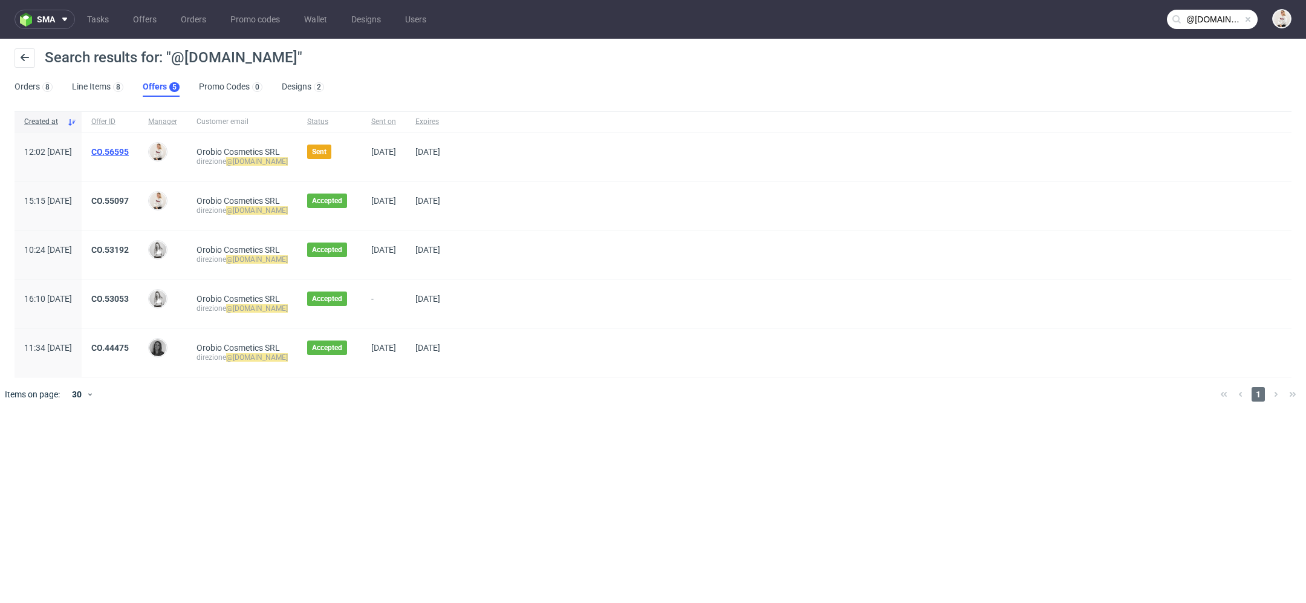
click at [129, 153] on link "CO.56595" at bounding box center [109, 152] width 37 height 10
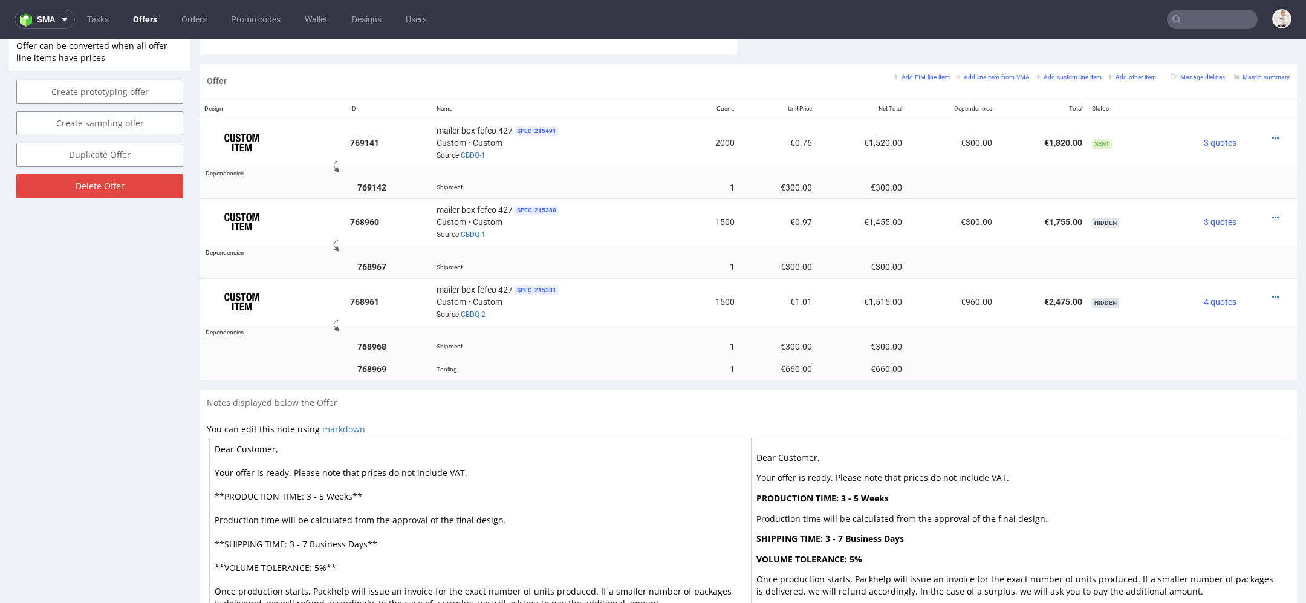
scroll to position [695, 0]
click at [1272, 136] on icon at bounding box center [1275, 140] width 7 height 8
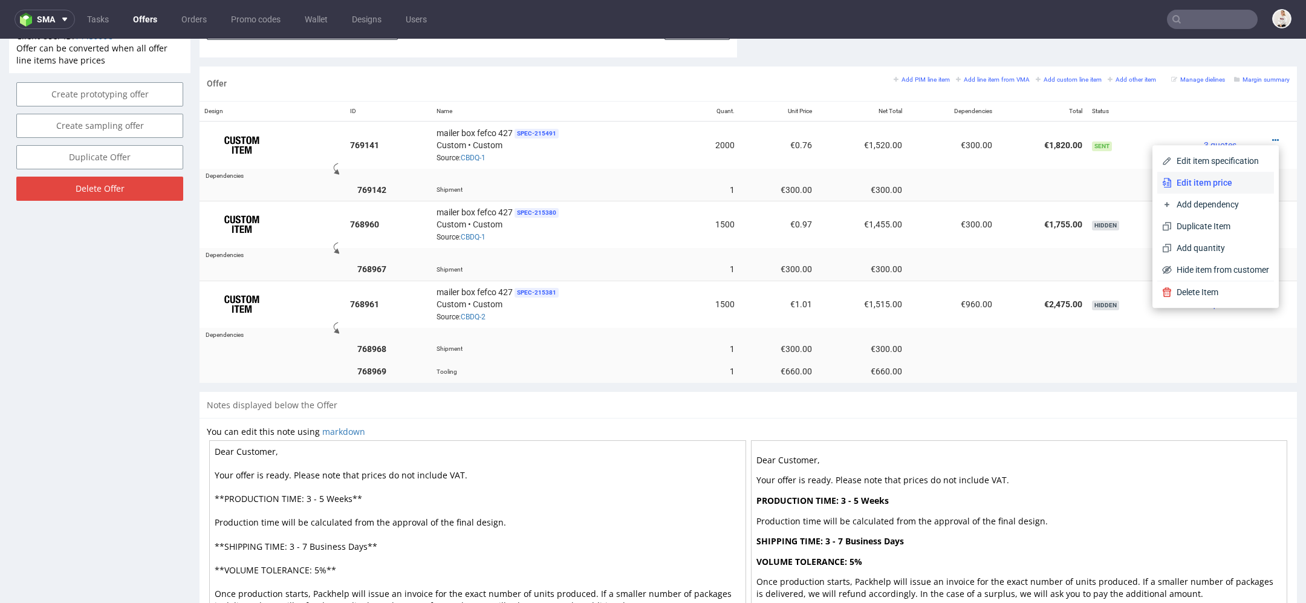
click at [1201, 181] on span "Edit item price" at bounding box center [1220, 183] width 97 height 12
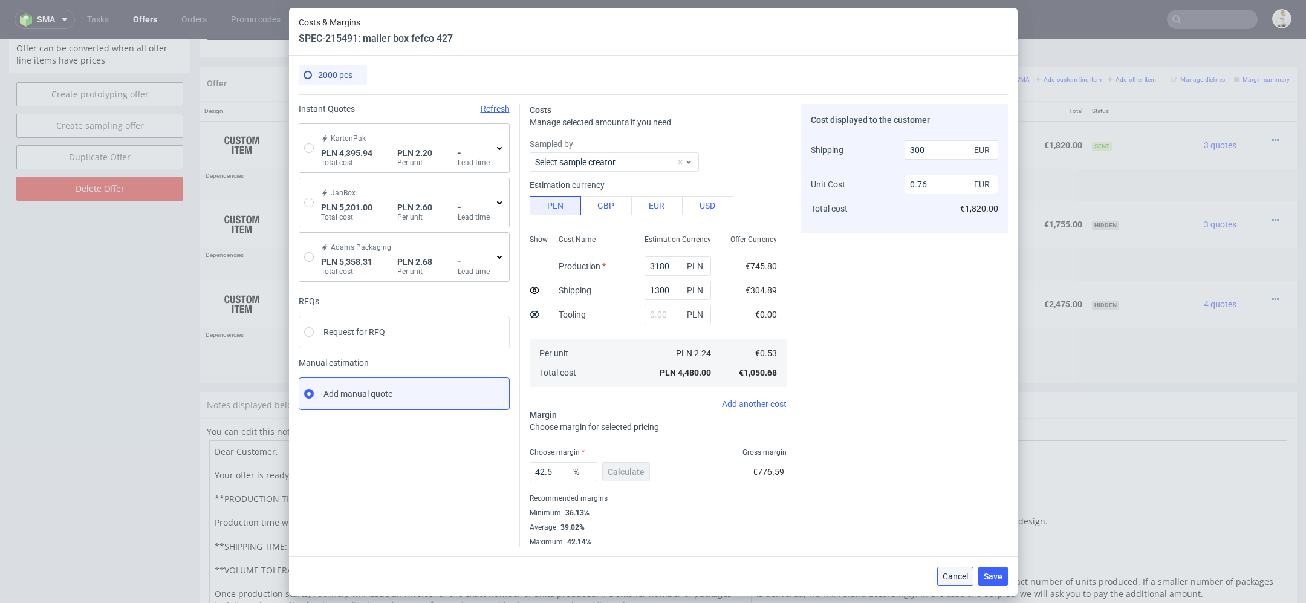
click at [951, 579] on span "Cancel" at bounding box center [955, 576] width 25 height 8
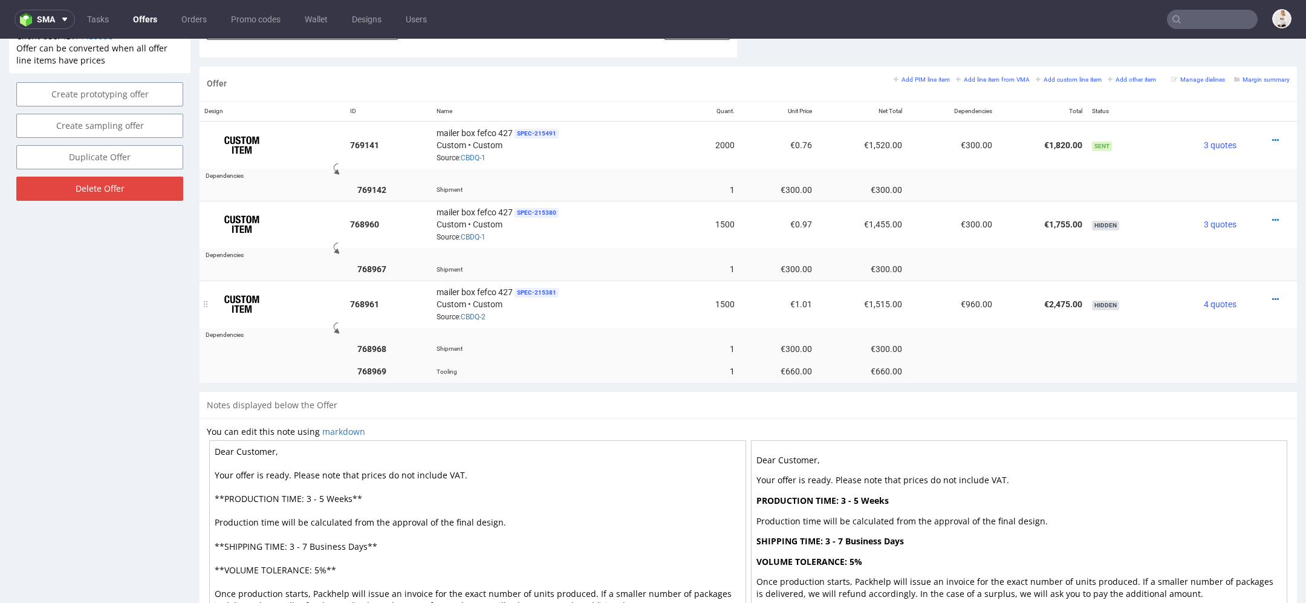
scroll to position [0, 0]
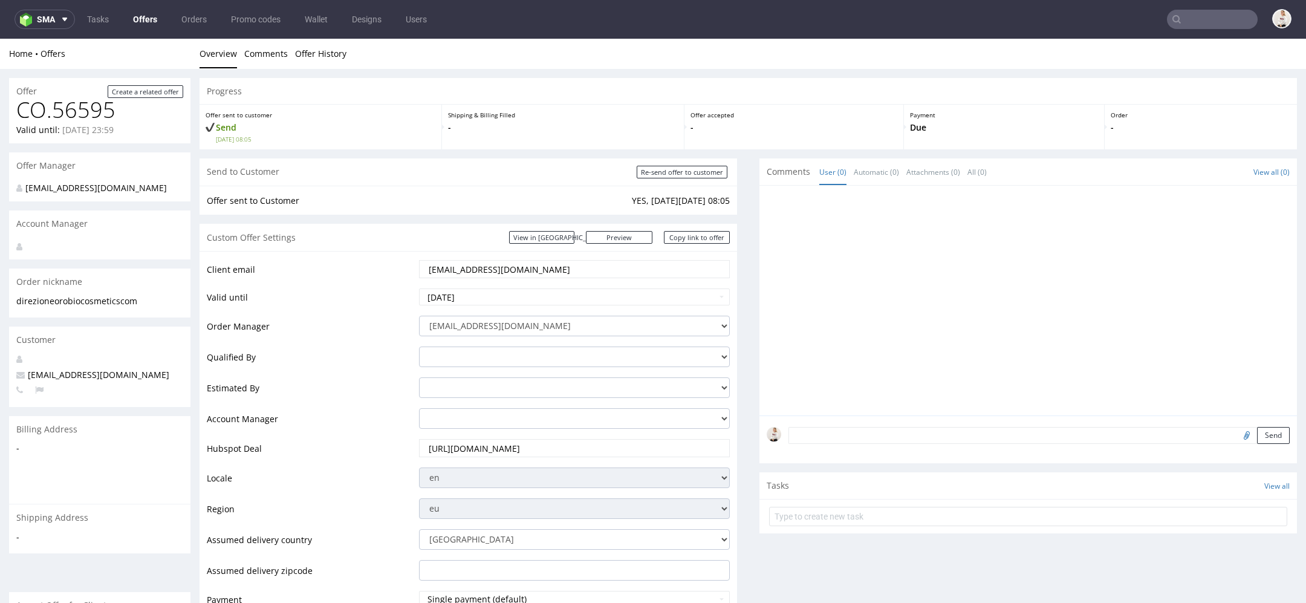
click at [152, 13] on link "Offers" at bounding box center [145, 19] width 39 height 19
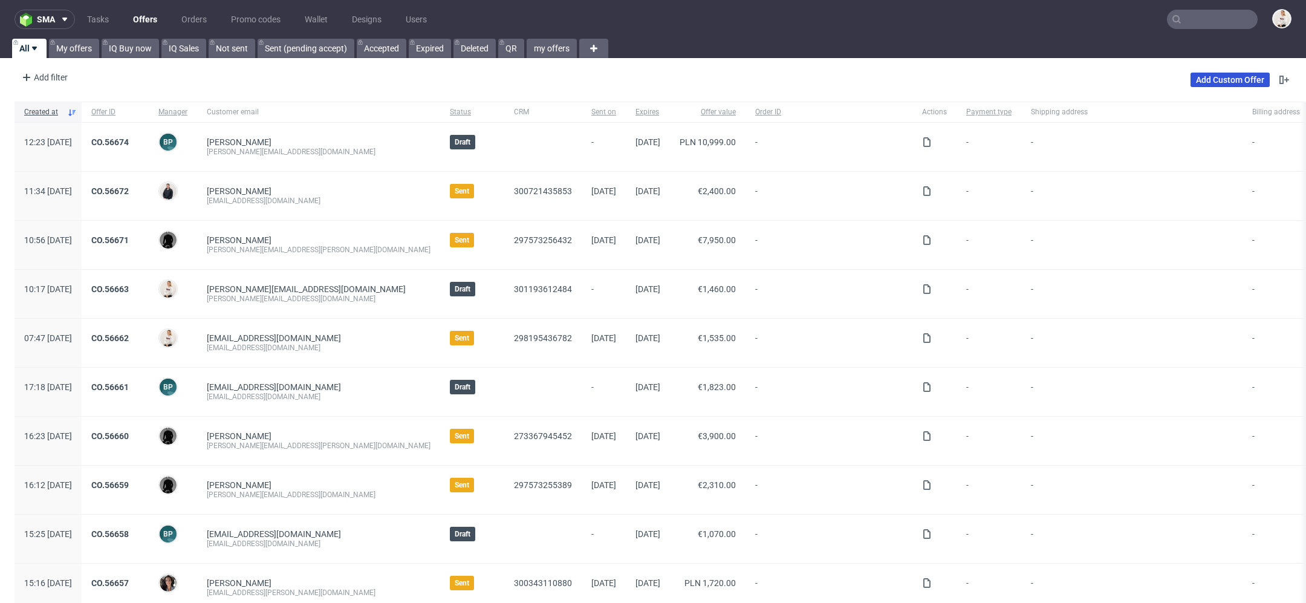
click at [1220, 73] on link "Add Custom Offer" at bounding box center [1230, 80] width 79 height 15
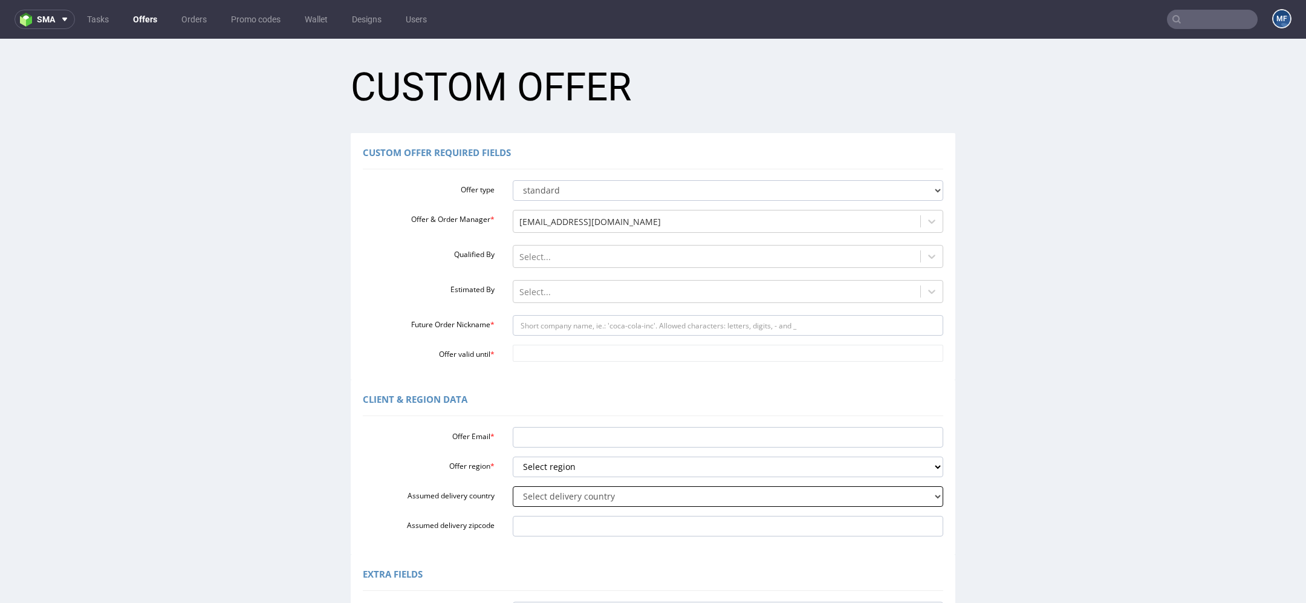
scroll to position [243, 0]
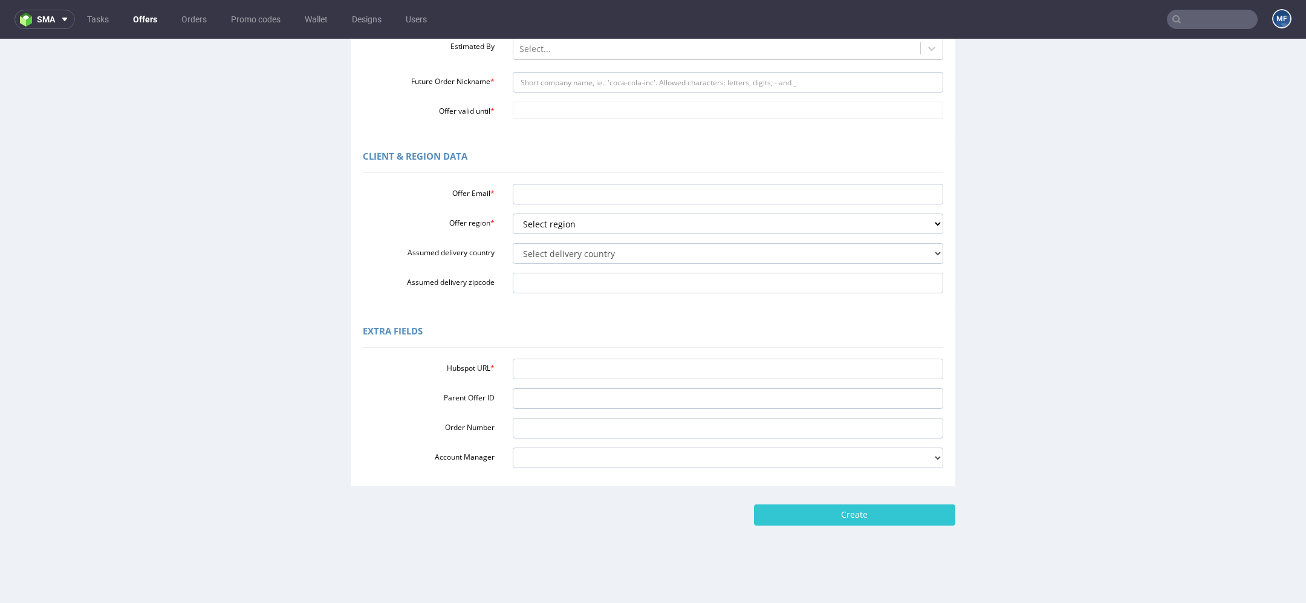
click at [591, 383] on div "Hubspot URL * Parent Offer ID Order Number Account Manager [PERSON_NAME][EMAIL_…" at bounding box center [653, 411] width 581 height 114
click at [574, 365] on input "Hubspot URL *" at bounding box center [728, 369] width 431 height 21
paste input "[URL][DOMAIN_NAME]"
type input "[URL][DOMAIN_NAME]"
click at [584, 327] on div "Extra Fields" at bounding box center [653, 333] width 581 height 29
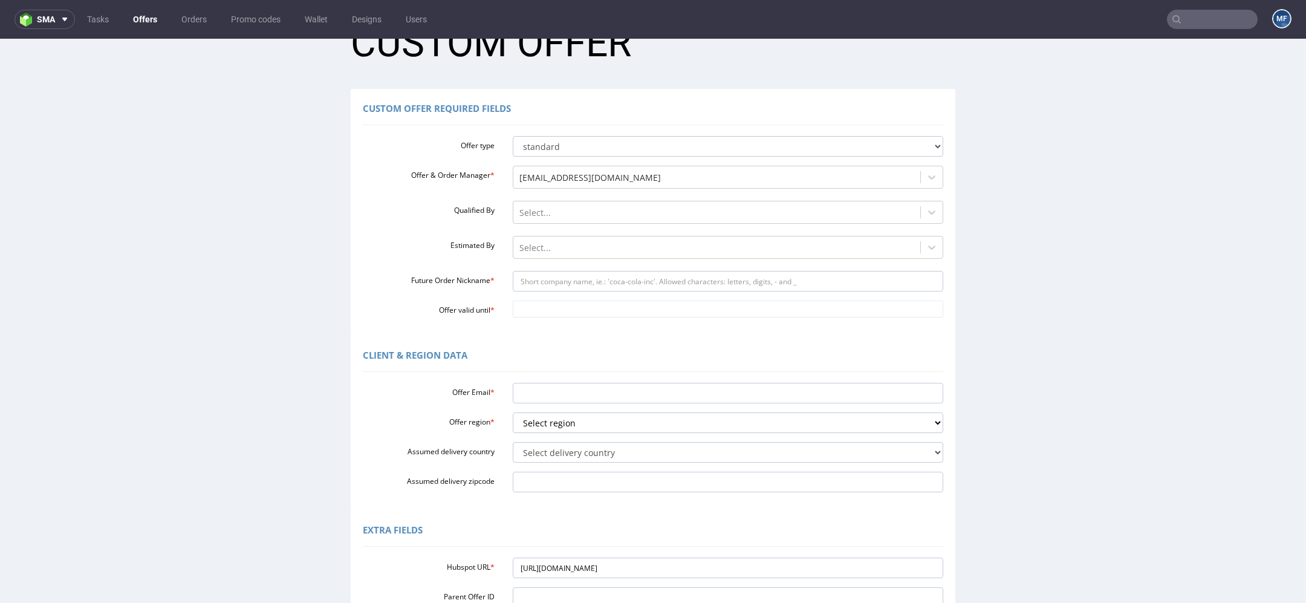
scroll to position [0, 0]
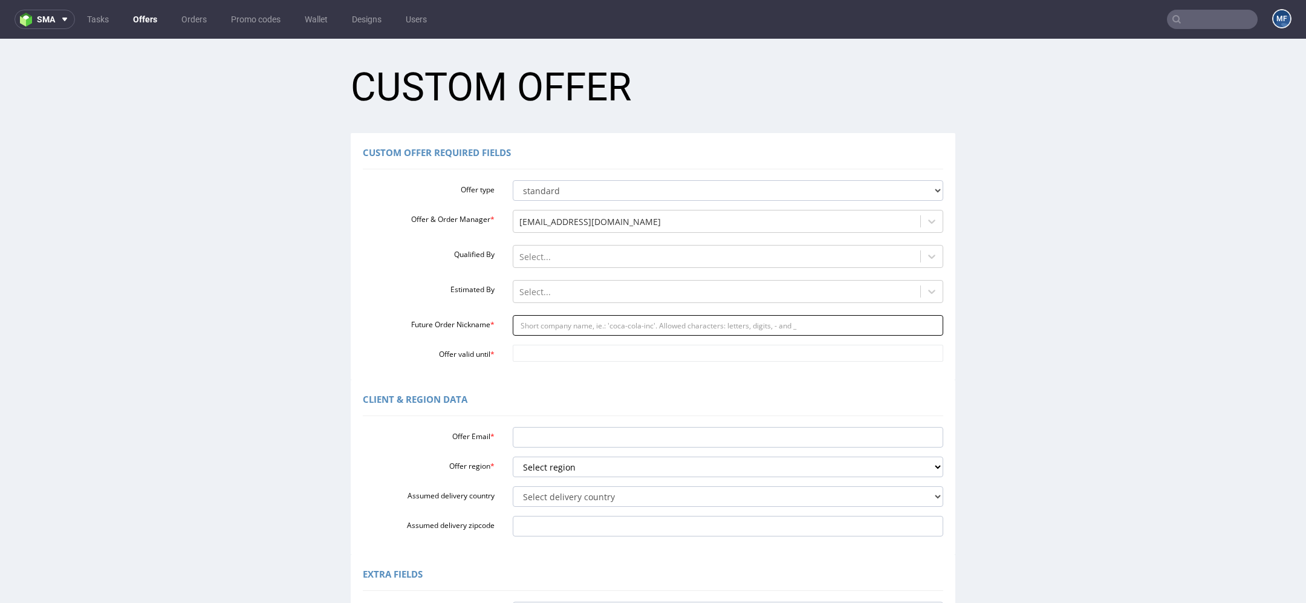
click at [541, 317] on input "Future Order Nickname *" at bounding box center [728, 325] width 431 height 21
paste input "laurenssyabe"
type input "laurenssyabe"
click at [540, 343] on div "Offer type standard prototyping sampling Offer & Order Manager * [EMAIL_ADDRESS…" at bounding box center [653, 268] width 581 height 186
click at [540, 353] on input "Offer valid until *" at bounding box center [728, 353] width 431 height 17
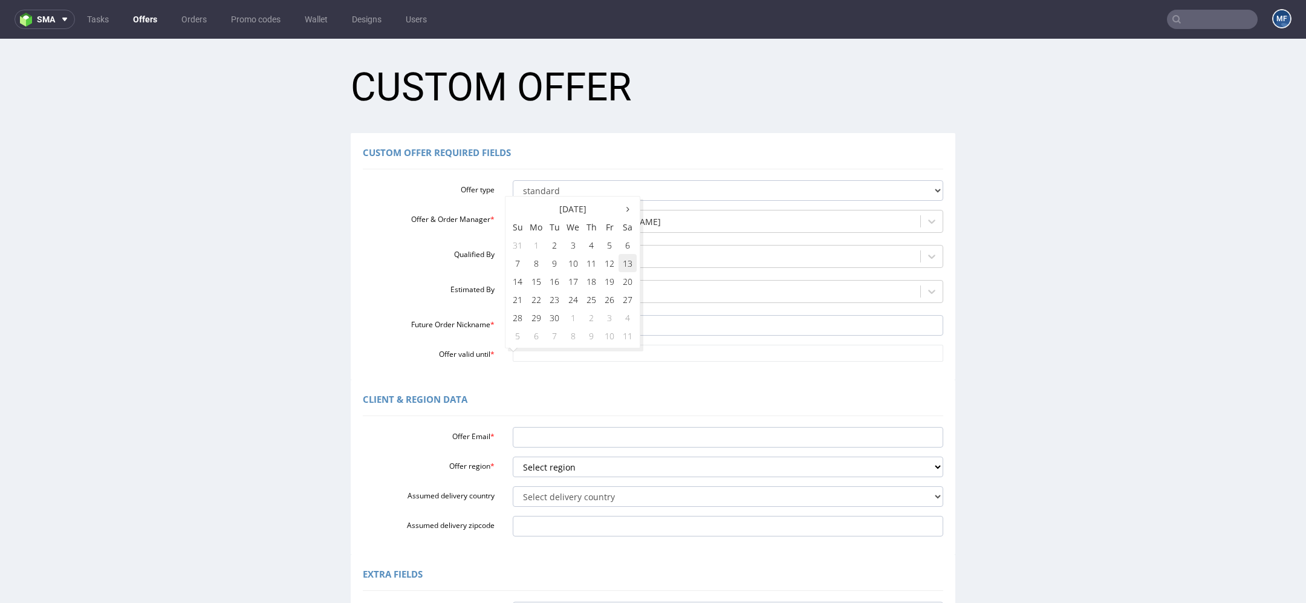
click at [629, 261] on td "13" at bounding box center [628, 263] width 18 height 18
type input "[DATE]"
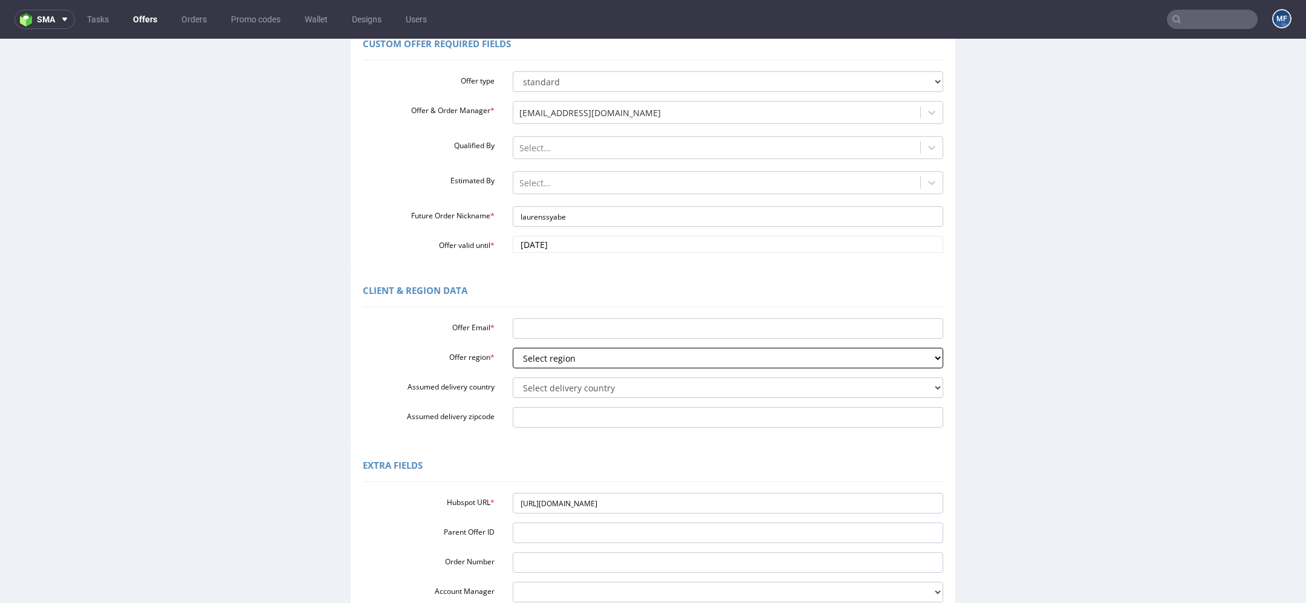
scroll to position [119, 0]
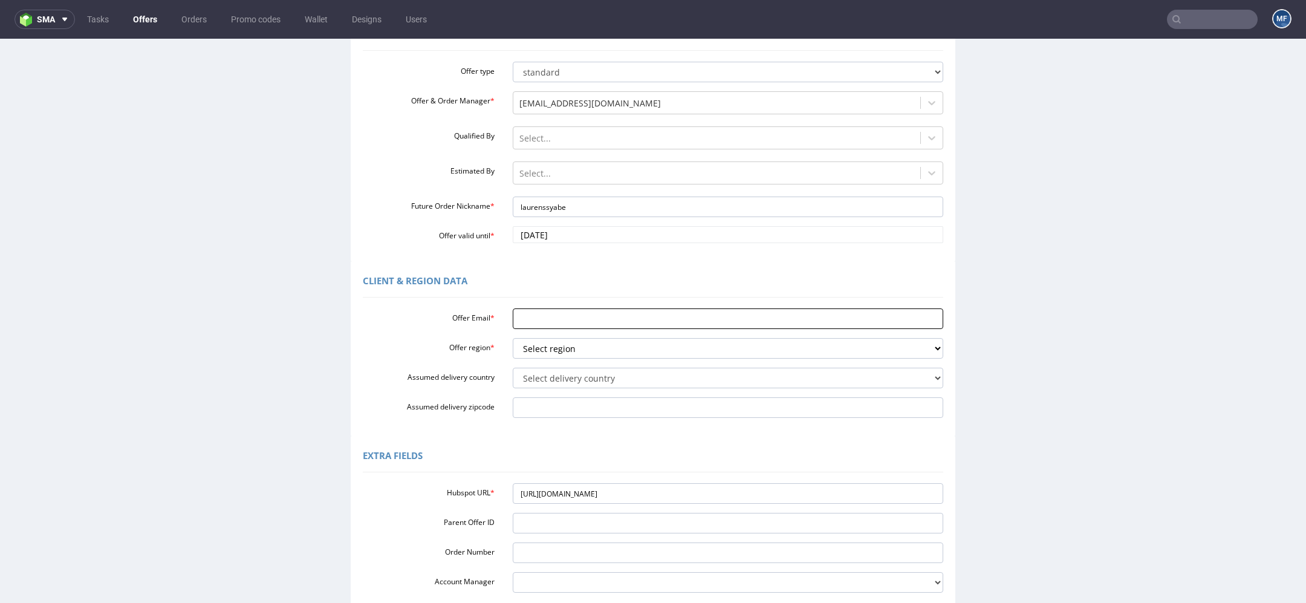
click at [542, 320] on input "Offer Email *" at bounding box center [728, 318] width 431 height 21
paste input "[EMAIL_ADDRESS][DOMAIN_NAME]"
type input "[EMAIL_ADDRESS][DOMAIN_NAME]"
click at [545, 350] on select "Select region eu gb de pl fr it es" at bounding box center [728, 348] width 431 height 21
click at [631, 0] on html "sma Tasks Offers Orders Promo codes Wallet Designs Users MF Unknown error. if y…" at bounding box center [653, 301] width 1306 height 603
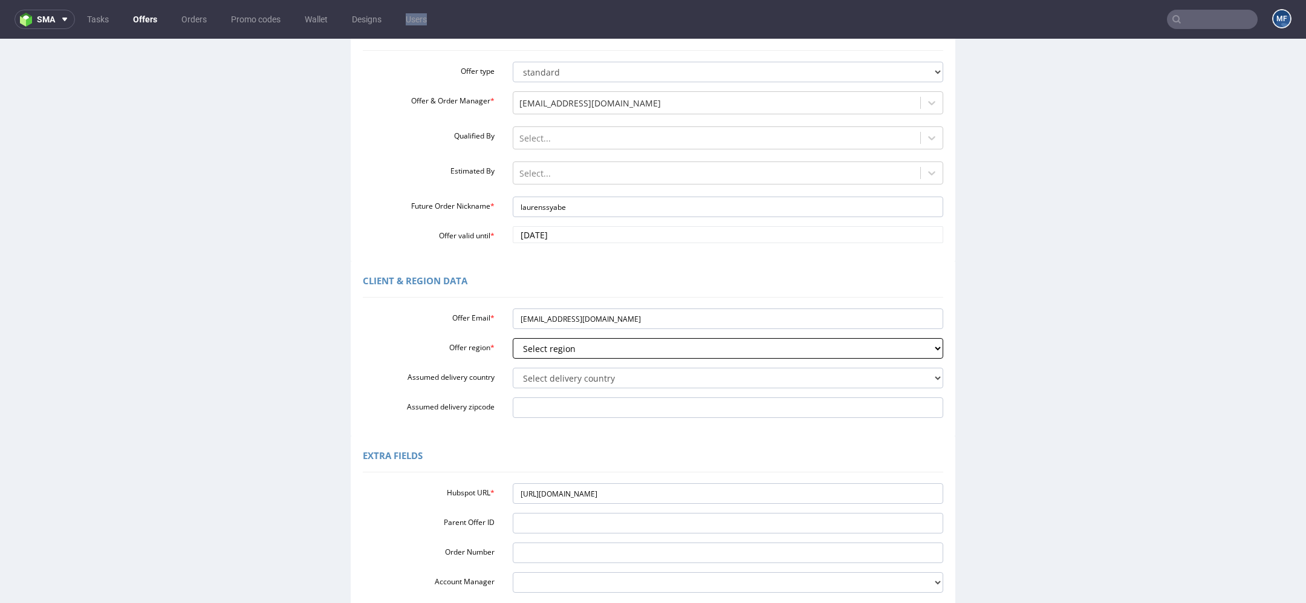
click at [576, 350] on select "Select region eu gb de pl fr it es" at bounding box center [728, 348] width 431 height 21
select select "eu"
click at [513, 338] on select "Select region eu gb de pl fr it es" at bounding box center [728, 348] width 431 height 21
click at [549, 369] on select "Select delivery country [GEOGRAPHIC_DATA] [GEOGRAPHIC_DATA] [GEOGRAPHIC_DATA] […" at bounding box center [728, 378] width 431 height 21
select select "20"
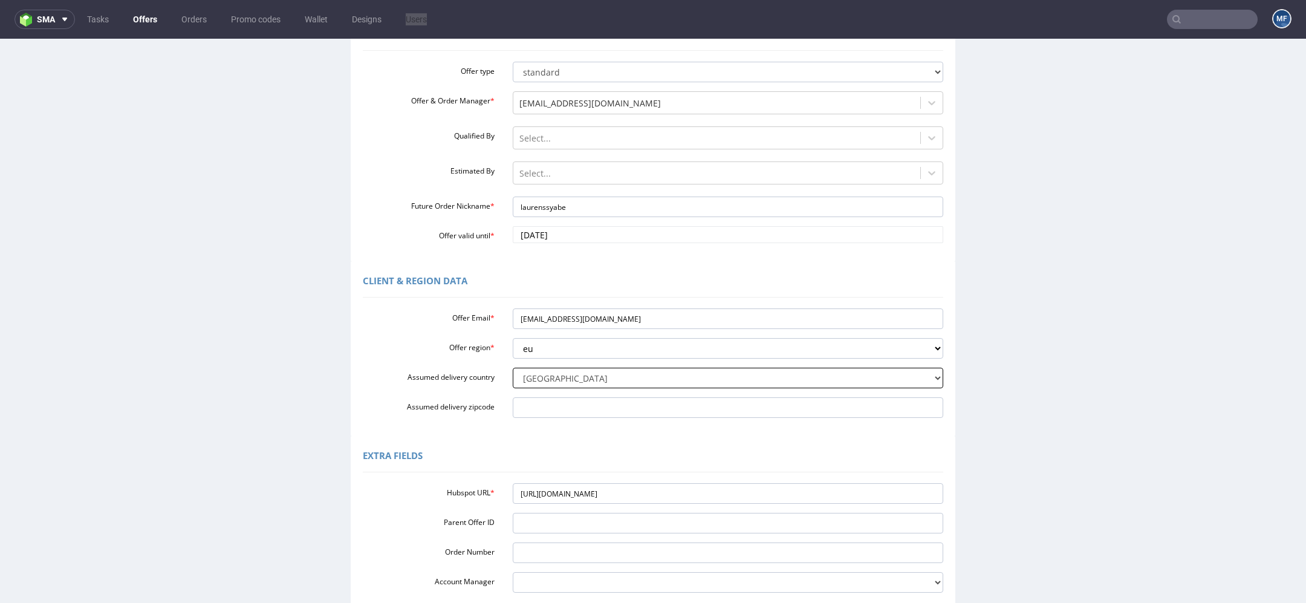
click at [513, 368] on select "Select delivery country [GEOGRAPHIC_DATA] [GEOGRAPHIC_DATA] [GEOGRAPHIC_DATA] […" at bounding box center [728, 378] width 431 height 21
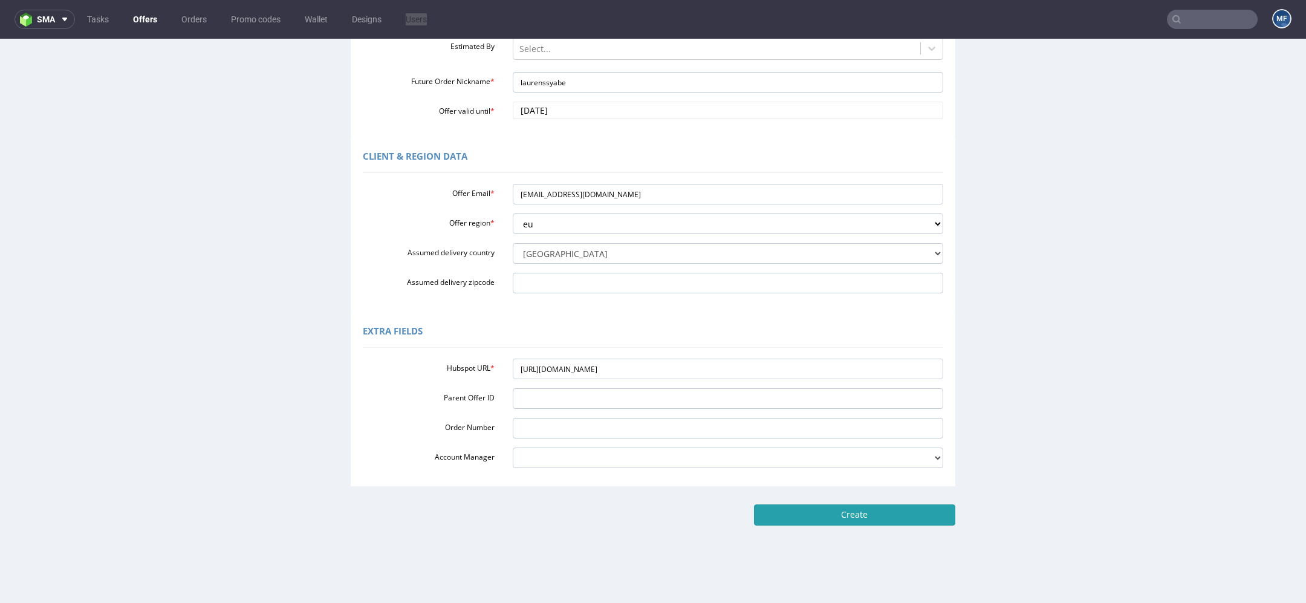
click at [911, 515] on input "Create" at bounding box center [854, 514] width 201 height 21
type input "Please wait..."
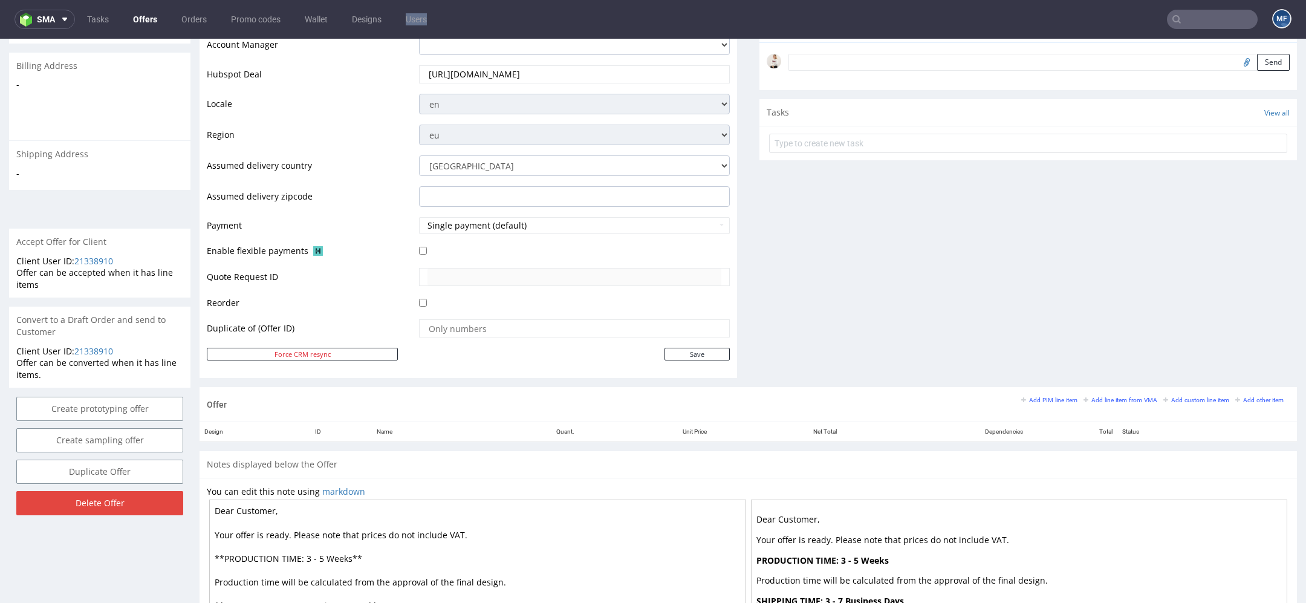
scroll to position [515, 0]
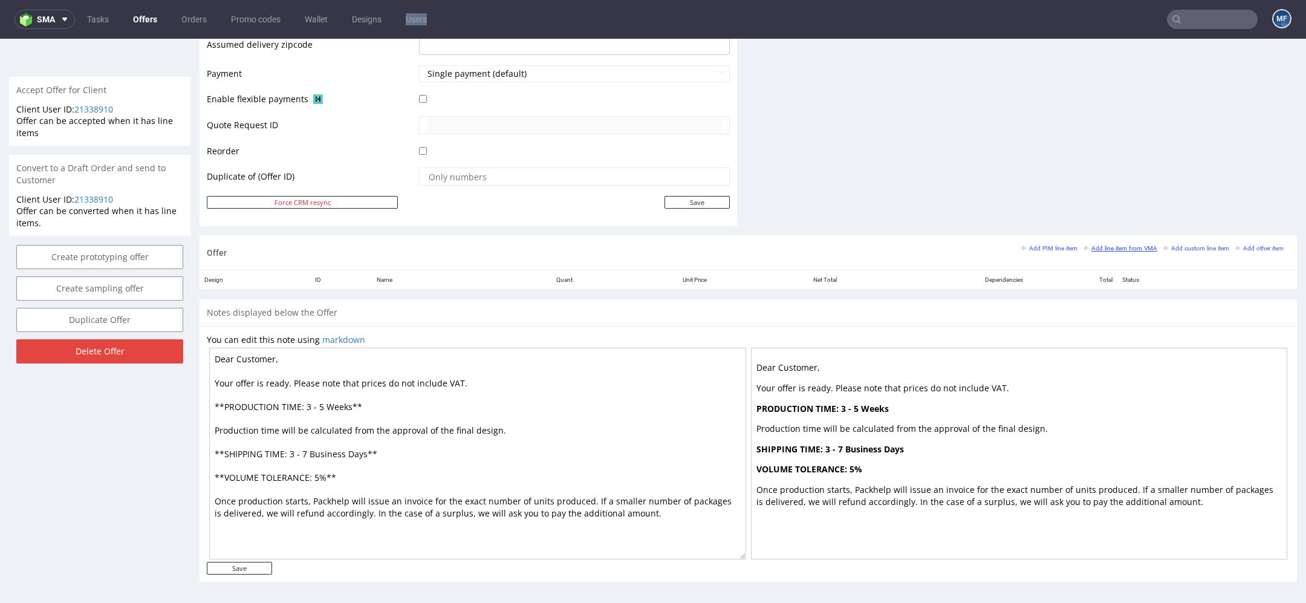
click at [1132, 245] on small "Add line item from VMA" at bounding box center [1121, 248] width 74 height 7
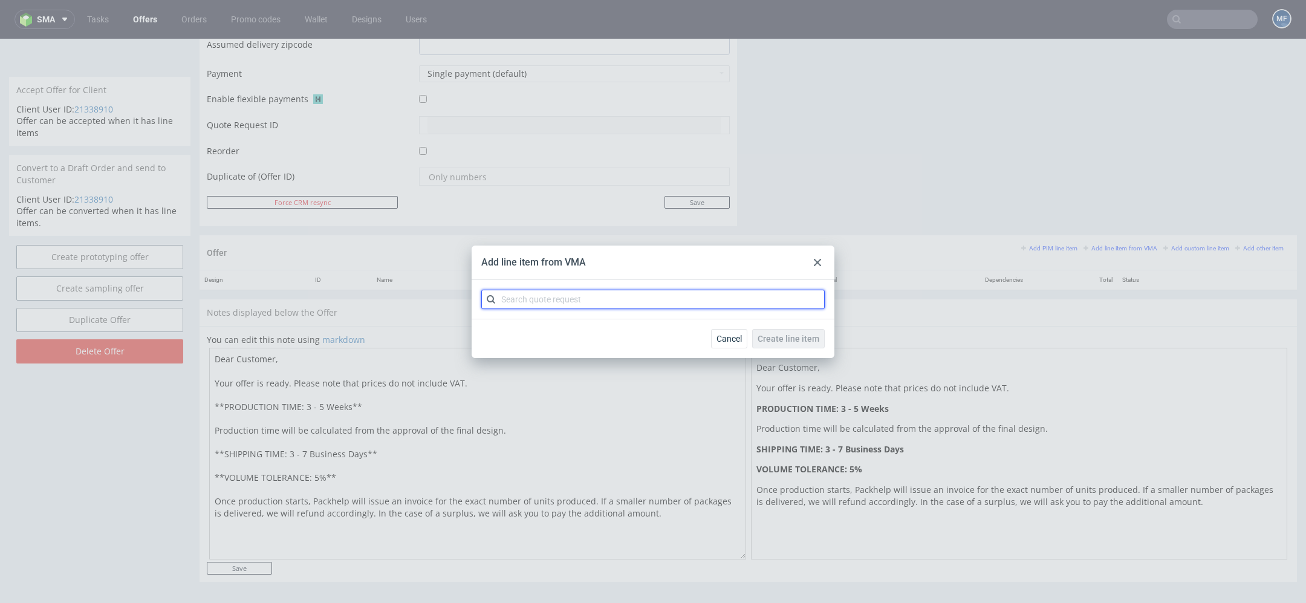
click at [642, 308] on input "text" at bounding box center [652, 299] width 343 height 19
paste input "CBFK"
type input "CBFK"
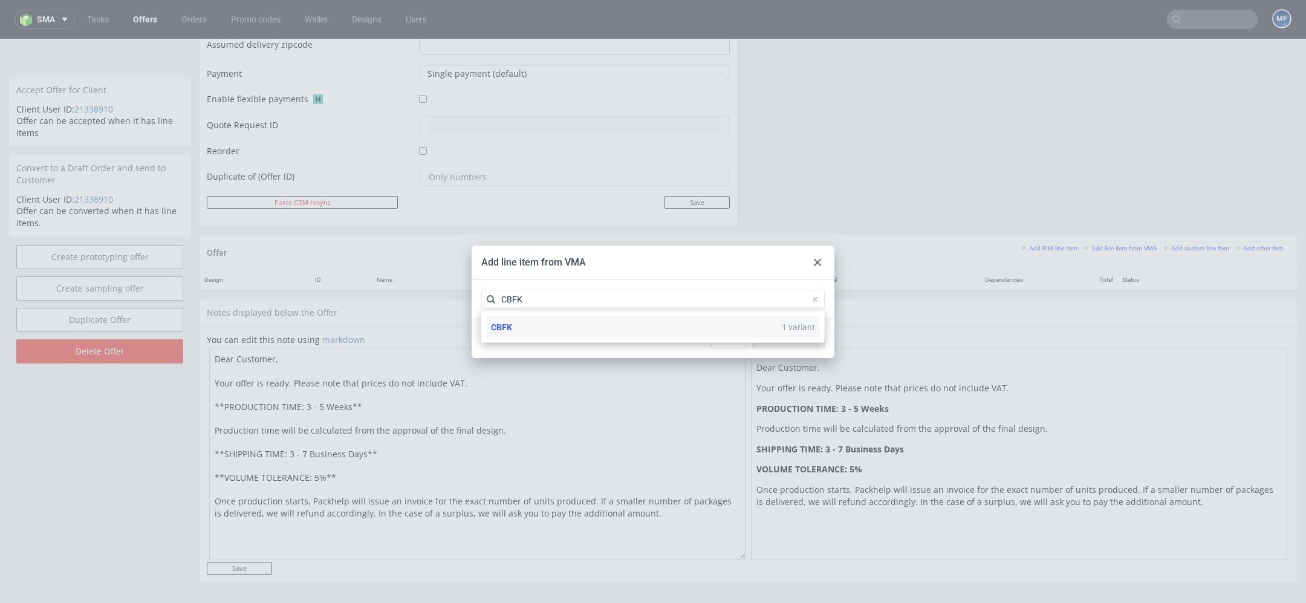
click at [619, 328] on div "CBFK 1 variant" at bounding box center [653, 327] width 334 height 22
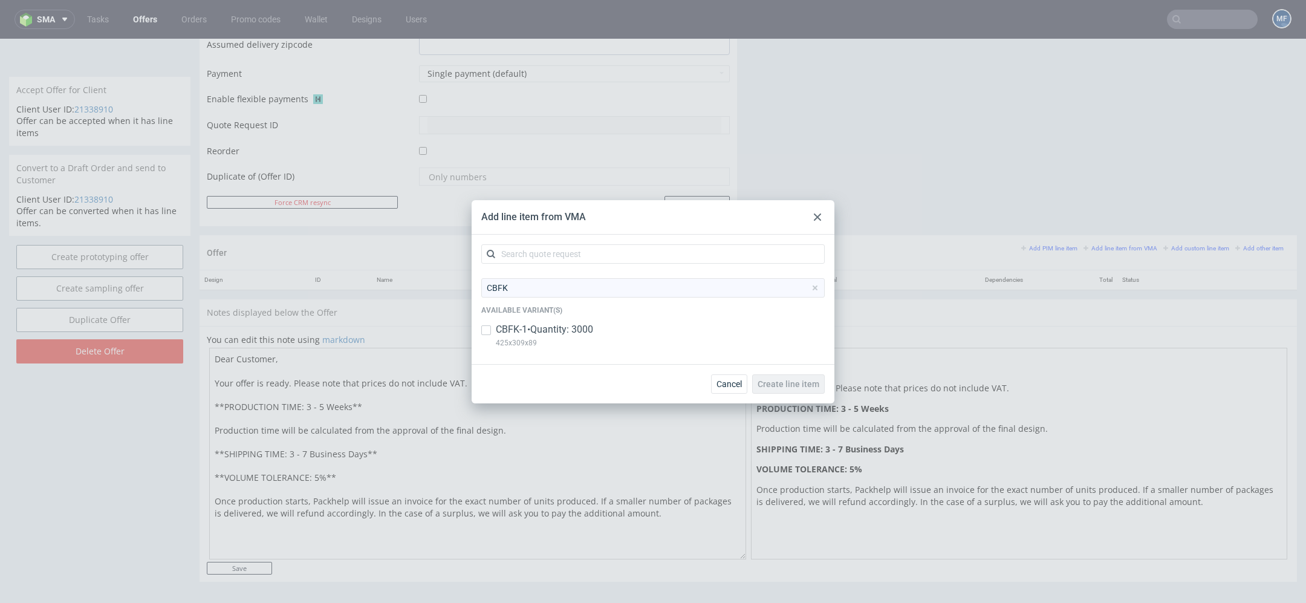
click at [619, 328] on div "CBFK-1 • Quantity: 3000 425x309x89" at bounding box center [652, 338] width 343 height 31
checkbox input "true"
click at [805, 386] on span "Create line item" at bounding box center [789, 384] width 62 height 8
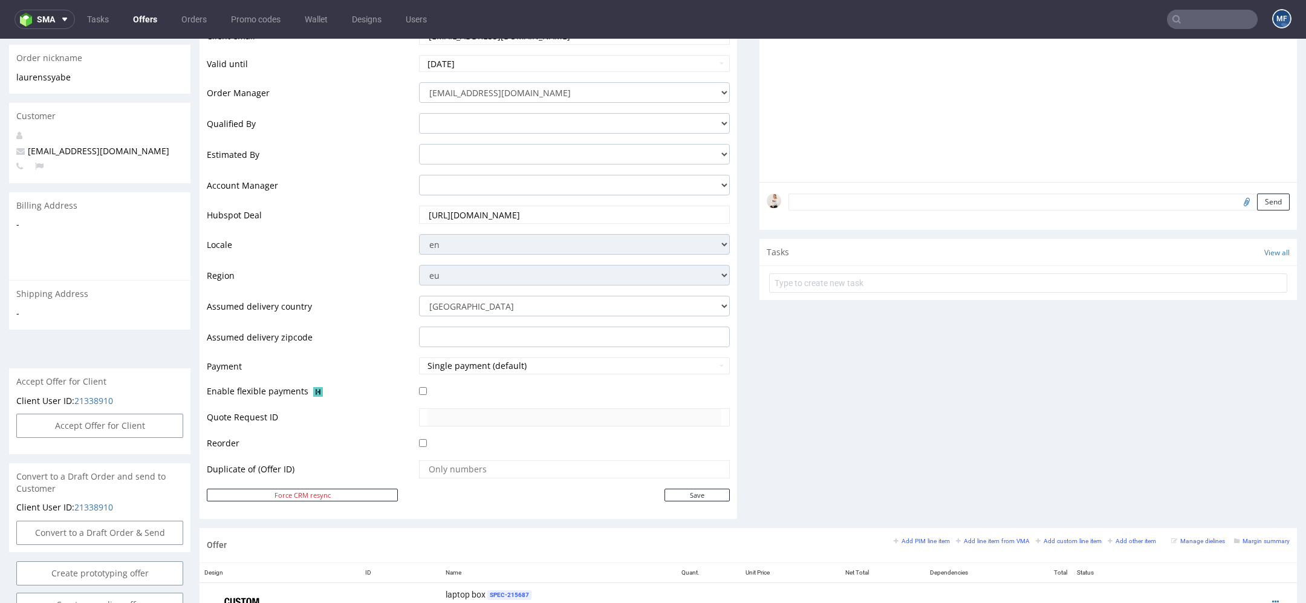
scroll to position [563, 0]
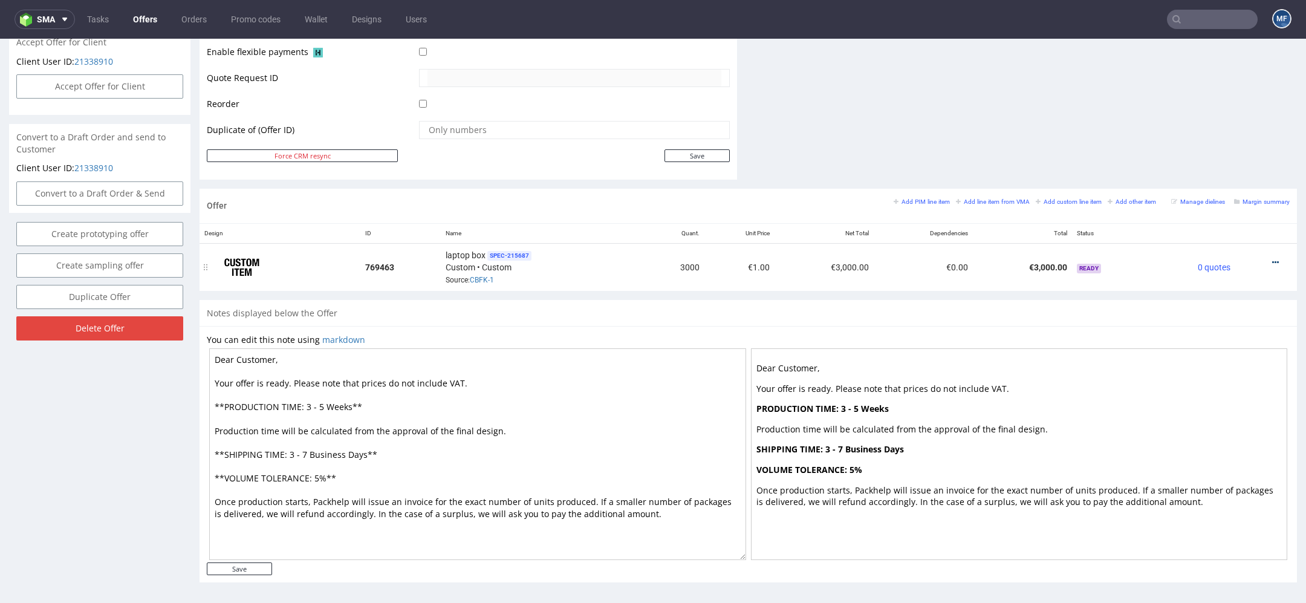
click at [1272, 258] on link at bounding box center [1275, 263] width 7 height 10
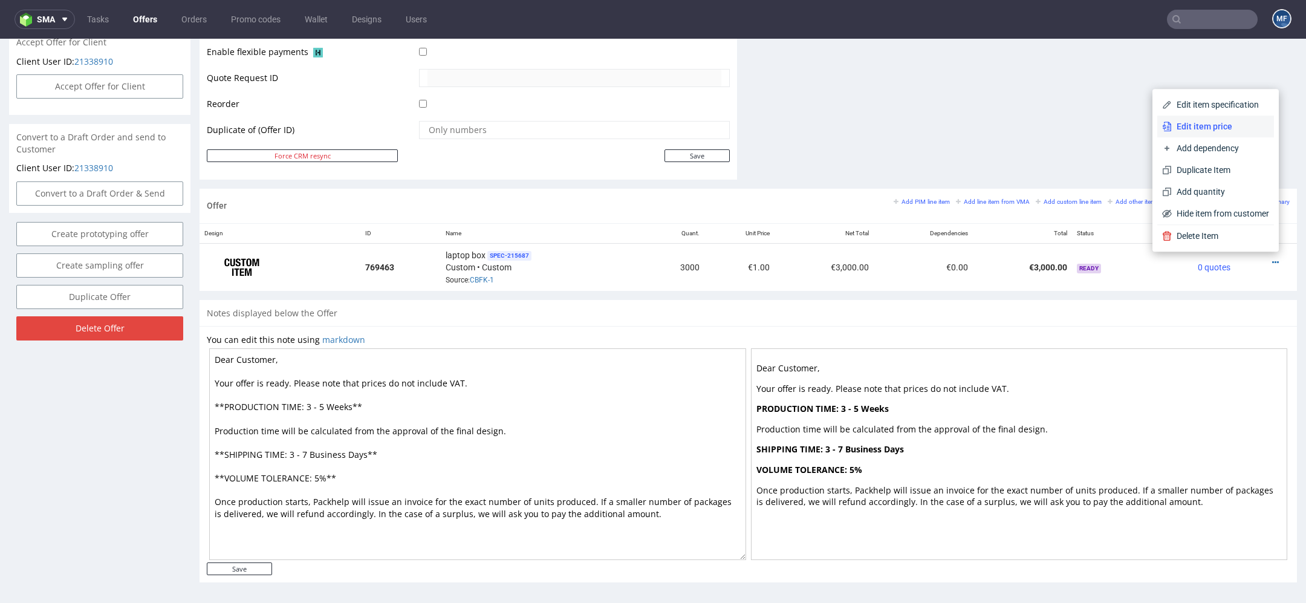
click at [1186, 123] on span "Edit item price" at bounding box center [1220, 126] width 97 height 12
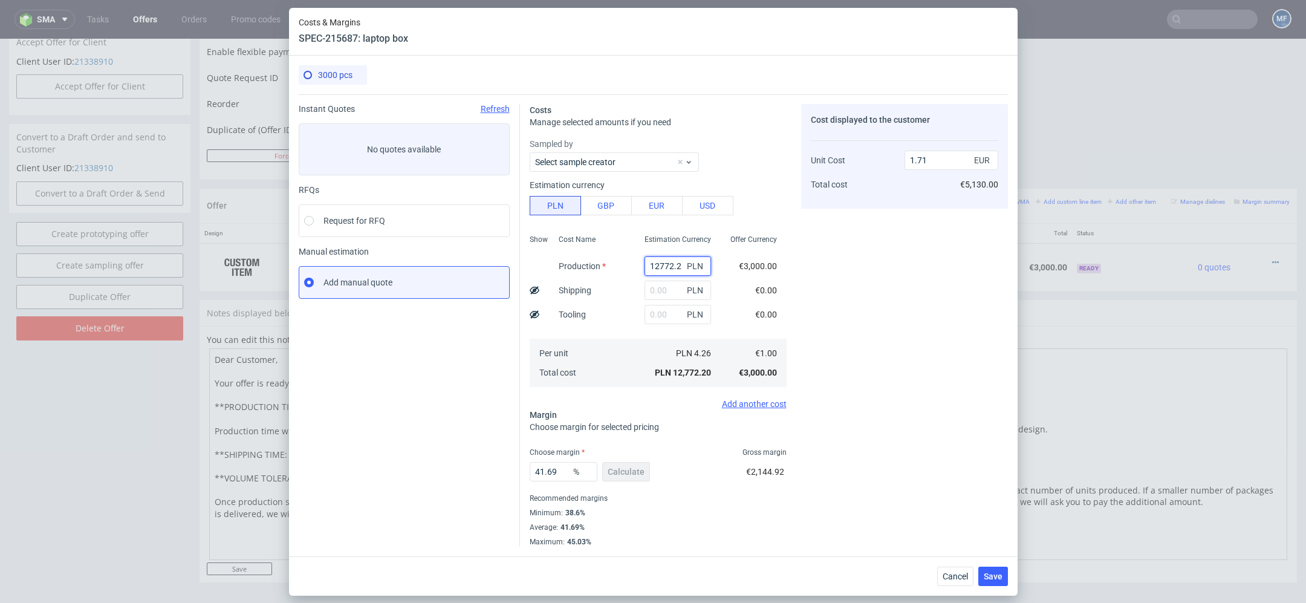
click at [669, 261] on input "12772.2" at bounding box center [678, 265] width 67 height 19
paste input "0110"
type input "10110"
click at [804, 294] on div "Cost displayed to the customer Unit Cost Total cost 1.71 EUR €5,130.00" at bounding box center [904, 325] width 207 height 443
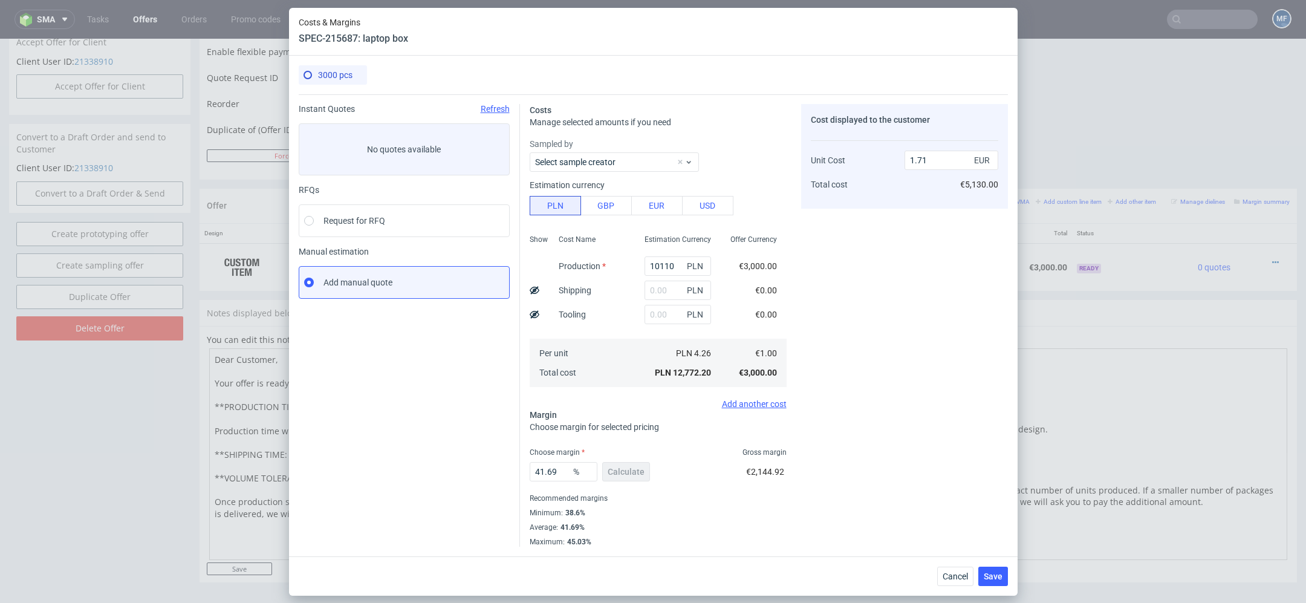
type input "1.36"
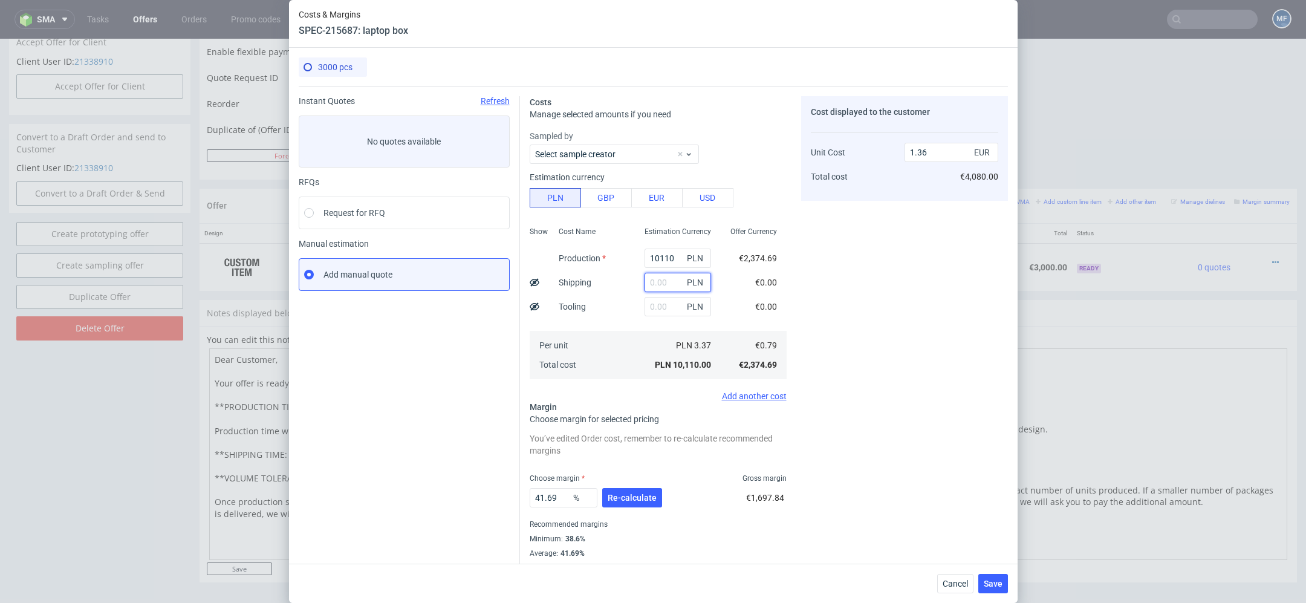
click at [664, 285] on input "text" at bounding box center [678, 282] width 67 height 19
paste input "8280"
type input "8280"
click at [842, 297] on div "Cost displayed to the customer Unit Cost Total cost 1.36 EUR €4,080.00" at bounding box center [904, 334] width 207 height 477
type input "2.47"
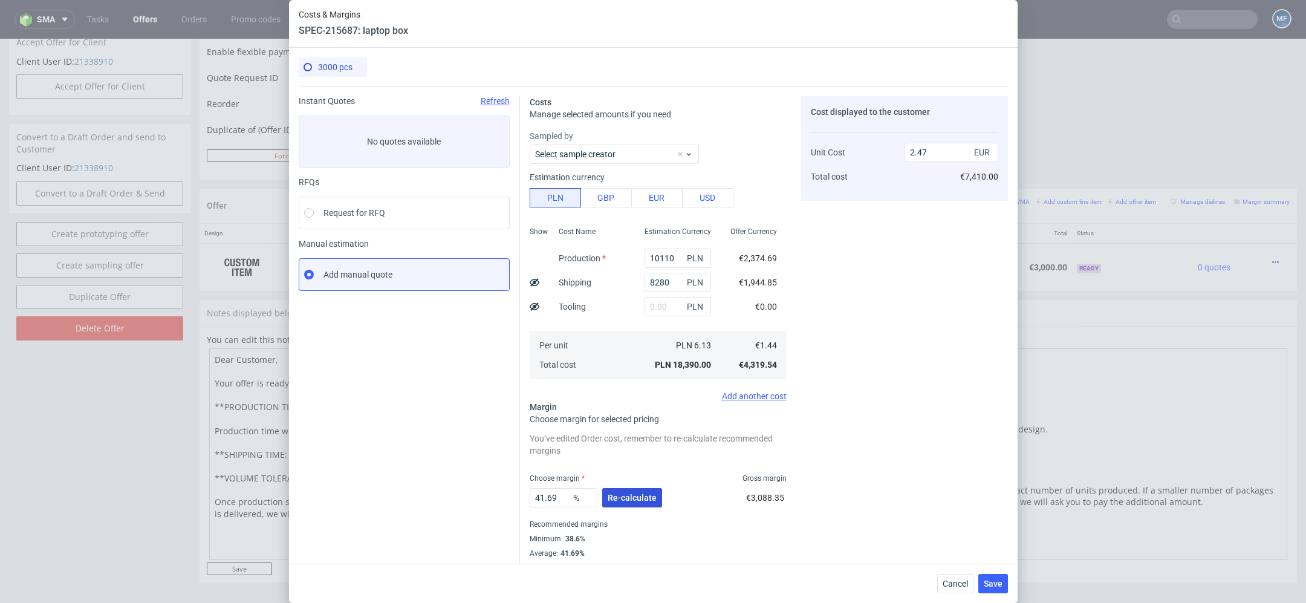
click at [633, 493] on span "Re-calculate" at bounding box center [632, 497] width 49 height 8
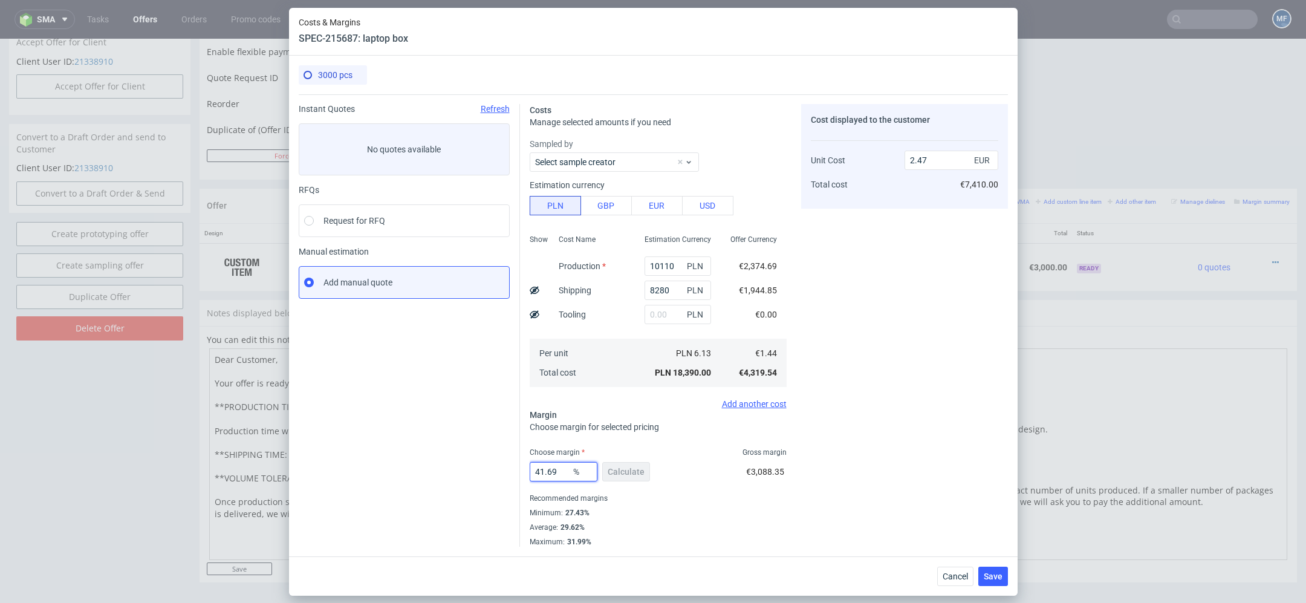
drag, startPoint x: 564, startPoint y: 475, endPoint x: 348, endPoint y: 461, distance: 216.4
click at [348, 461] on div "Instant Quotes Refresh No quotes available RFQs Request for RFQ Manual estimati…" at bounding box center [653, 320] width 709 height 452
type input "32"
type input "2.12"
click at [939, 428] on div "Cost displayed to the customer Unit Cost Total cost 2.12 EUR €6,360.00" at bounding box center [904, 325] width 207 height 443
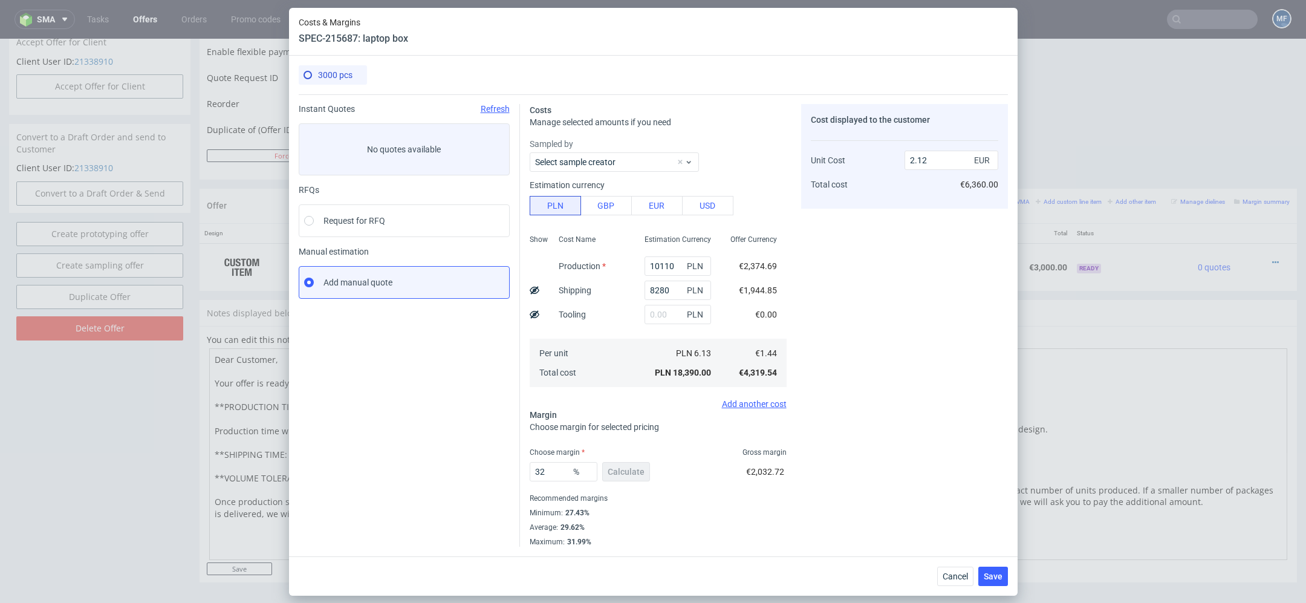
click at [931, 449] on div "Cost displayed to the customer Unit Cost Total cost 2.12 EUR €6,360.00" at bounding box center [904, 325] width 207 height 443
click at [997, 576] on span "Save" at bounding box center [993, 576] width 19 height 8
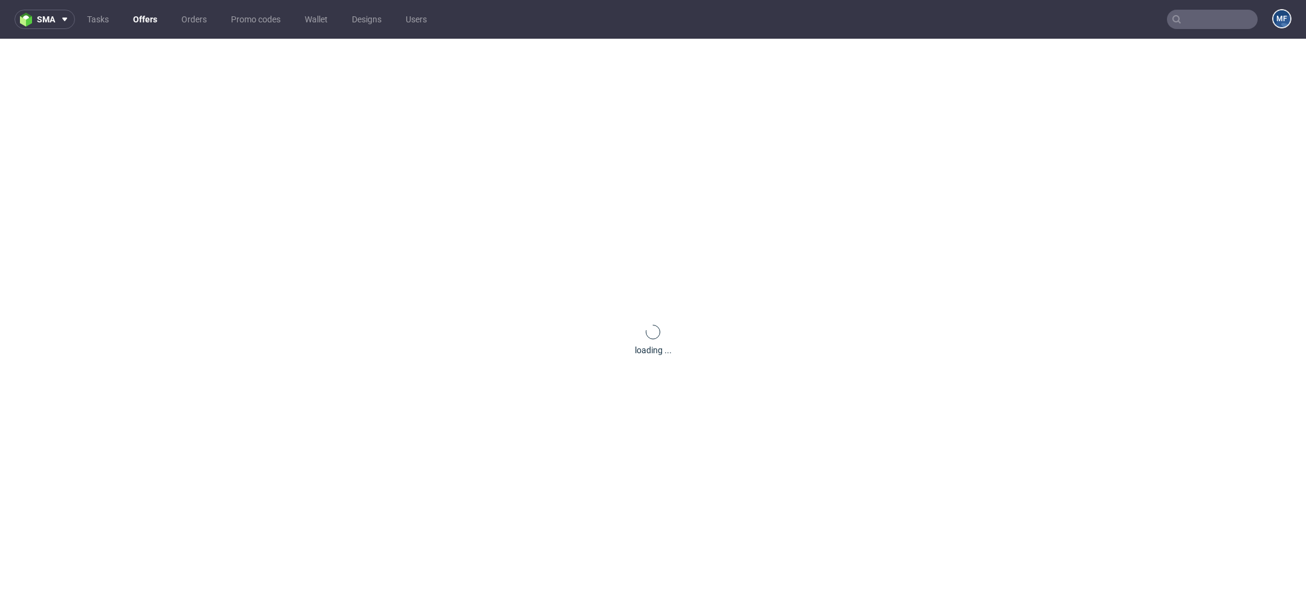
scroll to position [0, 0]
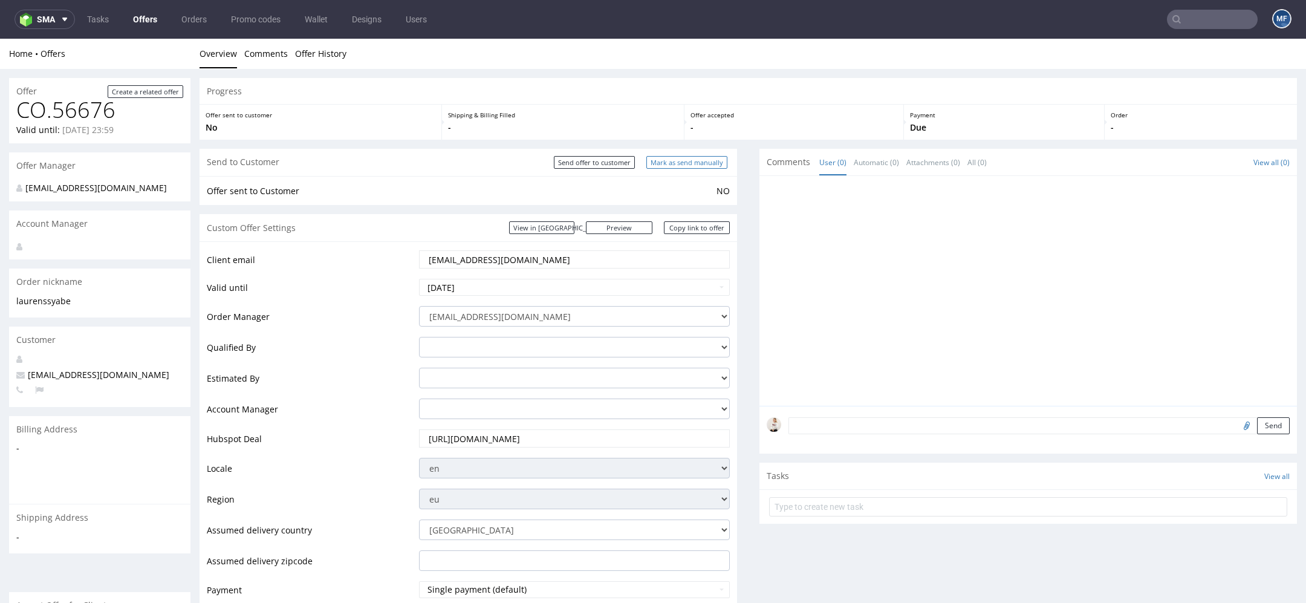
click at [684, 164] on input "Mark as send manually" at bounding box center [686, 162] width 81 height 13
type input "In progress..."
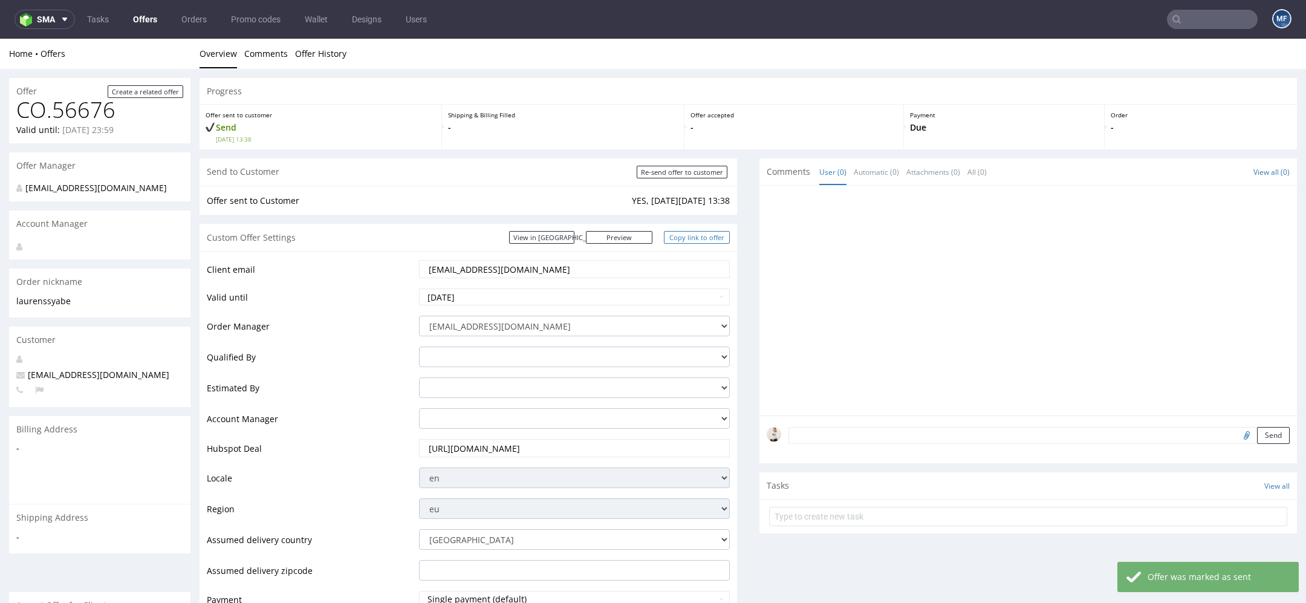
click at [692, 236] on link "Copy link to offer" at bounding box center [697, 237] width 67 height 13
click at [137, 22] on link "Offers" at bounding box center [145, 19] width 39 height 19
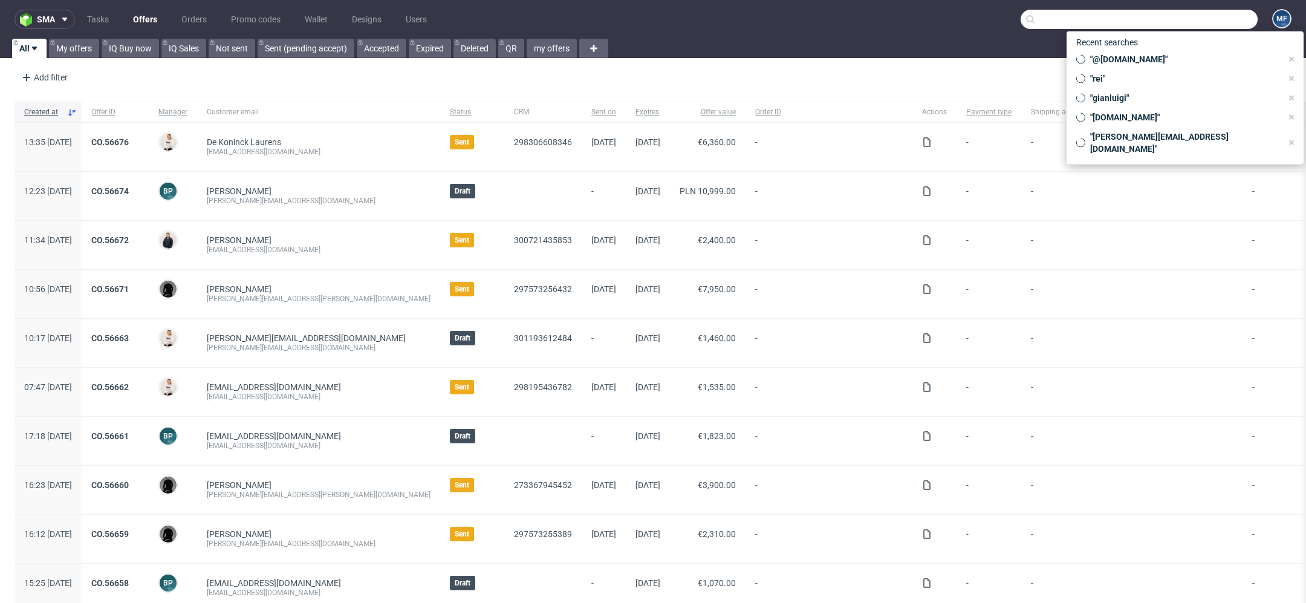
click at [1203, 27] on input "text" at bounding box center [1139, 19] width 237 height 19
paste input "[EMAIL_ADDRESS][DOMAIN_NAME]"
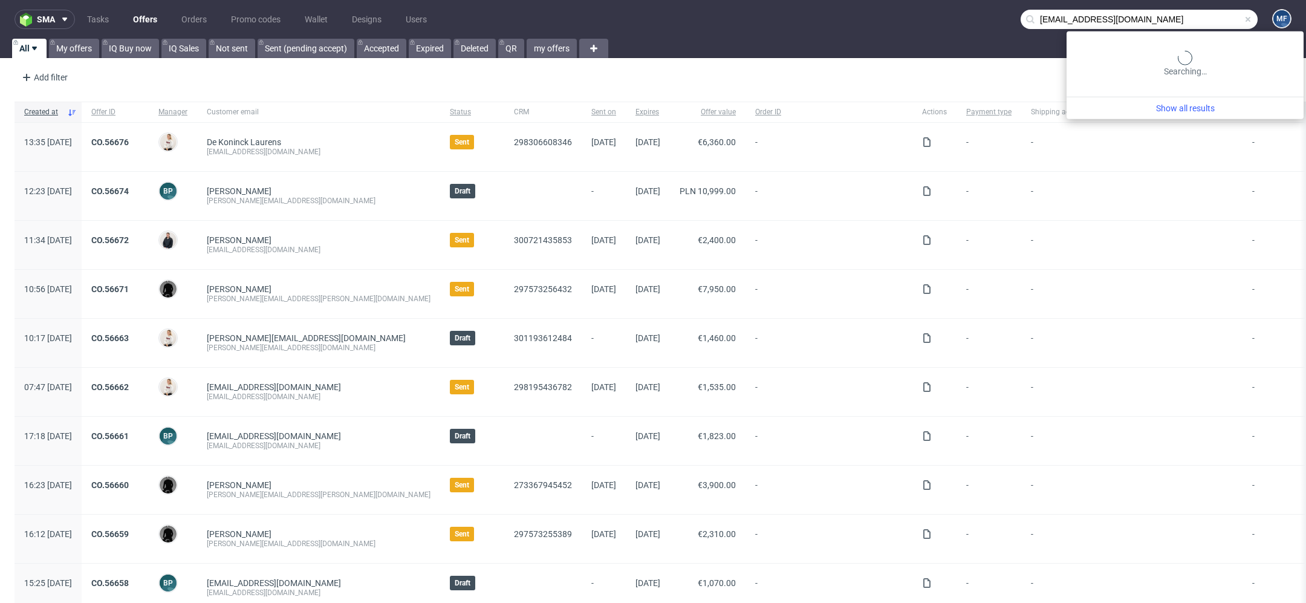
type input "[EMAIL_ADDRESS][DOMAIN_NAME]"
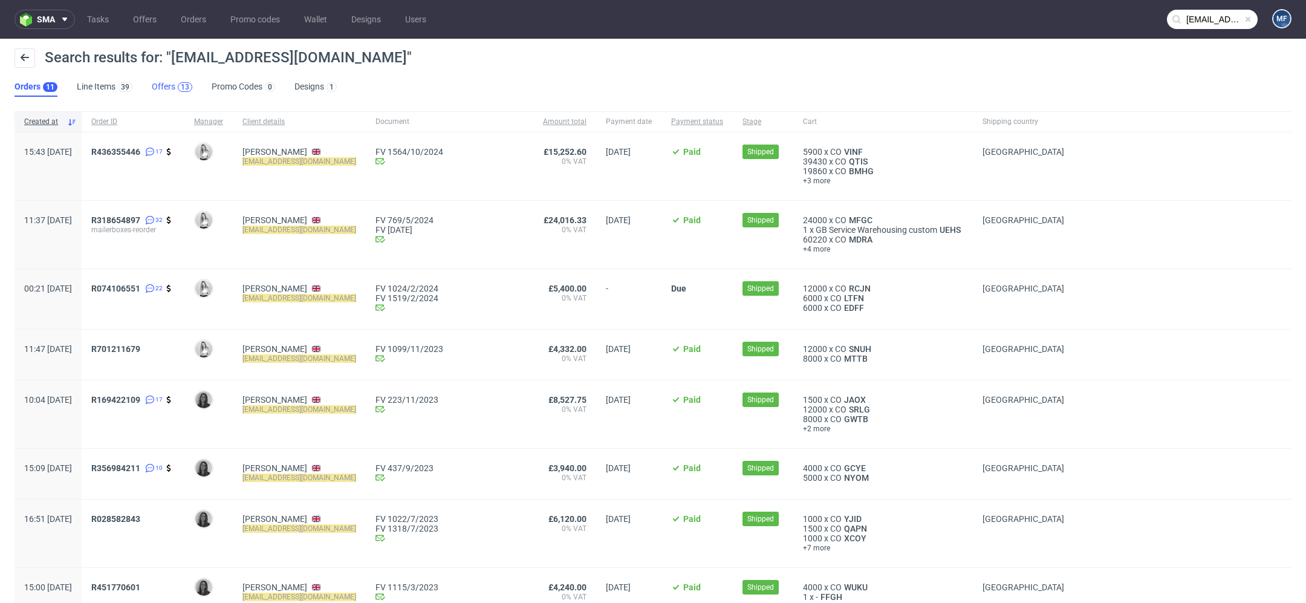
click at [181, 86] on div "13" at bounding box center [185, 87] width 8 height 8
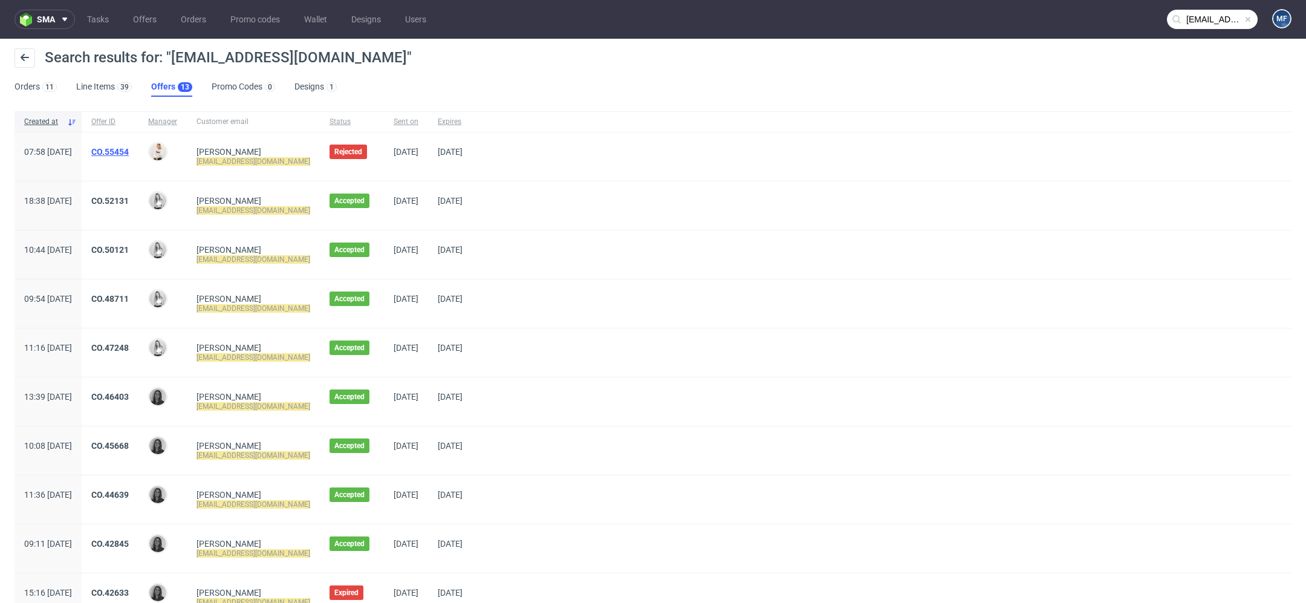
click at [129, 153] on link "CO.55454" at bounding box center [109, 152] width 37 height 10
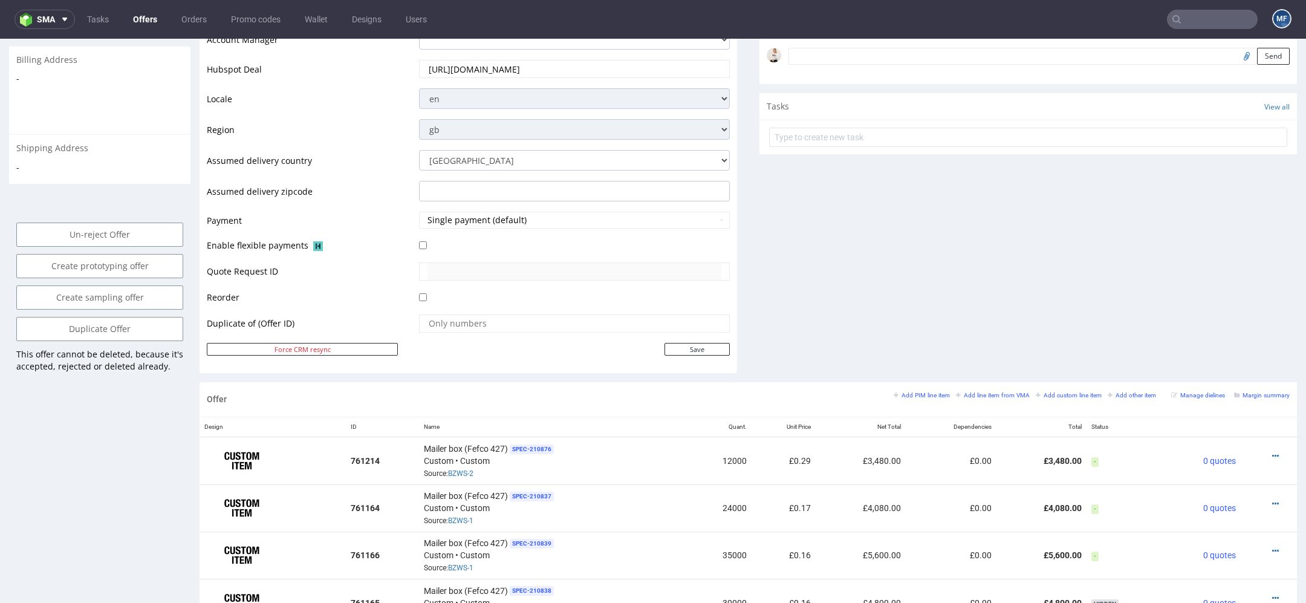
scroll to position [425, 0]
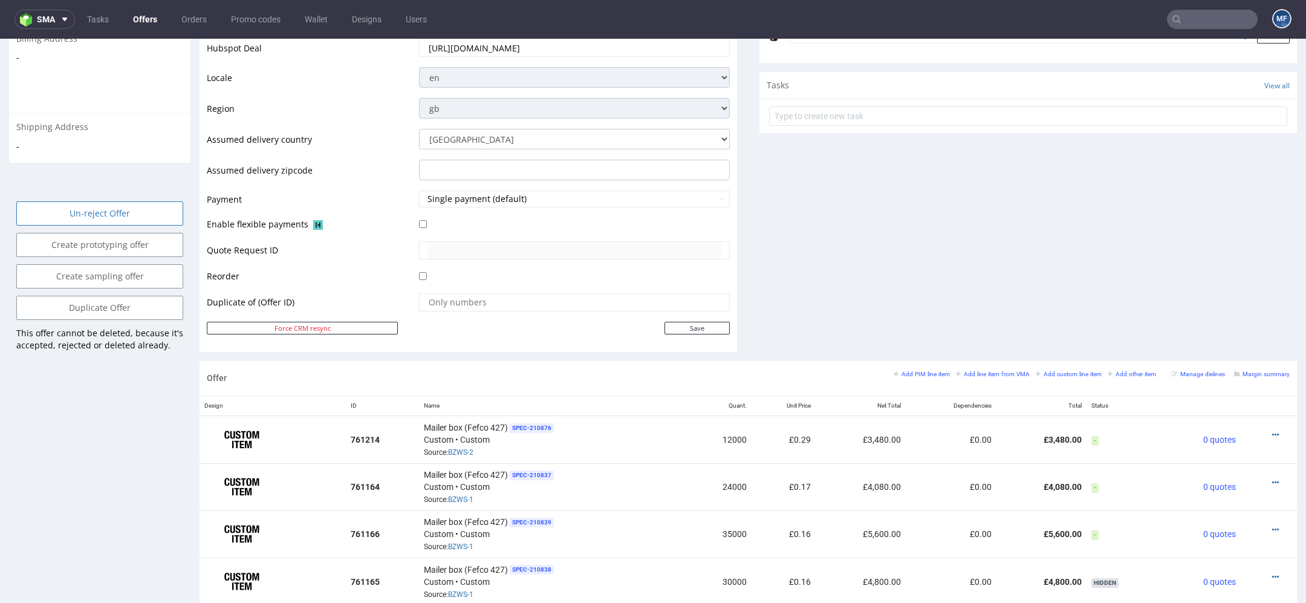
click at [155, 213] on input "Un-reject Offer" at bounding box center [99, 213] width 167 height 24
click at [87, 179] on link "Yes" at bounding box center [81, 180] width 34 height 18
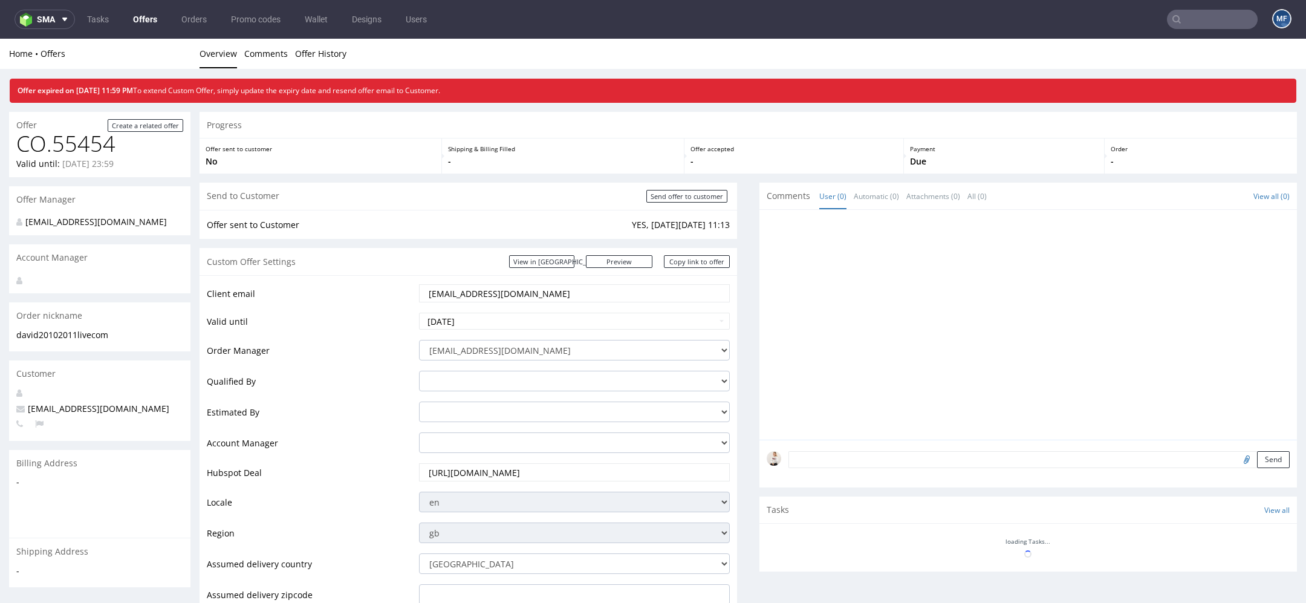
scroll to position [0, 0]
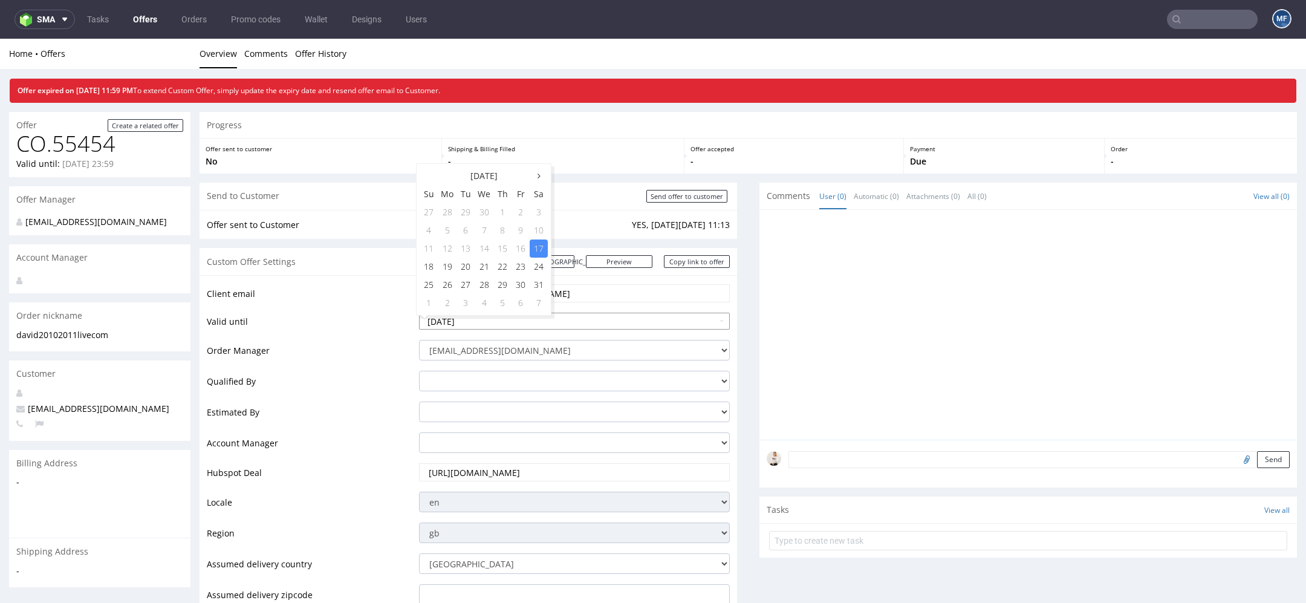
click at [622, 324] on input "[DATE]" at bounding box center [574, 321] width 311 height 17
click at [538, 175] on icon at bounding box center [539, 176] width 3 height 8
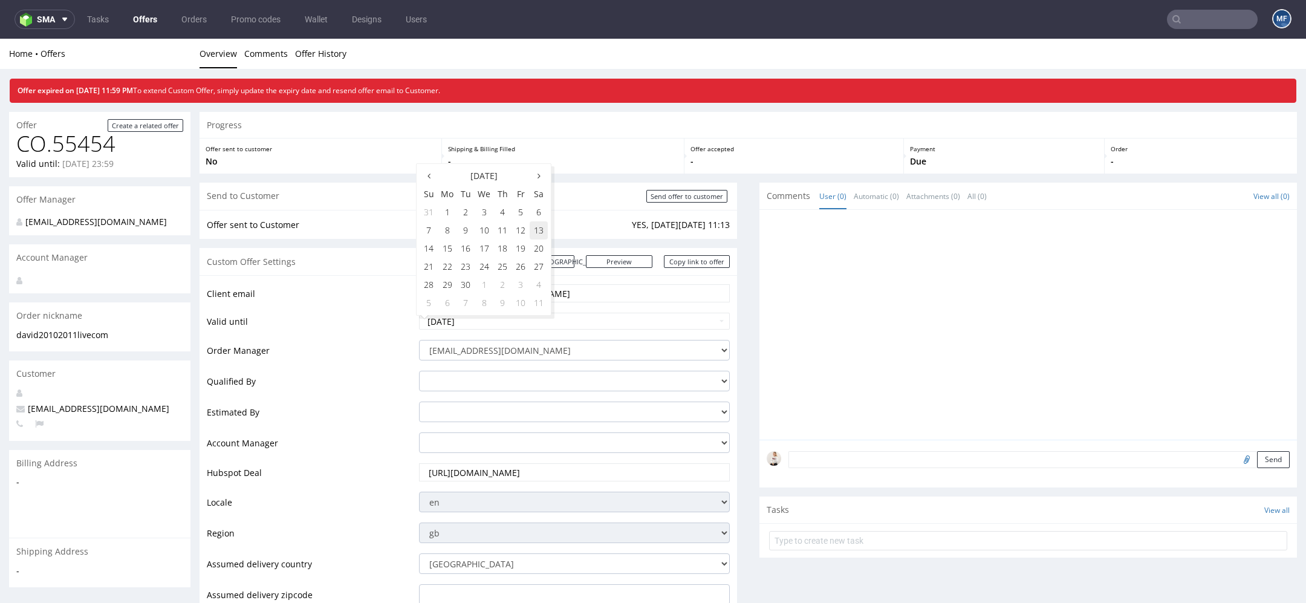
click at [537, 230] on td "13" at bounding box center [539, 230] width 18 height 18
type input "[DATE]"
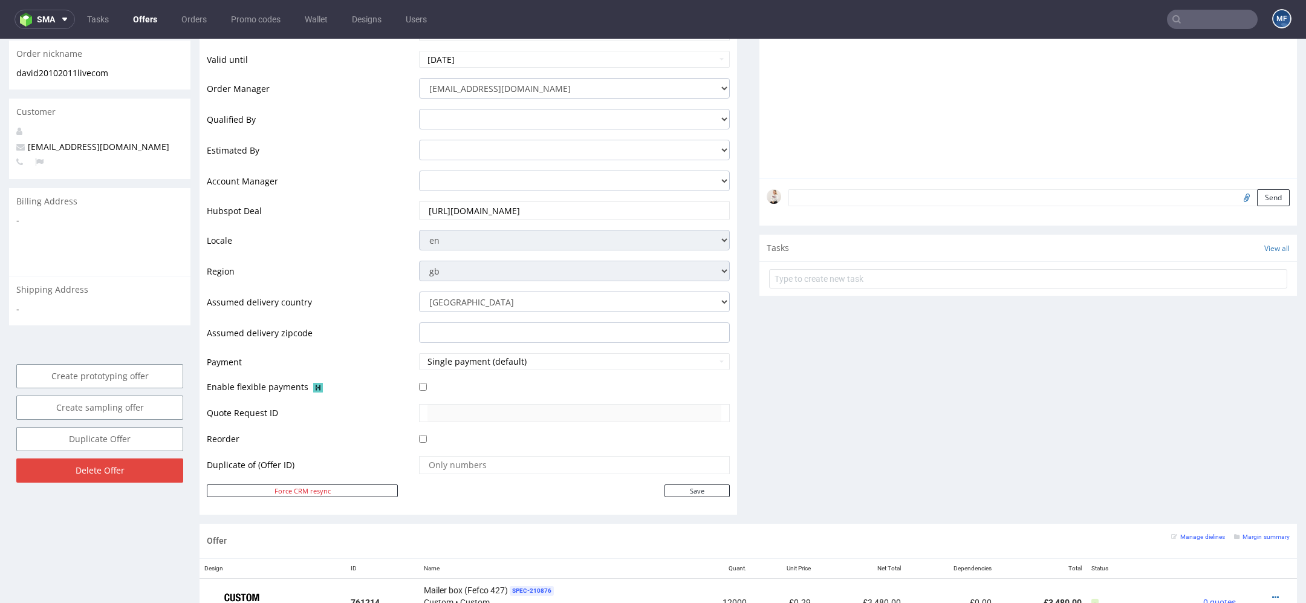
scroll to position [345, 0]
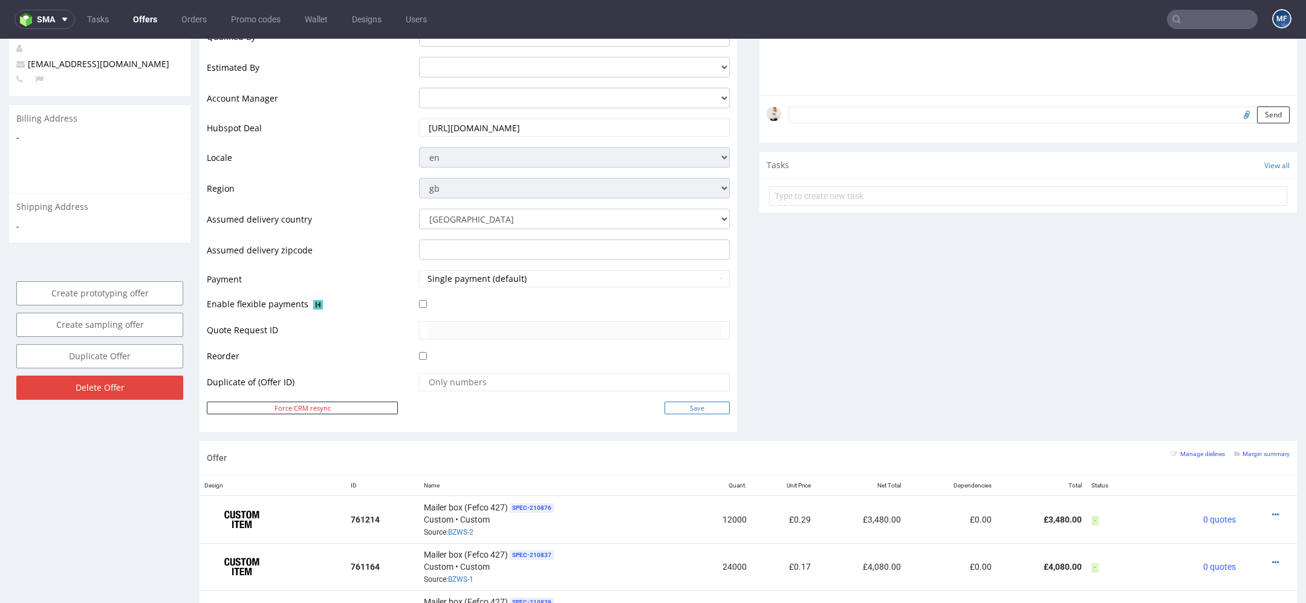
click at [714, 402] on input "Save" at bounding box center [697, 408] width 65 height 13
type input "In progress..."
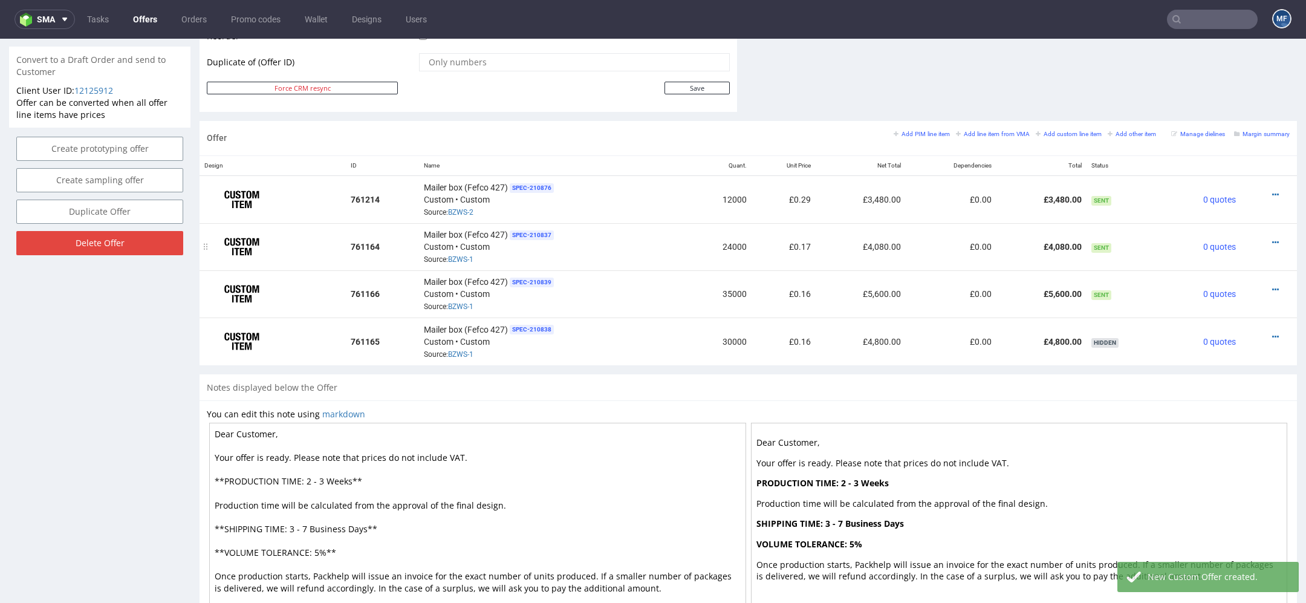
scroll to position [640, 0]
click at [974, 132] on small "Add line item from VMA" at bounding box center [993, 134] width 74 height 7
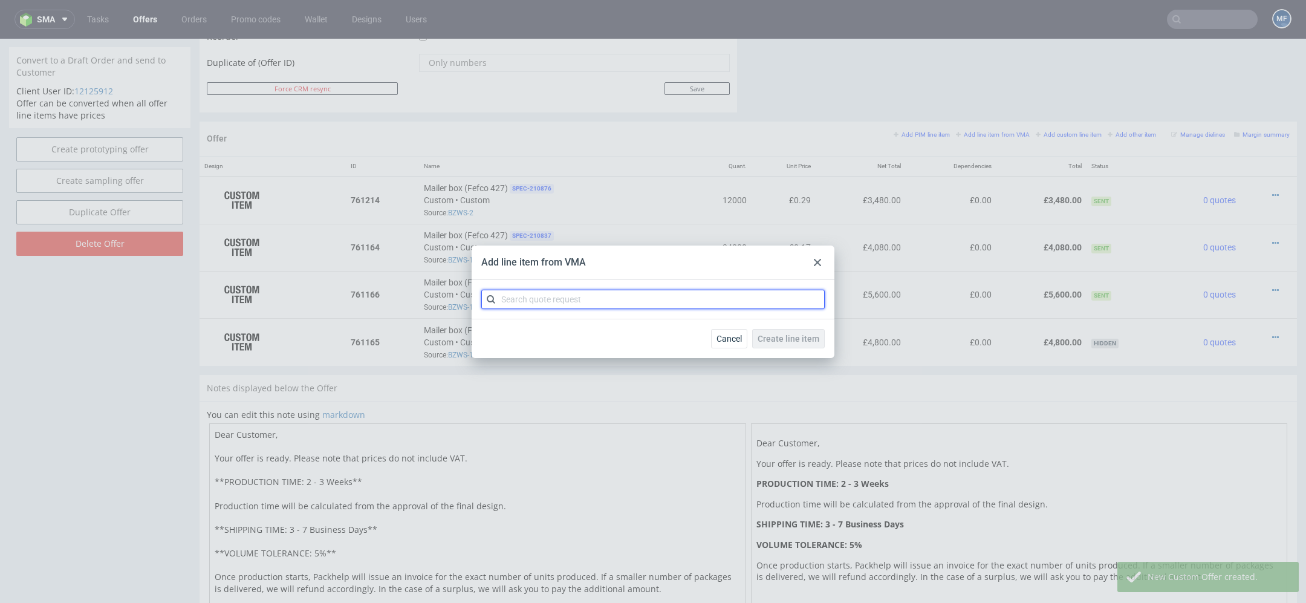
click at [606, 302] on input "text" at bounding box center [652, 299] width 343 height 19
paste input "CBFZ"
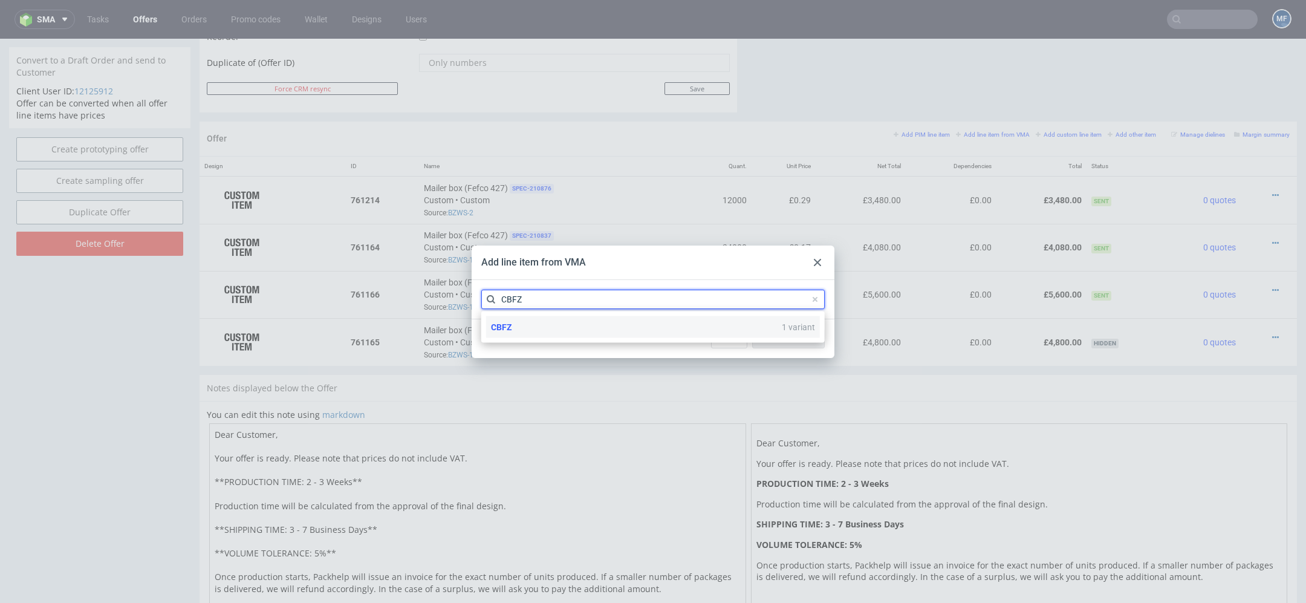
type input "CBFZ"
click at [717, 334] on div "CBFZ 1 variant" at bounding box center [653, 327] width 334 height 22
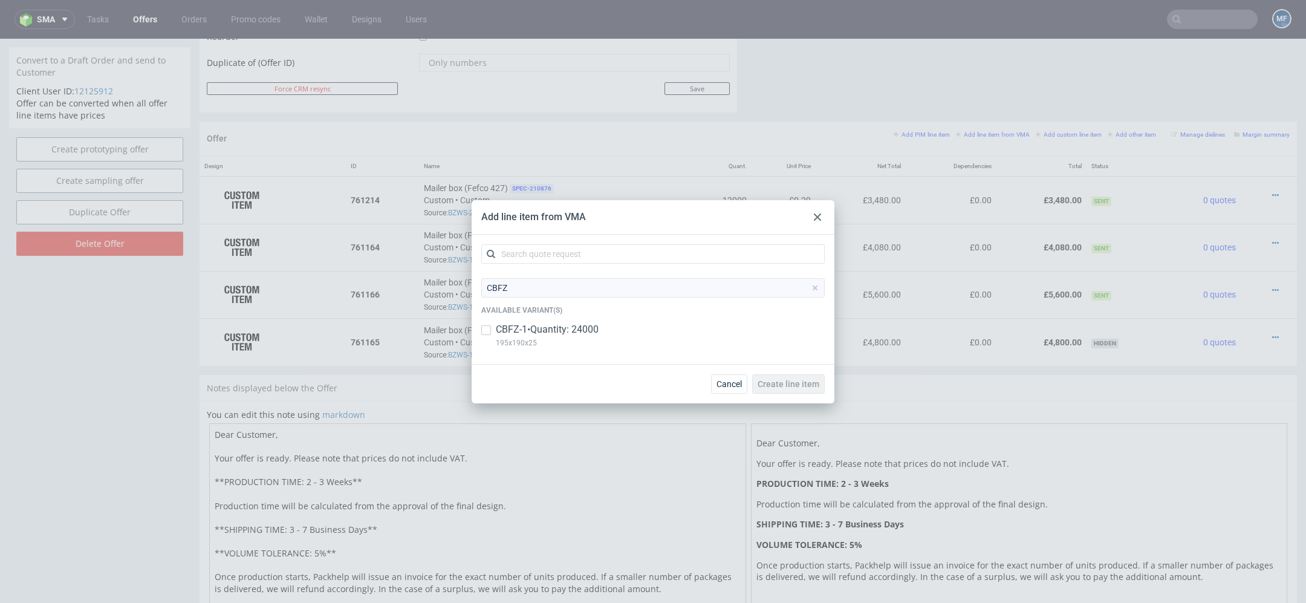
click at [717, 334] on div "CBFZ-1 • Quantity: 24000 195x190x25" at bounding box center [652, 338] width 343 height 31
checkbox input "true"
click at [796, 382] on span "Create line item" at bounding box center [789, 384] width 62 height 8
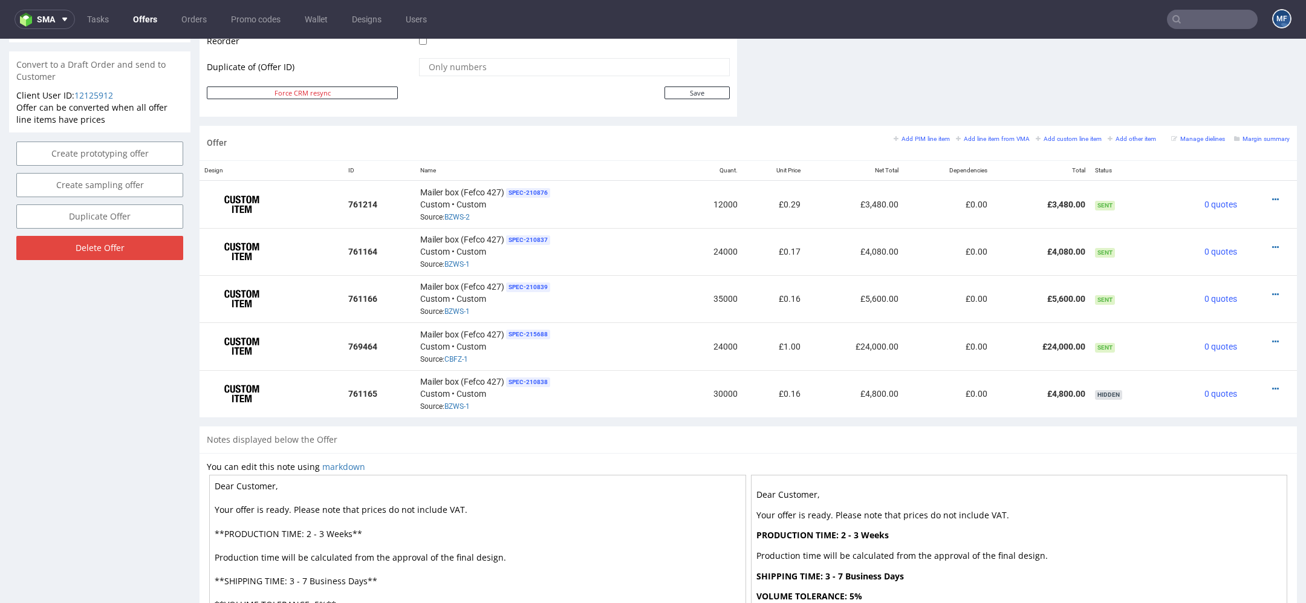
scroll to position [629, 0]
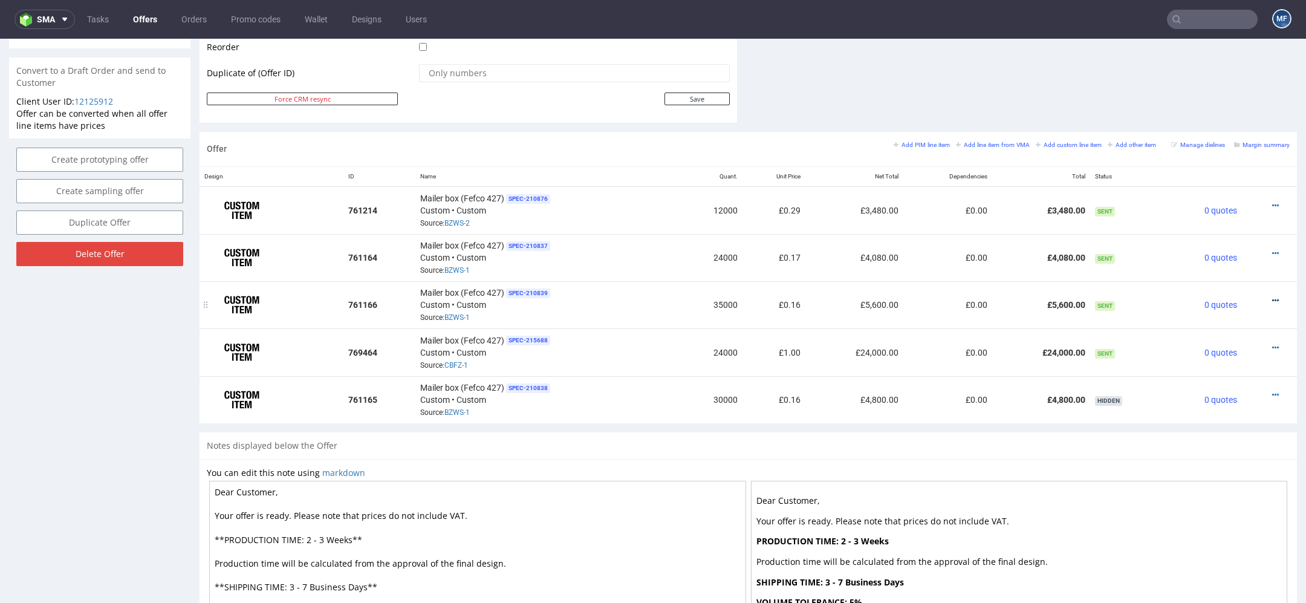
click at [1272, 296] on icon at bounding box center [1275, 300] width 7 height 8
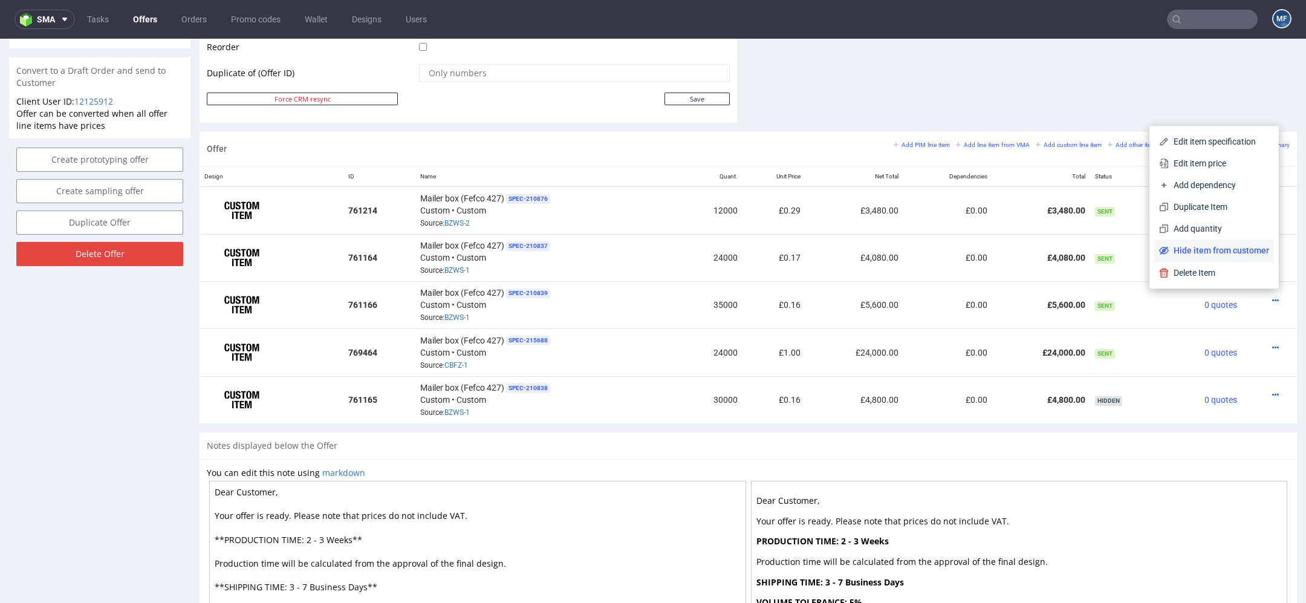
click at [1235, 251] on span "Hide item from customer" at bounding box center [1219, 250] width 100 height 12
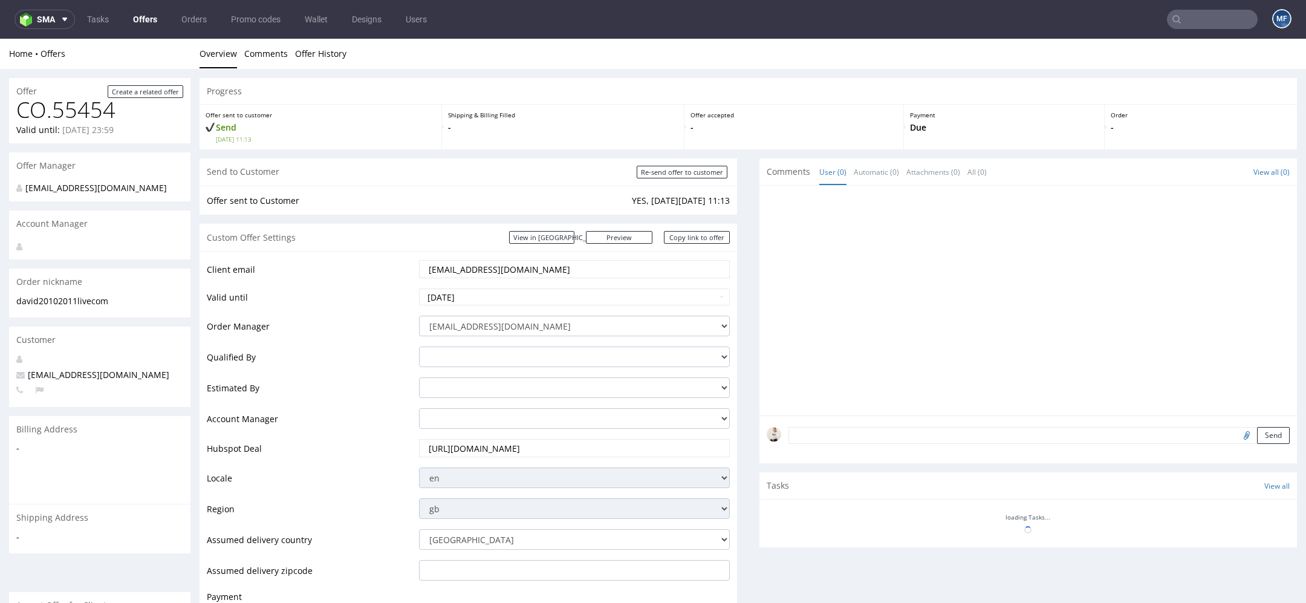
scroll to position [571, 0]
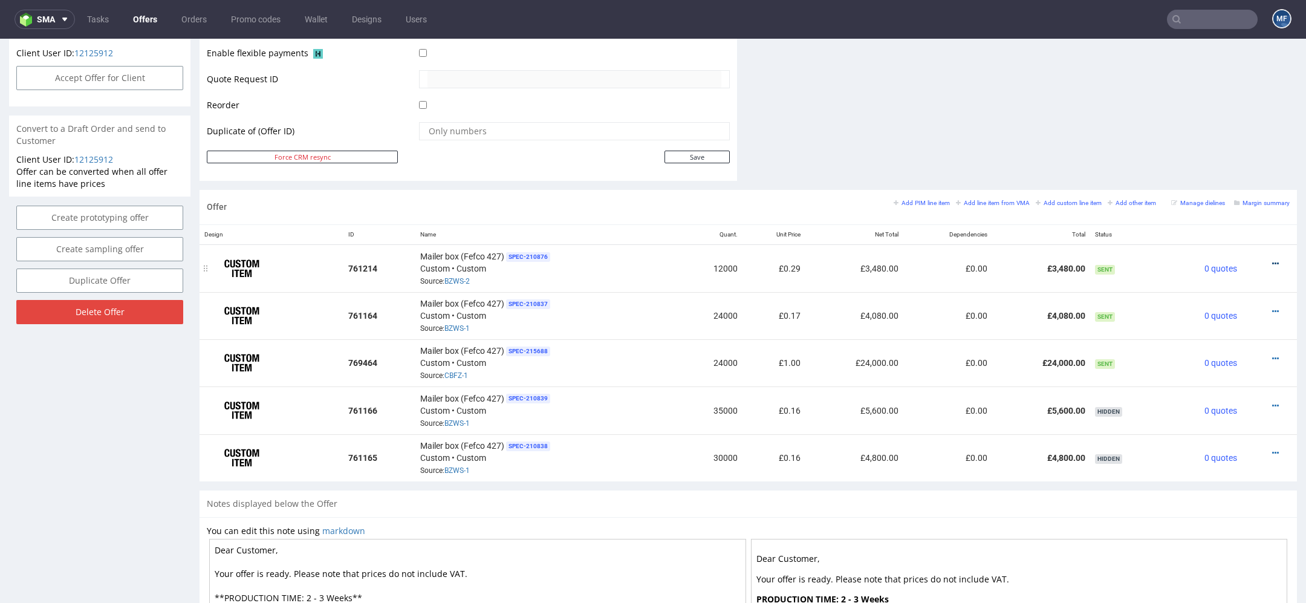
click at [1272, 259] on icon at bounding box center [1275, 263] width 7 height 8
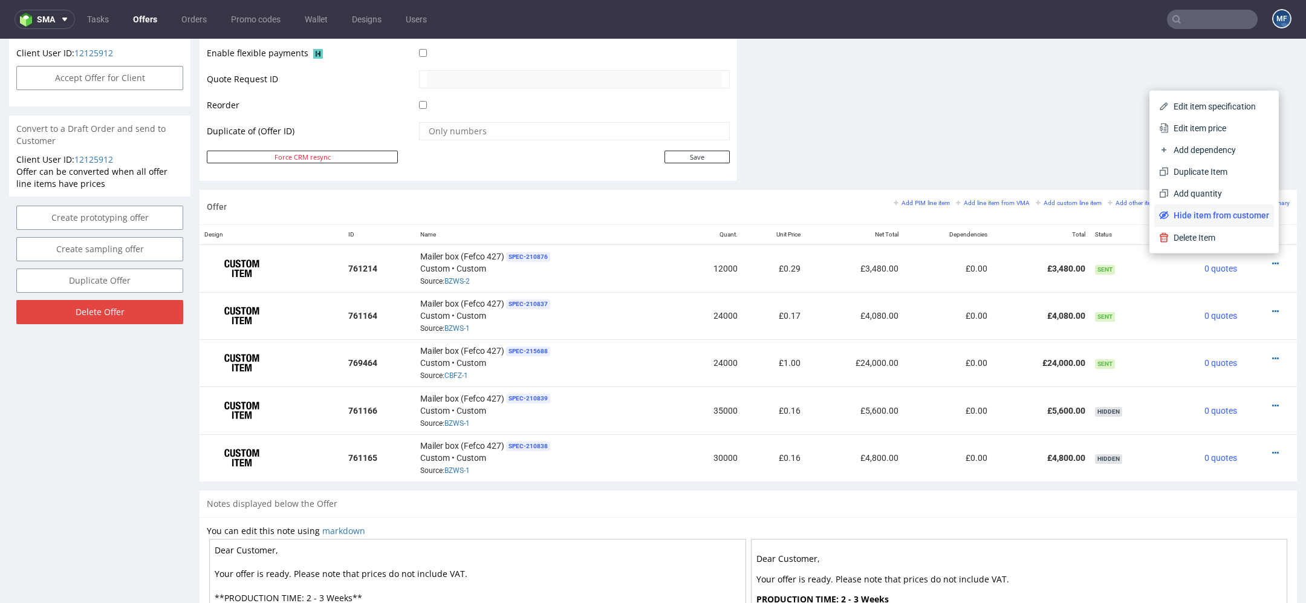
click at [1231, 214] on span "Hide item from customer" at bounding box center [1219, 215] width 100 height 12
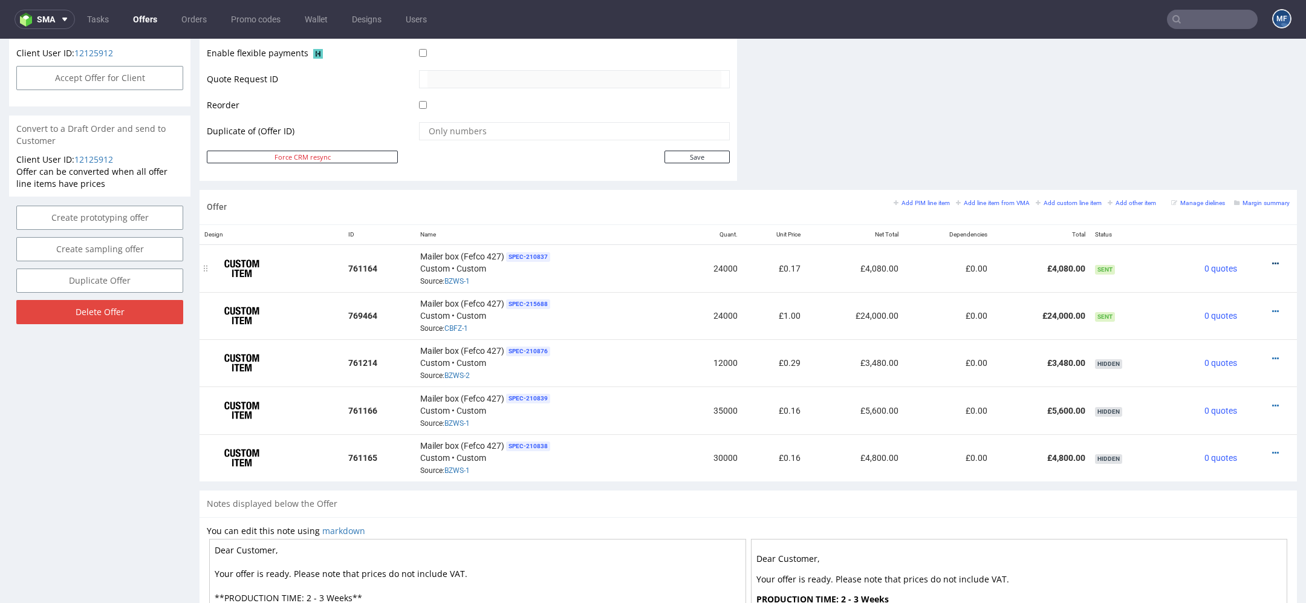
click at [1272, 259] on link at bounding box center [1275, 264] width 7 height 10
click at [1219, 127] on span "Edit item price" at bounding box center [1220, 128] width 97 height 12
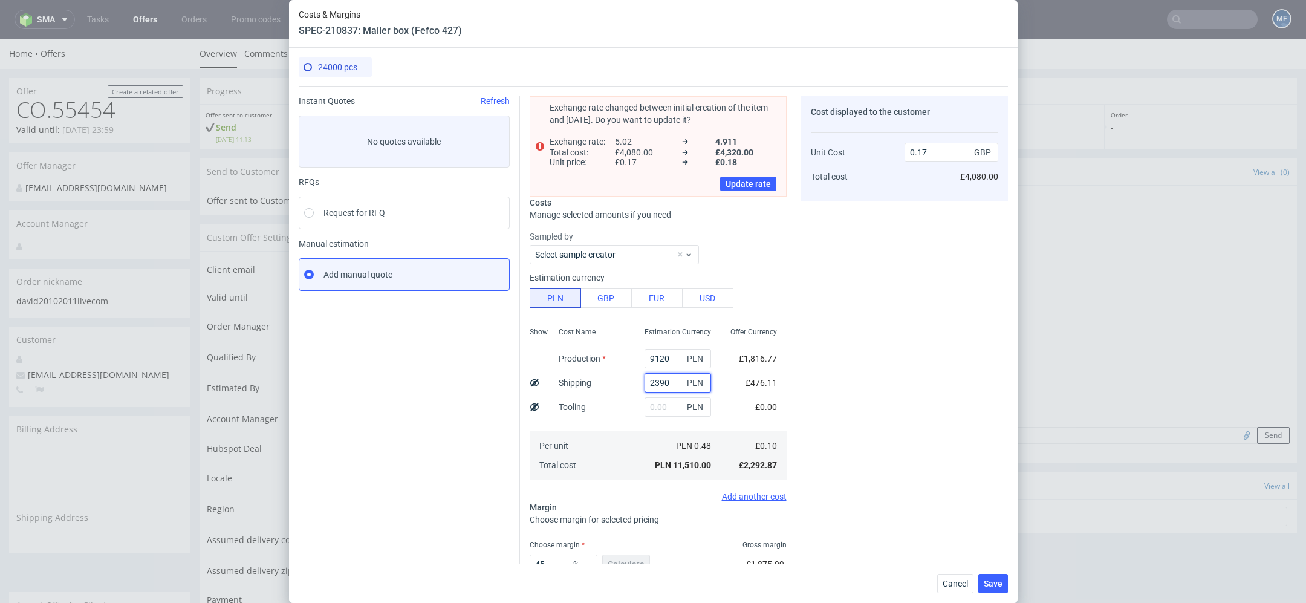
drag, startPoint x: 675, startPoint y: 384, endPoint x: 542, endPoint y: 379, distance: 133.1
click at [542, 379] on div "Show Cost Name Production Shipping Tooling Per unit Total cost Estimation Curre…" at bounding box center [658, 402] width 257 height 160
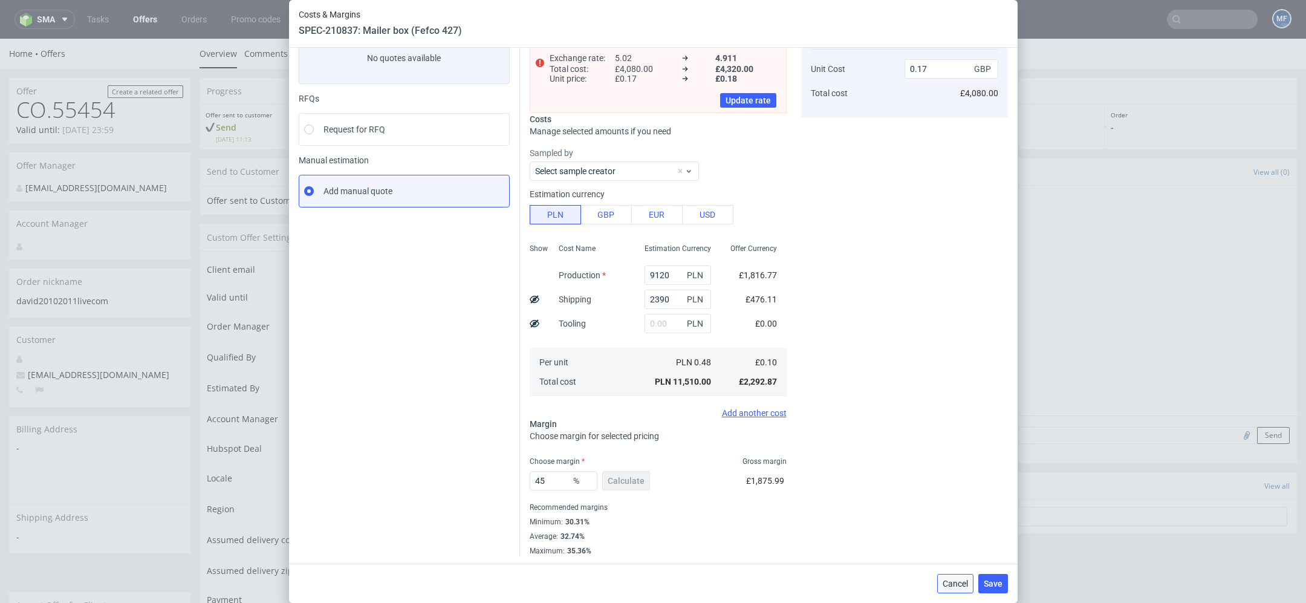
click at [958, 584] on span "Cancel" at bounding box center [955, 583] width 25 height 8
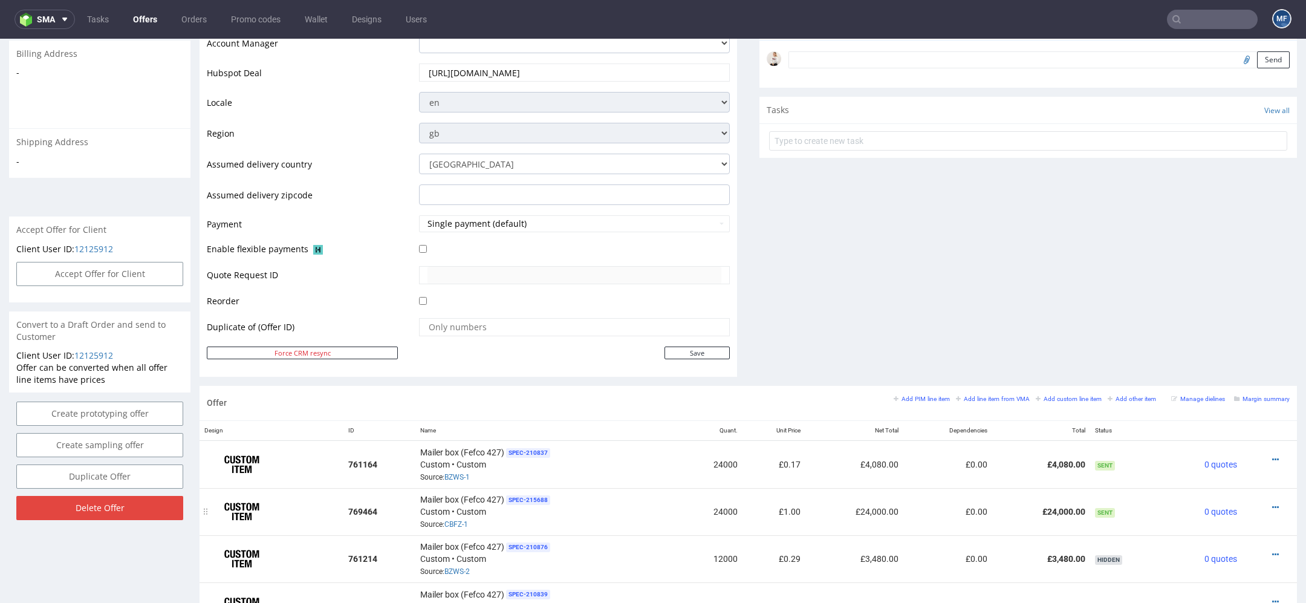
scroll to position [474, 0]
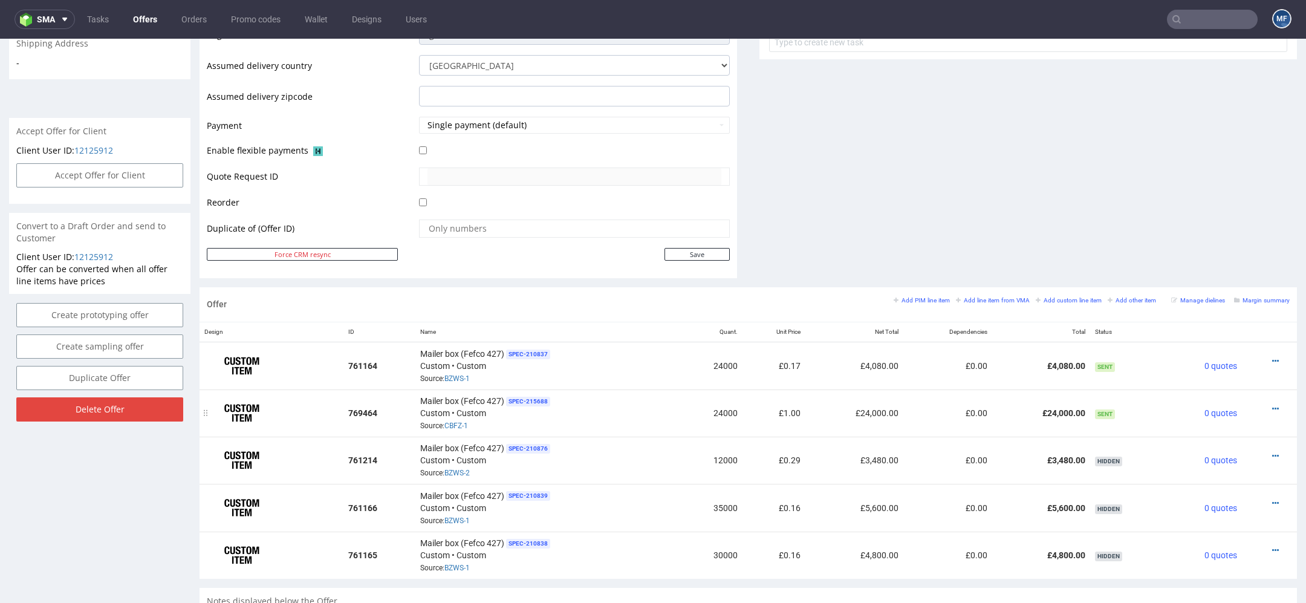
click at [1266, 403] on div at bounding box center [1266, 409] width 38 height 12
click at [1272, 405] on icon at bounding box center [1275, 409] width 7 height 8
click at [1215, 281] on li "Edit item price" at bounding box center [1215, 272] width 117 height 22
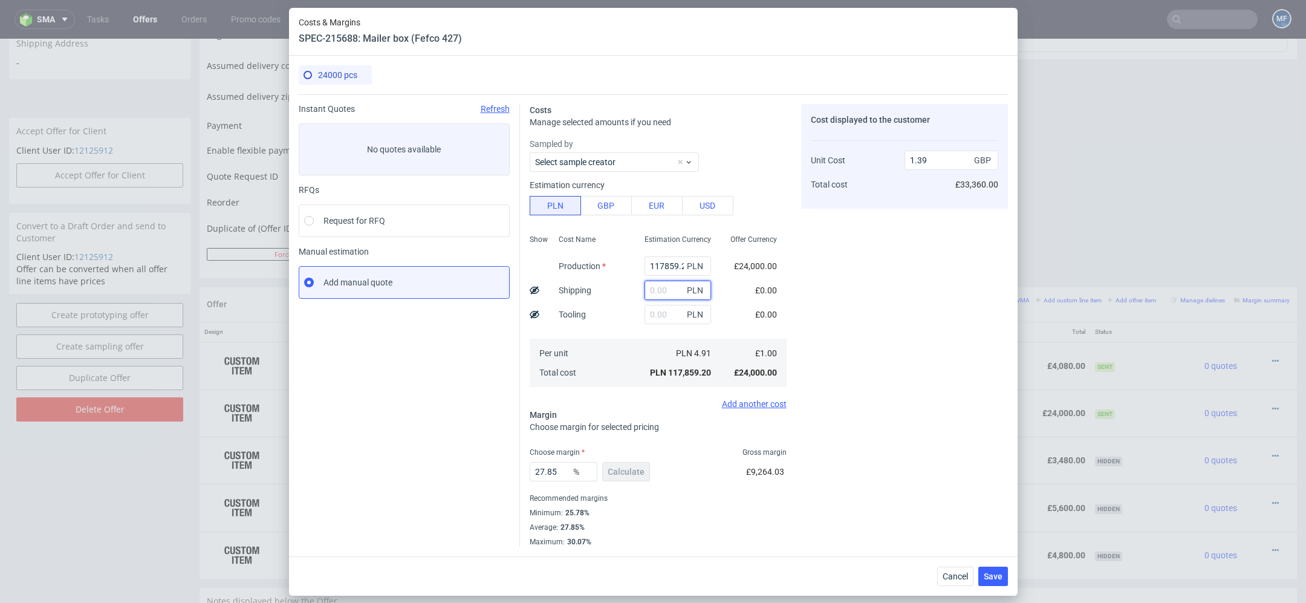
click at [667, 290] on input "text" at bounding box center [678, 290] width 67 height 19
paste input "2390"
type input "2390"
type input "1.41"
click at [798, 283] on div "Costs Manage selected amounts if you need Sampled by Select sample creator Esti…" at bounding box center [764, 320] width 488 height 452
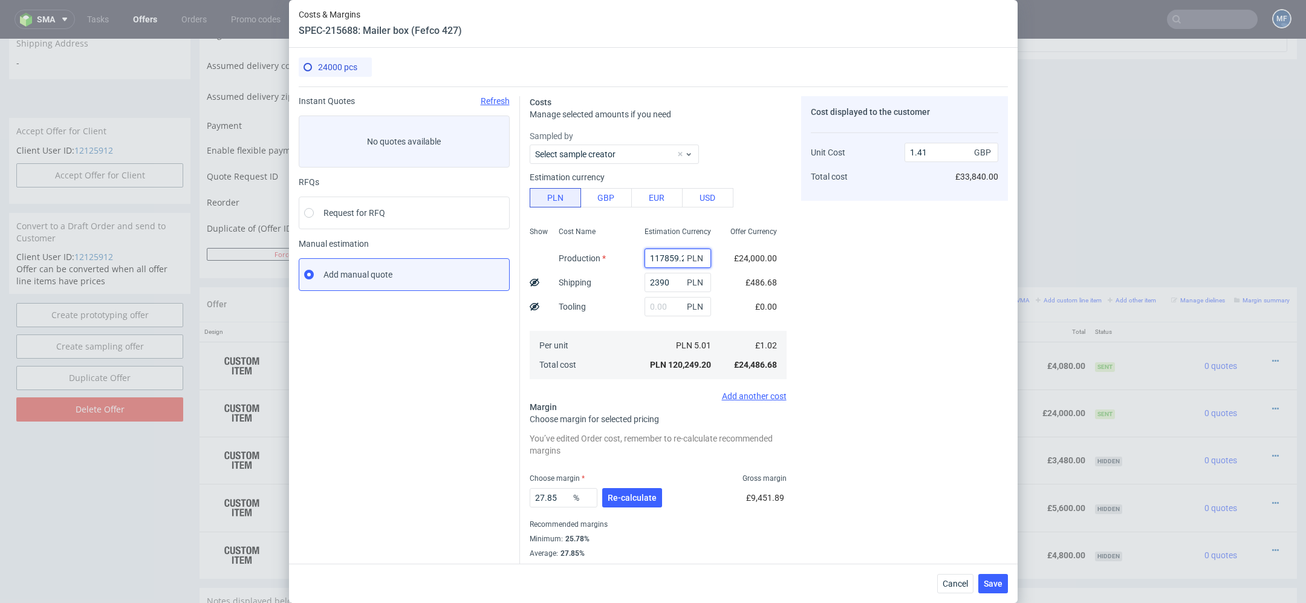
click at [674, 250] on input "117859.2" at bounding box center [678, 258] width 67 height 19
paste input "8880"
type input "8880"
click at [807, 282] on div "Cost displayed to the customer Unit Cost Total cost 1.41 GBP £33,840.00" at bounding box center [904, 334] width 207 height 477
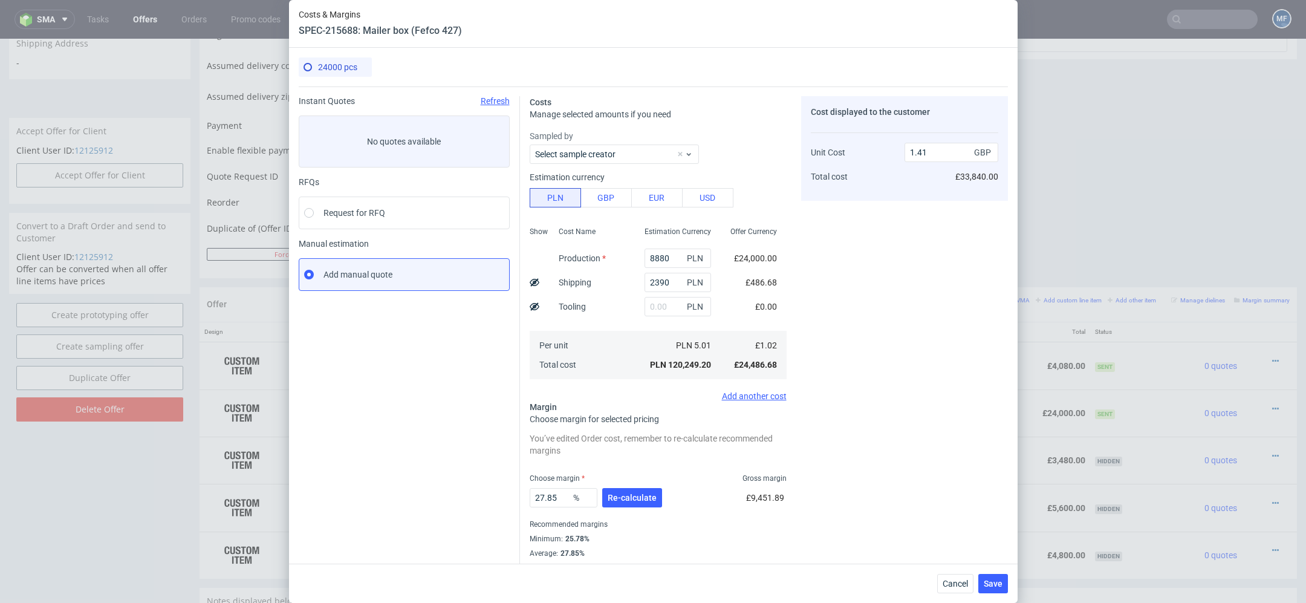
type input "0.13"
click at [634, 492] on button "Re-calculate" at bounding box center [632, 497] width 60 height 19
drag, startPoint x: 566, startPoint y: 466, endPoint x: 294, endPoint y: 405, distance: 278.9
click at [294, 405] on div "24000 pcs Instant Quotes Refresh No quotes available RFQs Request for RFQ Manua…" at bounding box center [653, 306] width 729 height 516
type input "45"
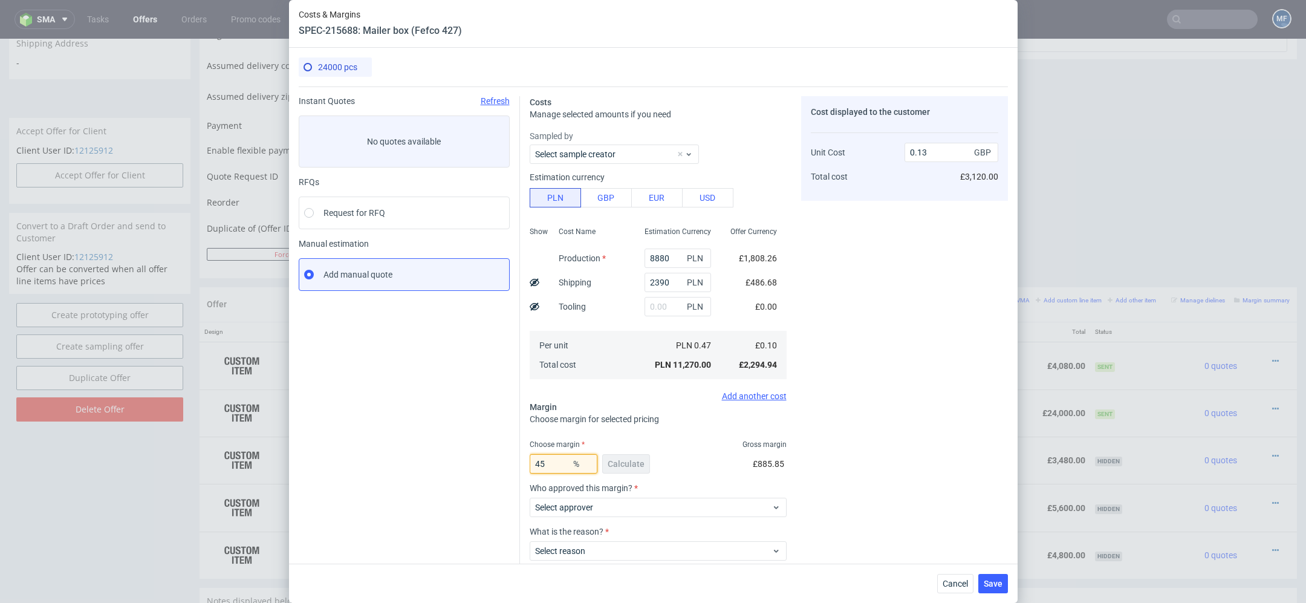
type input "0.17"
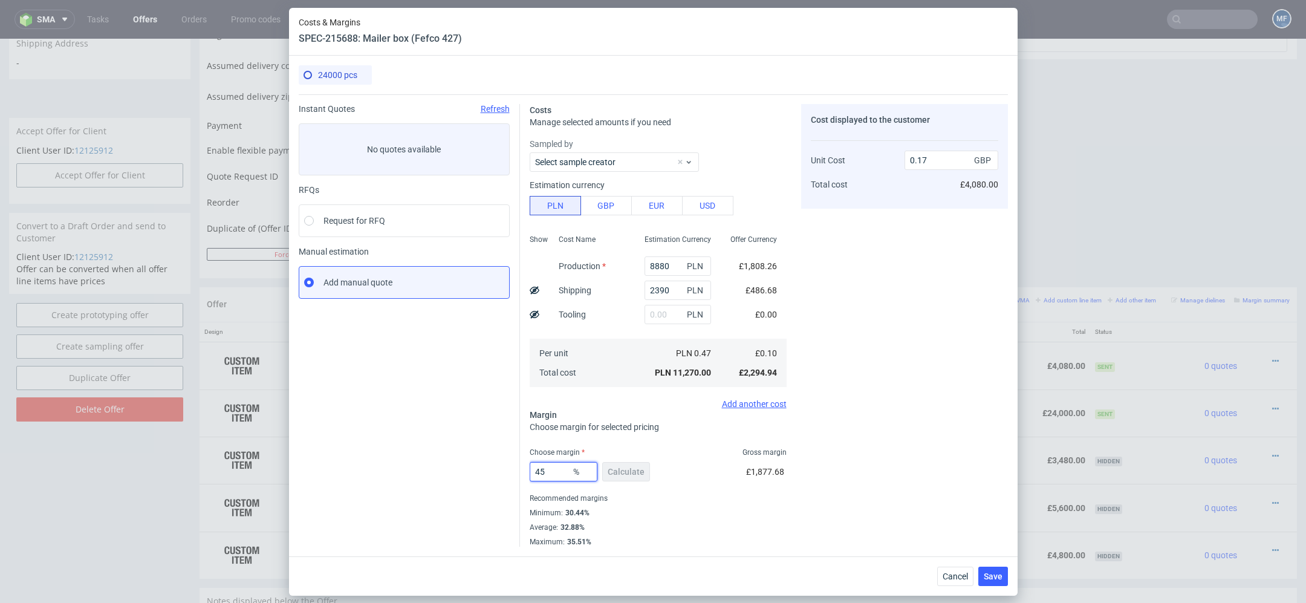
type input "45"
click at [836, 408] on div "Cost displayed to the customer Unit Cost Total cost 0.17 GBP £4,080.00" at bounding box center [904, 325] width 207 height 443
click at [851, 513] on div "Cost displayed to the customer Unit Cost Total cost 0.17 GBP £4,080.00" at bounding box center [904, 325] width 207 height 443
click at [995, 572] on span "Save" at bounding box center [993, 576] width 19 height 8
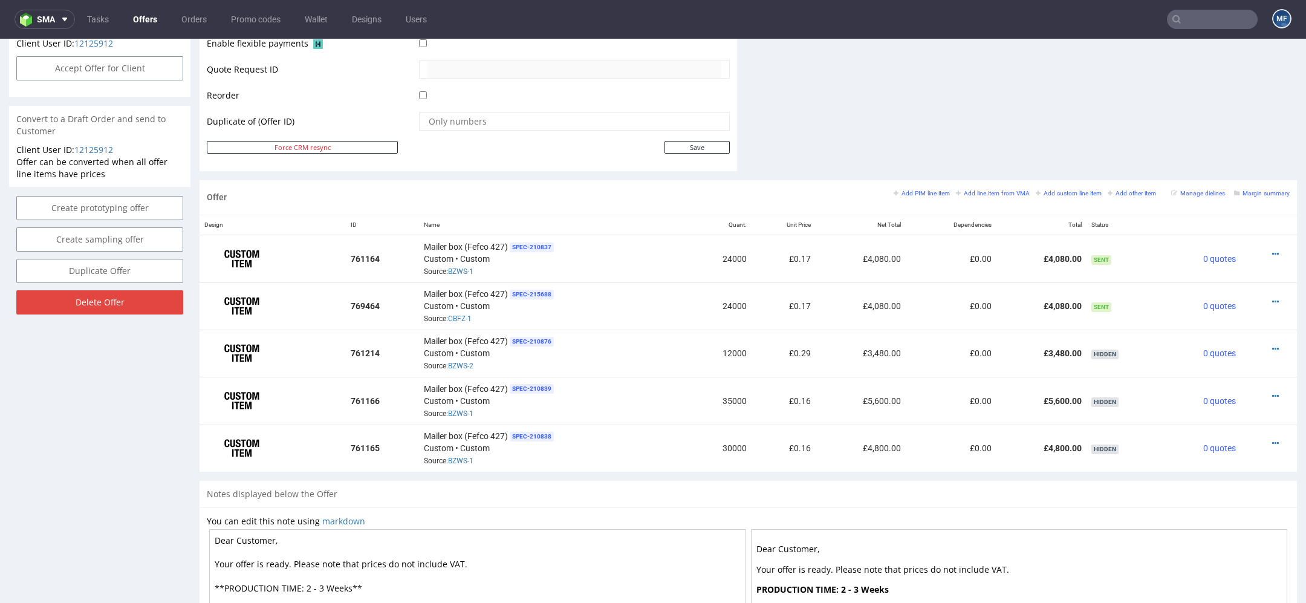
scroll to position [563, 0]
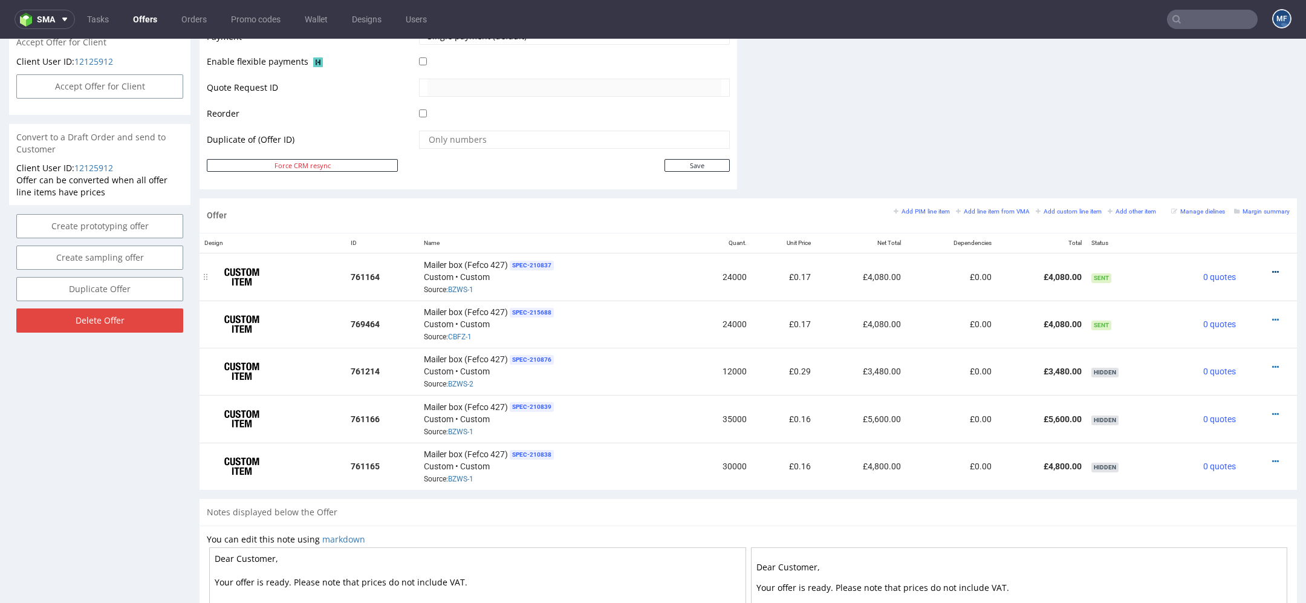
click at [1272, 268] on icon at bounding box center [1275, 272] width 7 height 8
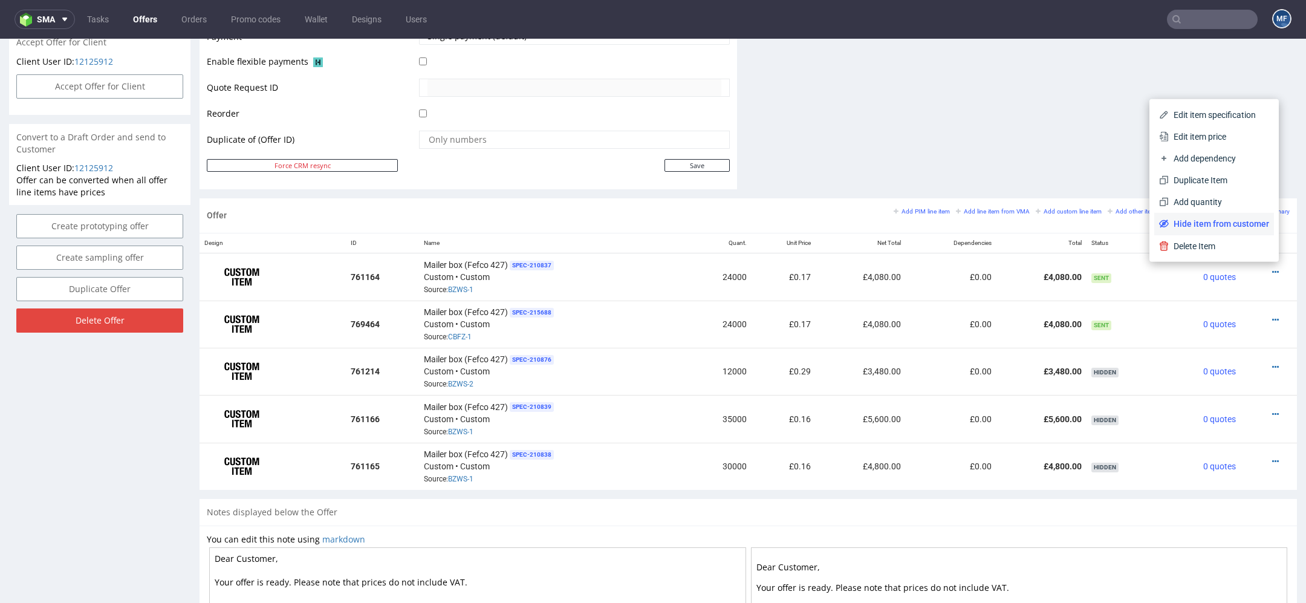
click at [1226, 221] on span "Hide item from customer" at bounding box center [1219, 224] width 100 height 12
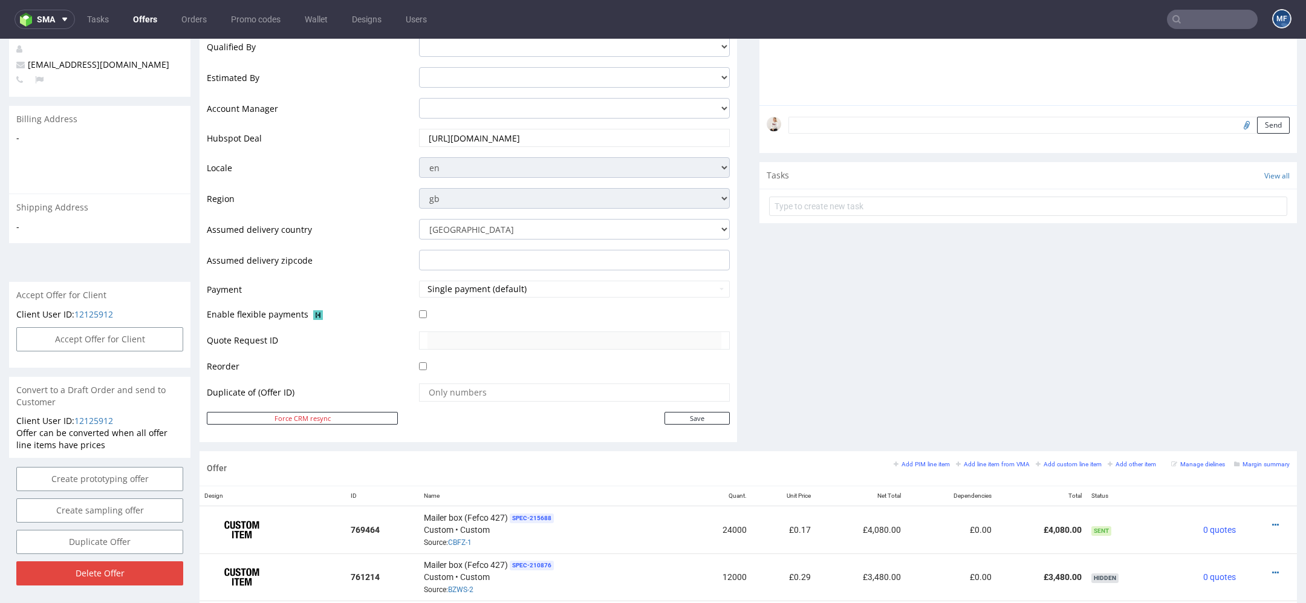
scroll to position [0, 0]
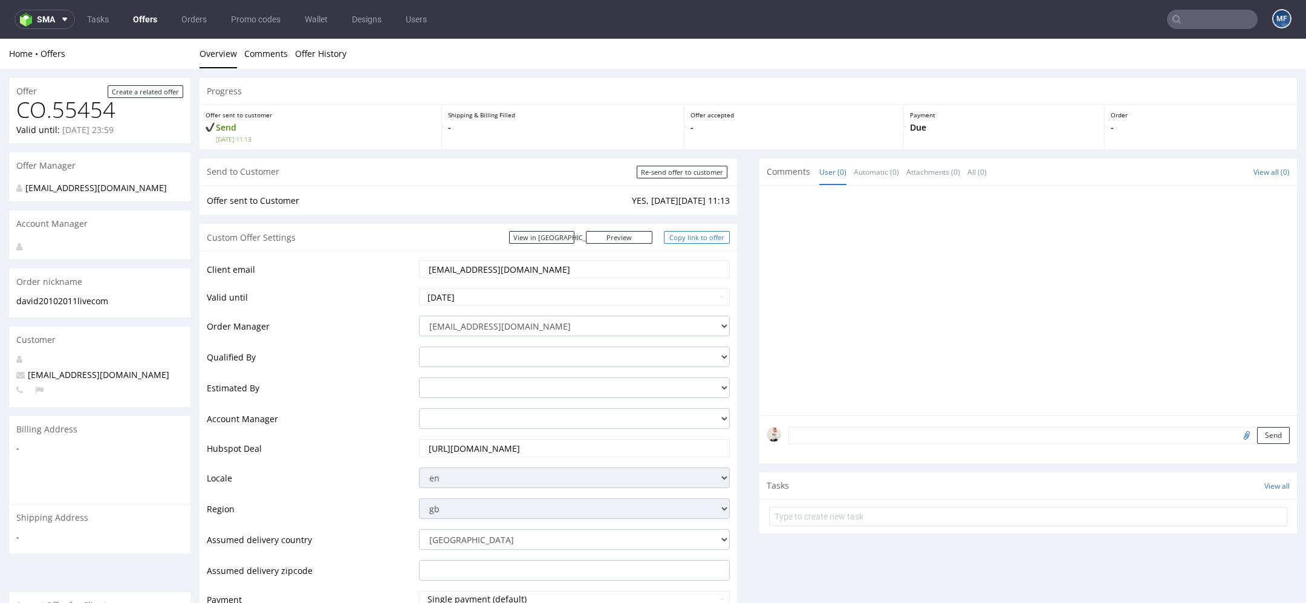
click at [693, 241] on link "Copy link to offer" at bounding box center [697, 237] width 67 height 13
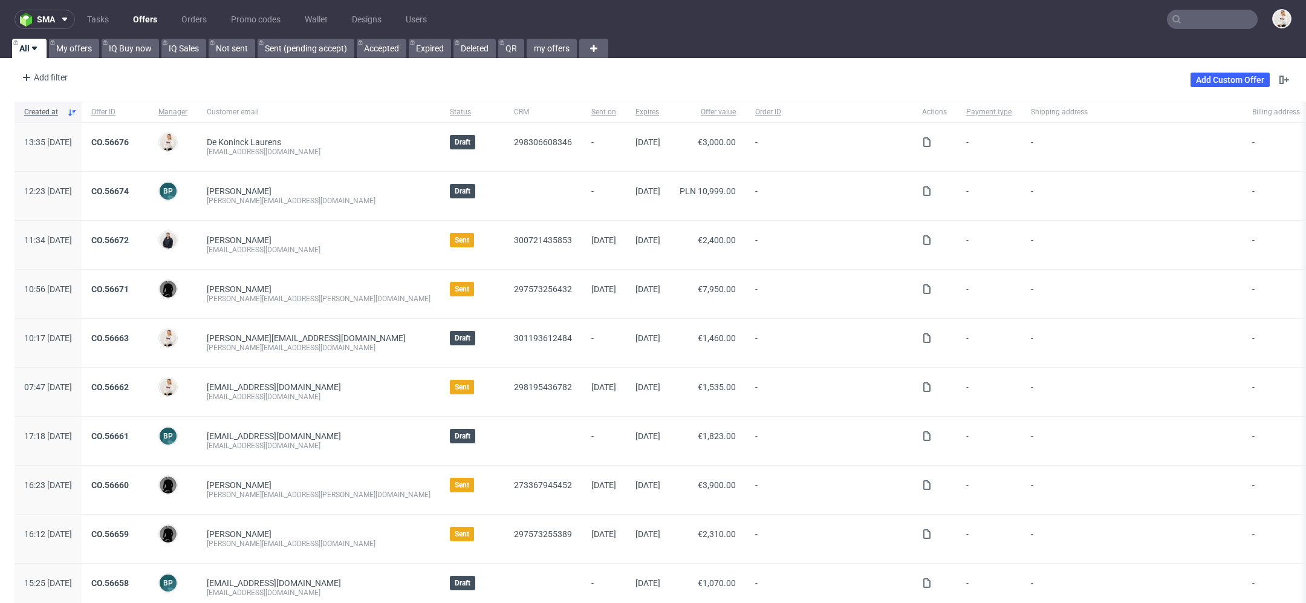
click at [1193, 15] on input "text" at bounding box center [1212, 19] width 91 height 19
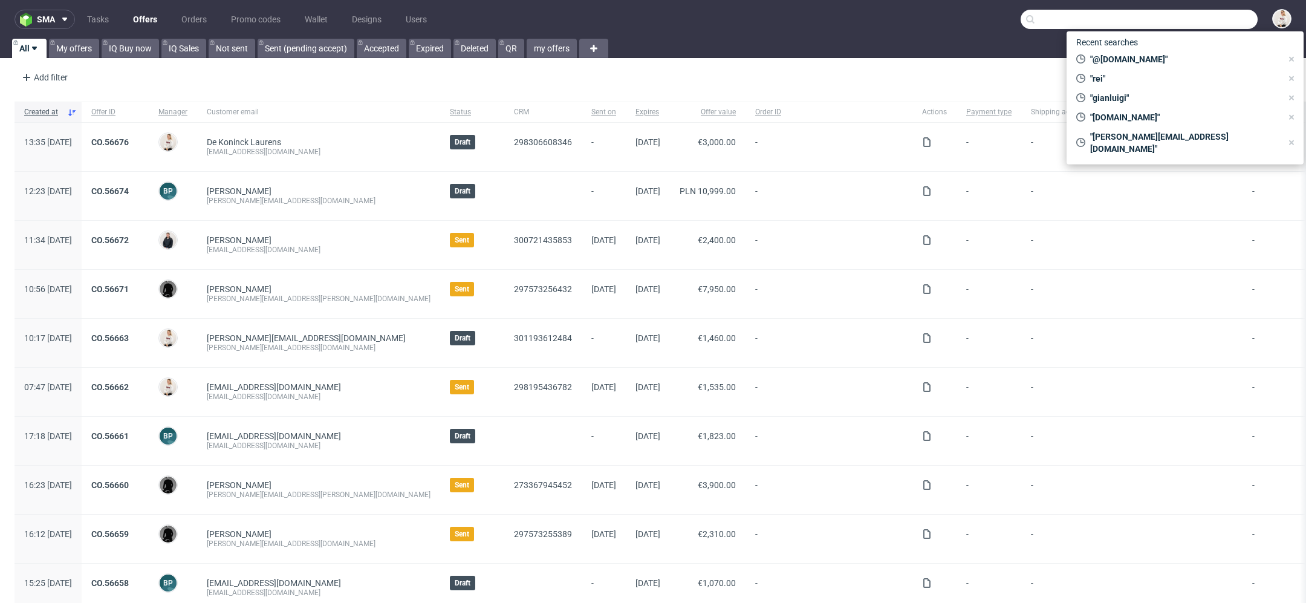
paste input "[EMAIL_ADDRESS][DOMAIN_NAME]"
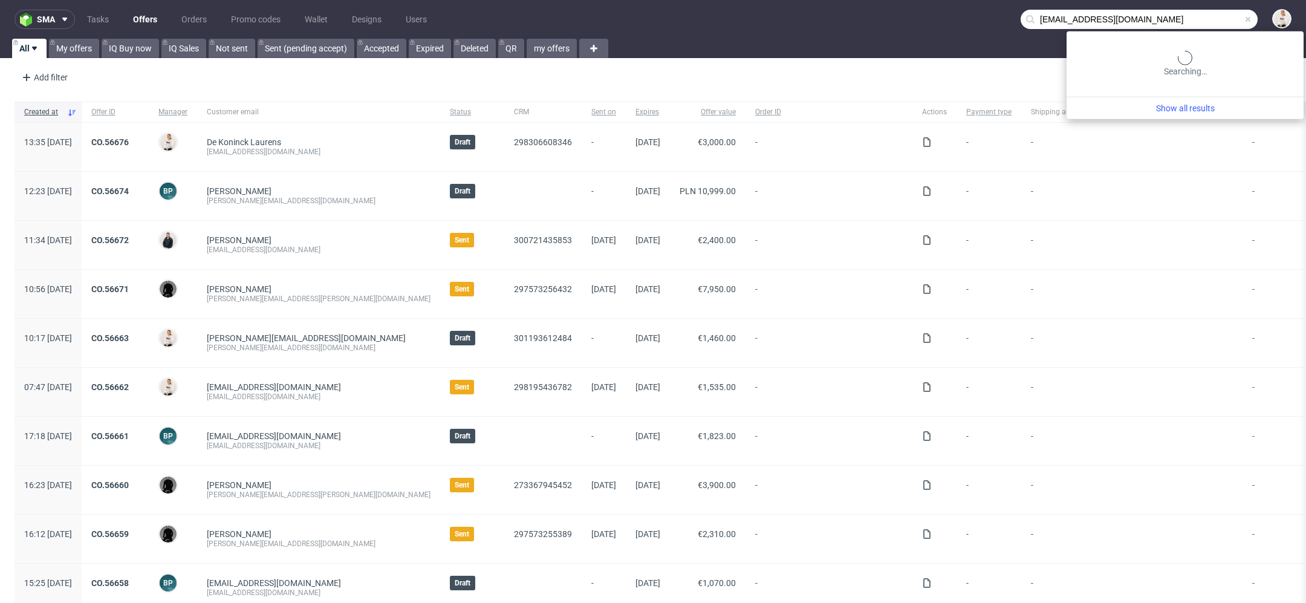
type input "[EMAIL_ADDRESS][DOMAIN_NAME]"
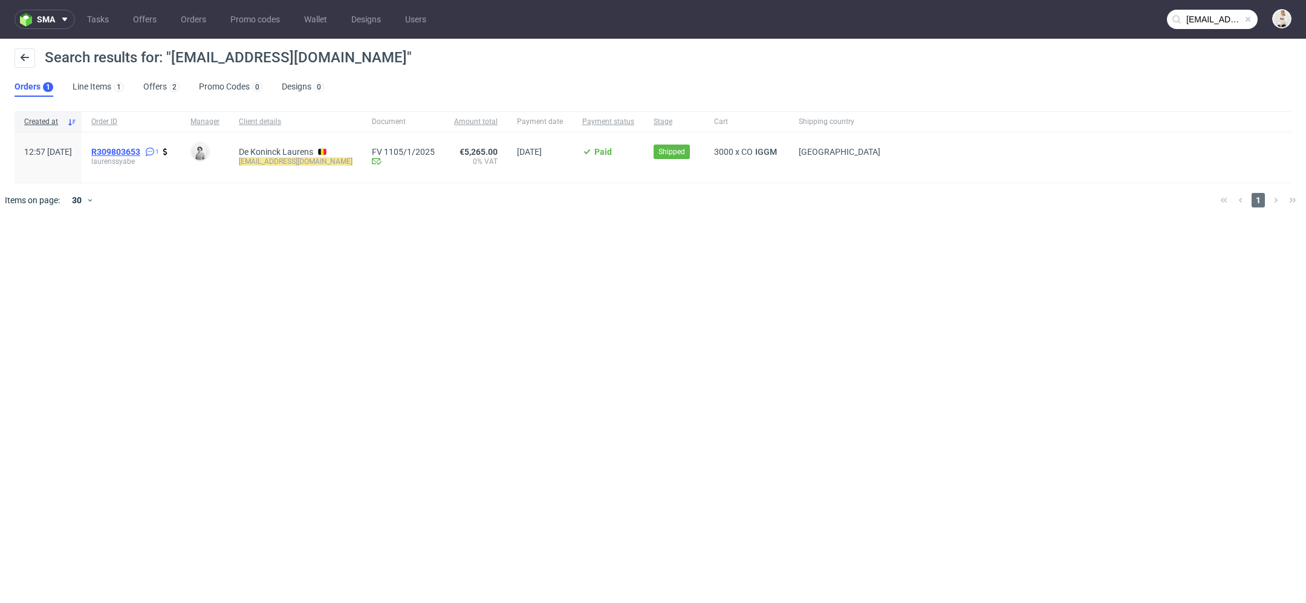
click at [140, 151] on span "R309803653" at bounding box center [115, 152] width 49 height 10
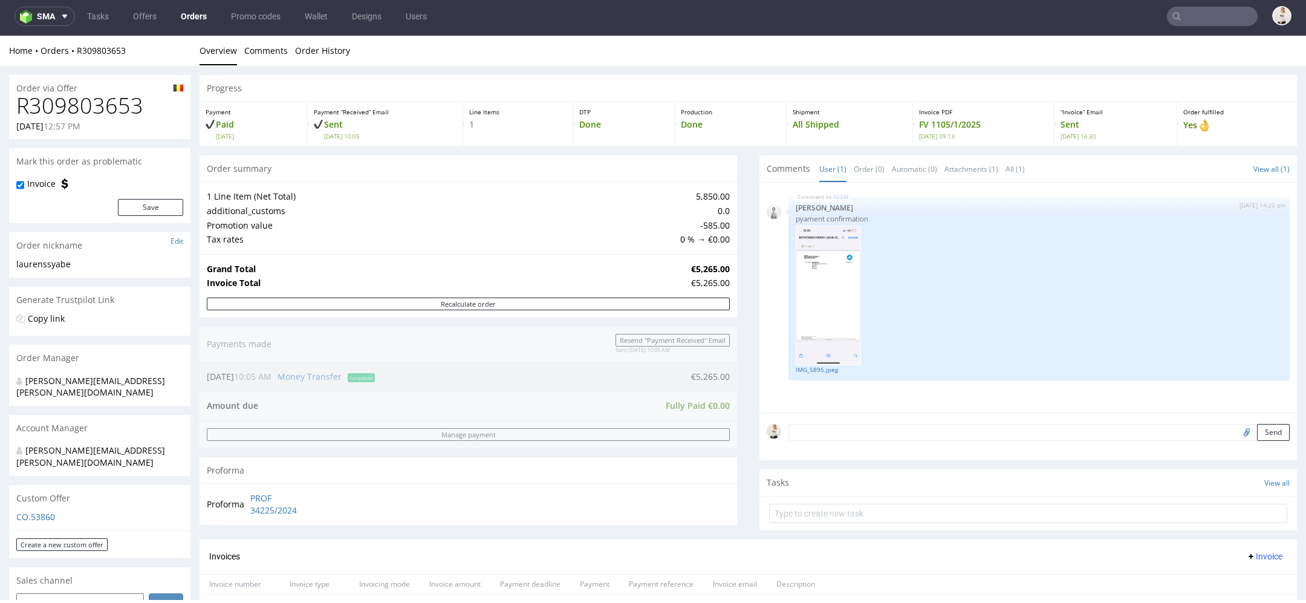
type input "[EMAIL_ADDRESS][DOMAIN_NAME]"
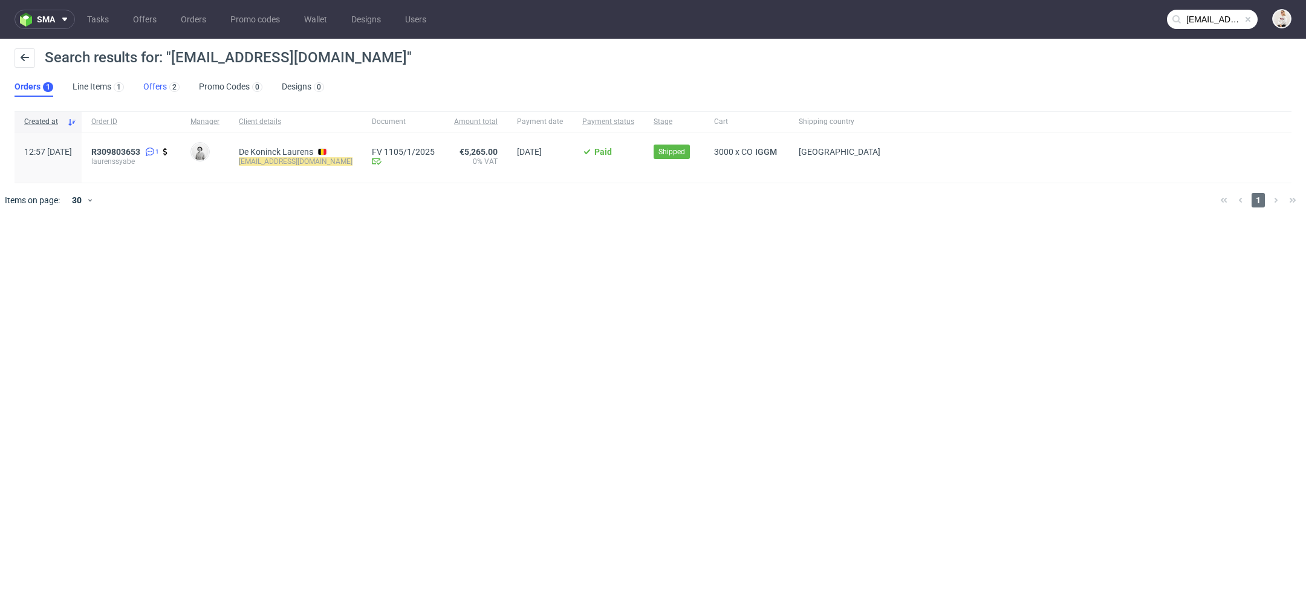
click at [153, 84] on link "Offers 2" at bounding box center [161, 86] width 36 height 19
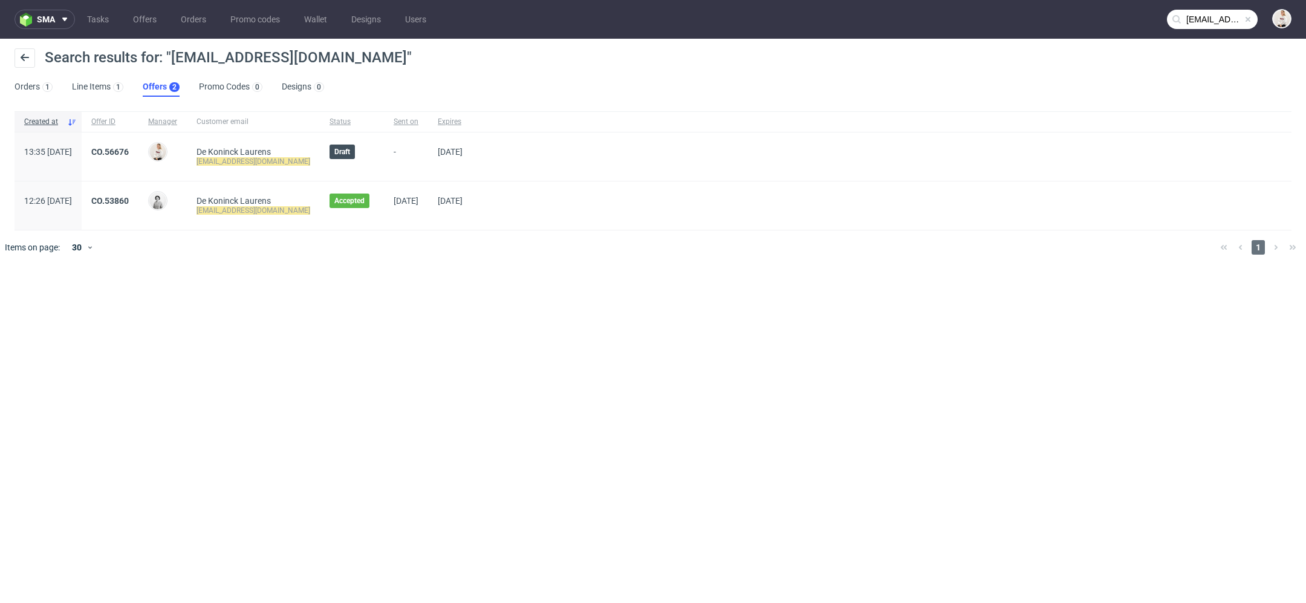
click at [129, 205] on span "CO.53860" at bounding box center [109, 205] width 37 height 19
click at [129, 199] on link "CO.53860" at bounding box center [109, 201] width 37 height 10
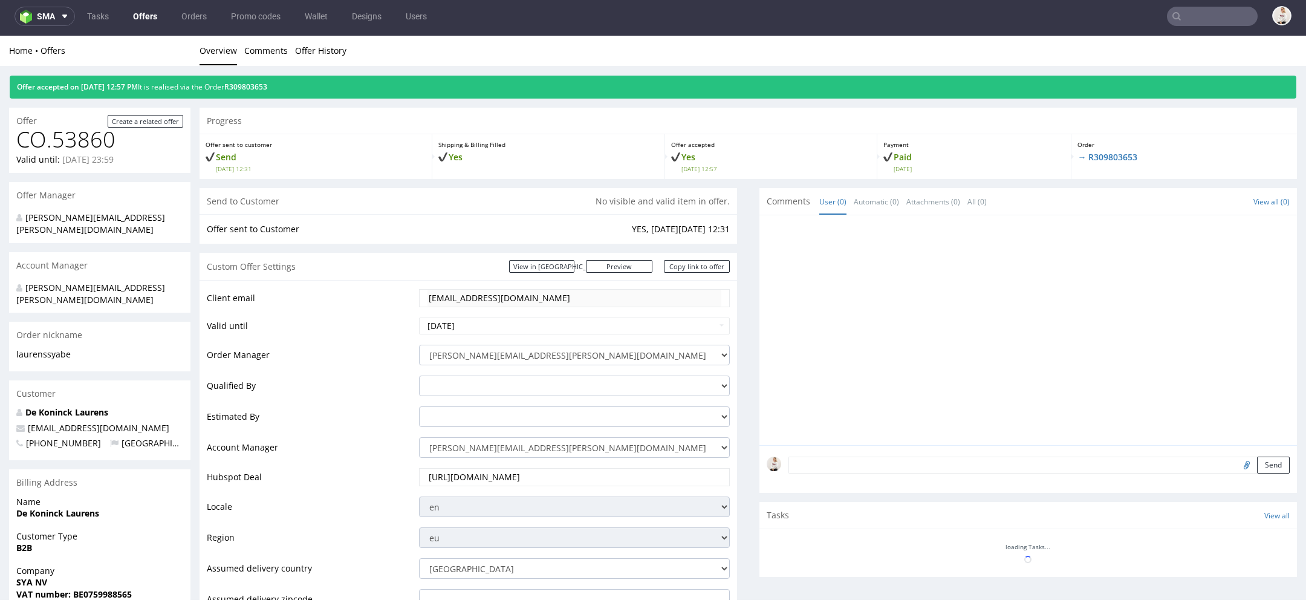
scroll to position [651, 0]
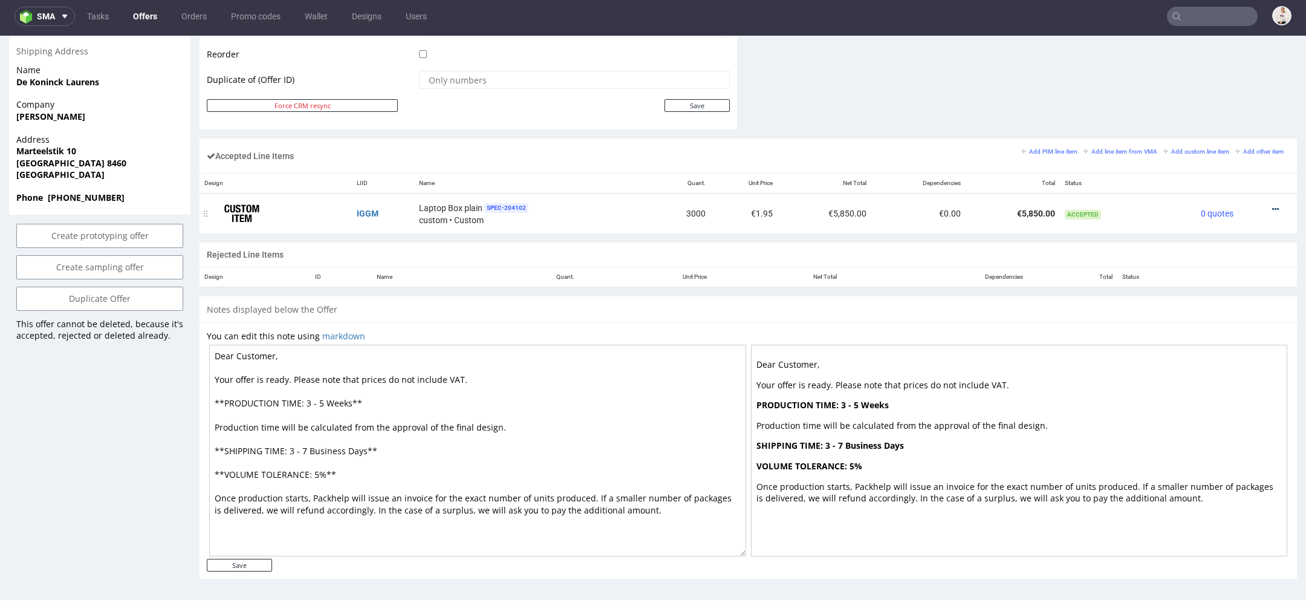
click at [1272, 205] on icon at bounding box center [1275, 209] width 7 height 8
click at [1225, 90] on span "Edit item price" at bounding box center [1225, 95] width 87 height 12
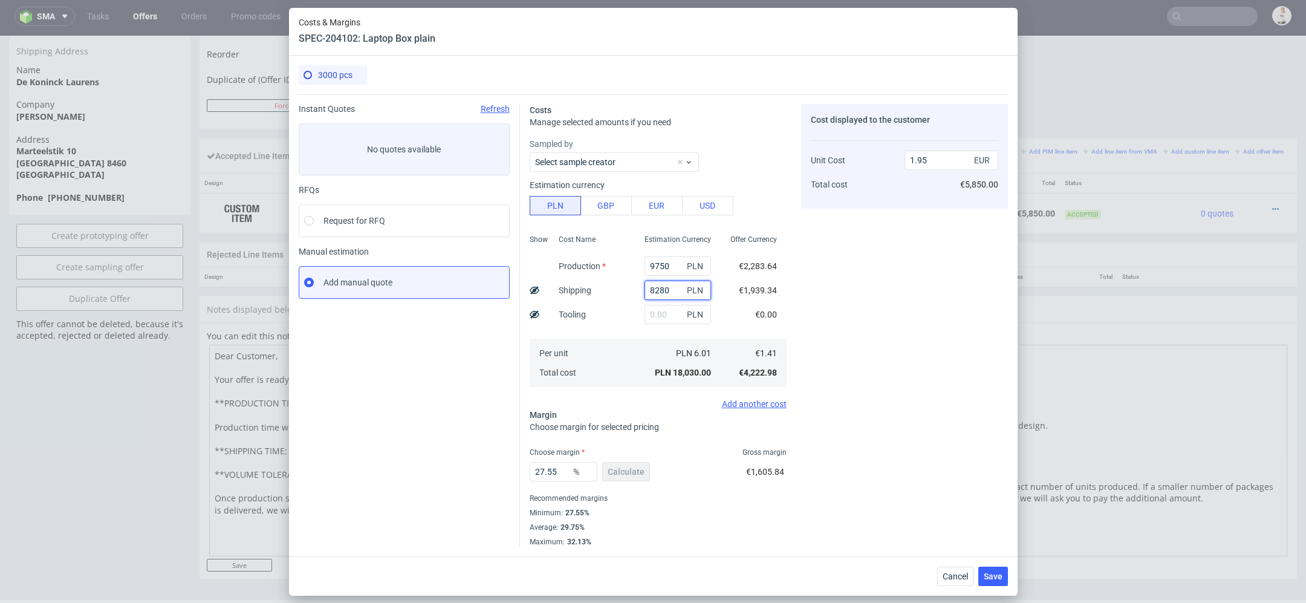
drag, startPoint x: 671, startPoint y: 291, endPoint x: 602, endPoint y: 291, distance: 68.3
click at [602, 291] on div "Show Cost Name Production Shipping Tooling Per unit Total cost Estimation Curre…" at bounding box center [658, 310] width 257 height 160
click at [955, 584] on button "Cancel" at bounding box center [955, 576] width 36 height 19
